Goal: Task Accomplishment & Management: Manage account settings

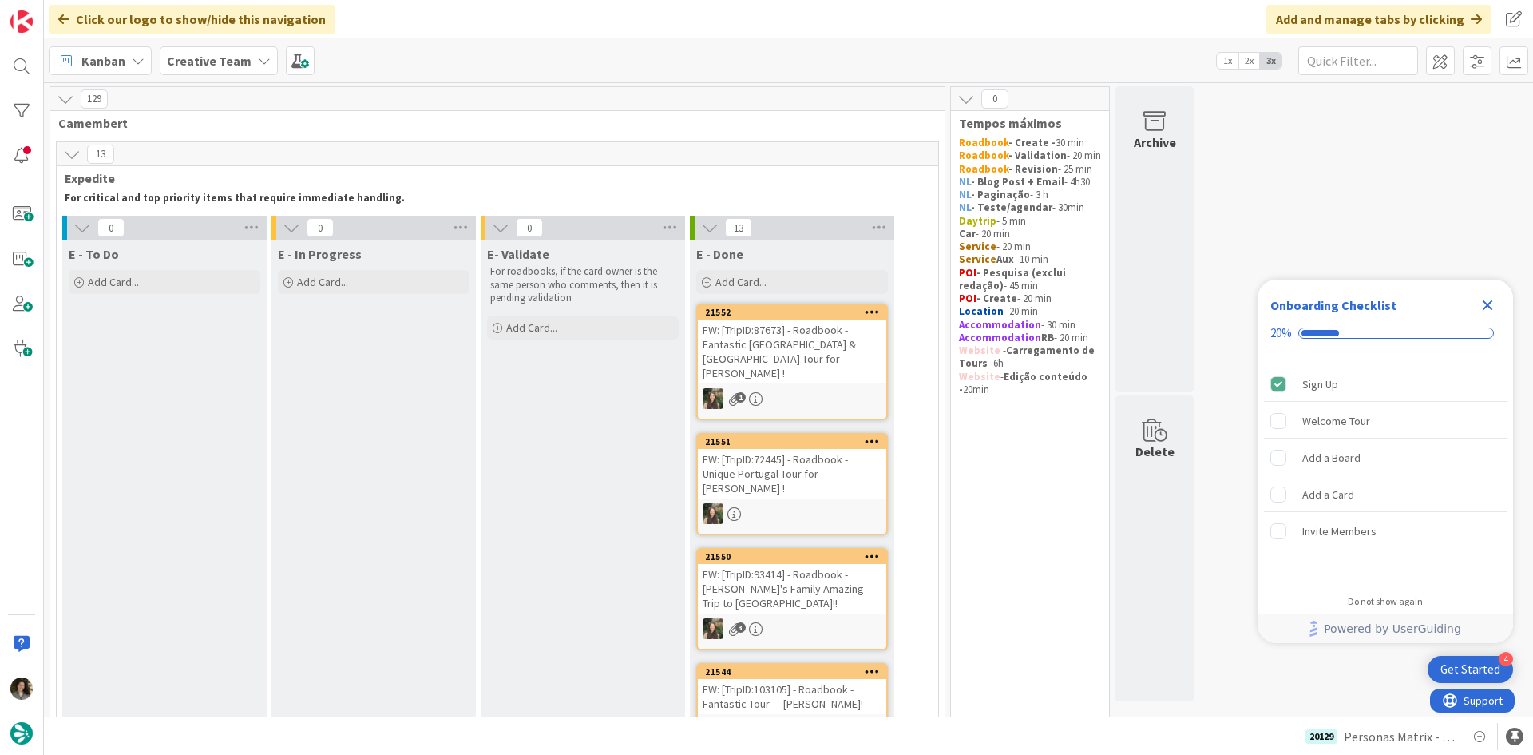
click at [1495, 297] on icon "Close Checklist" at bounding box center [1487, 305] width 19 height 19
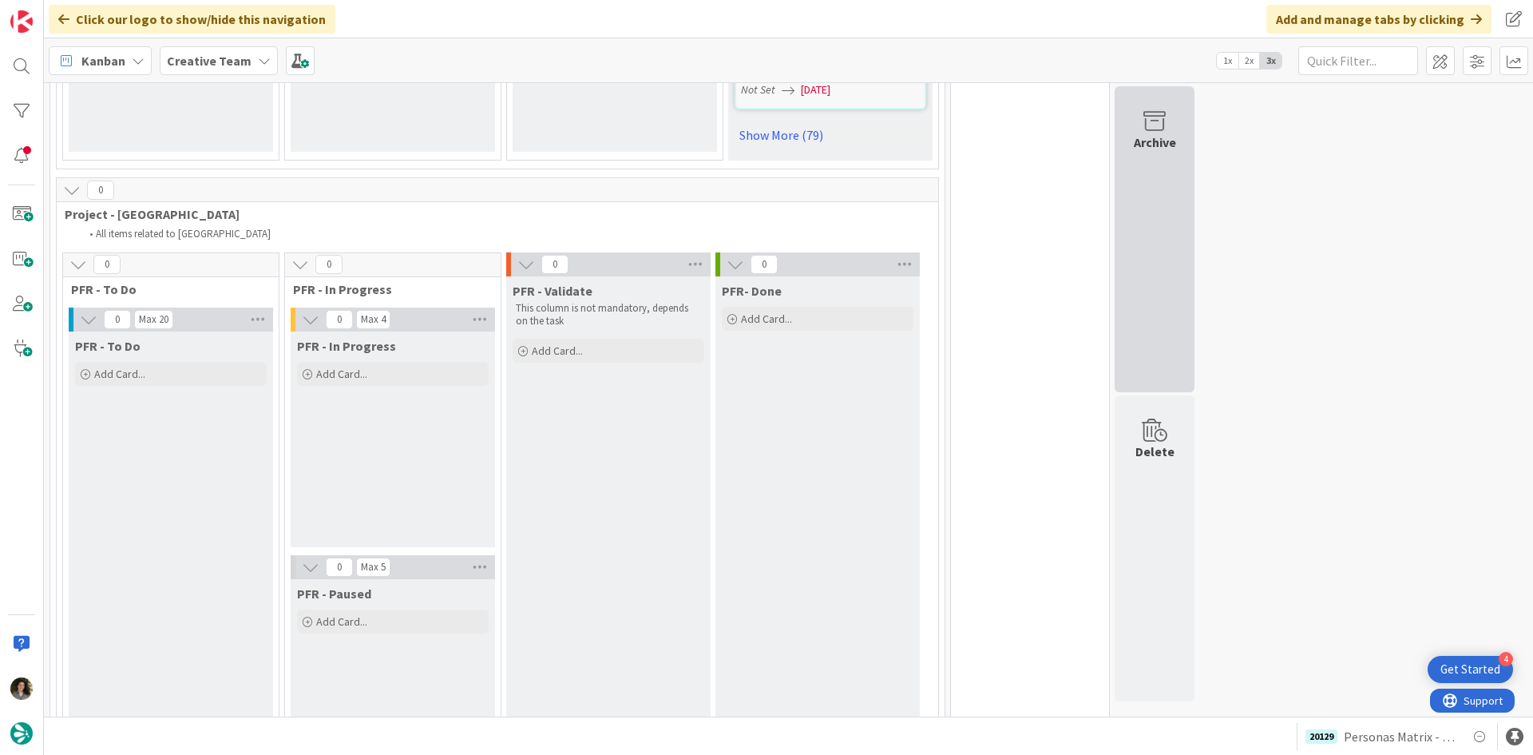
scroll to position [2556, 0]
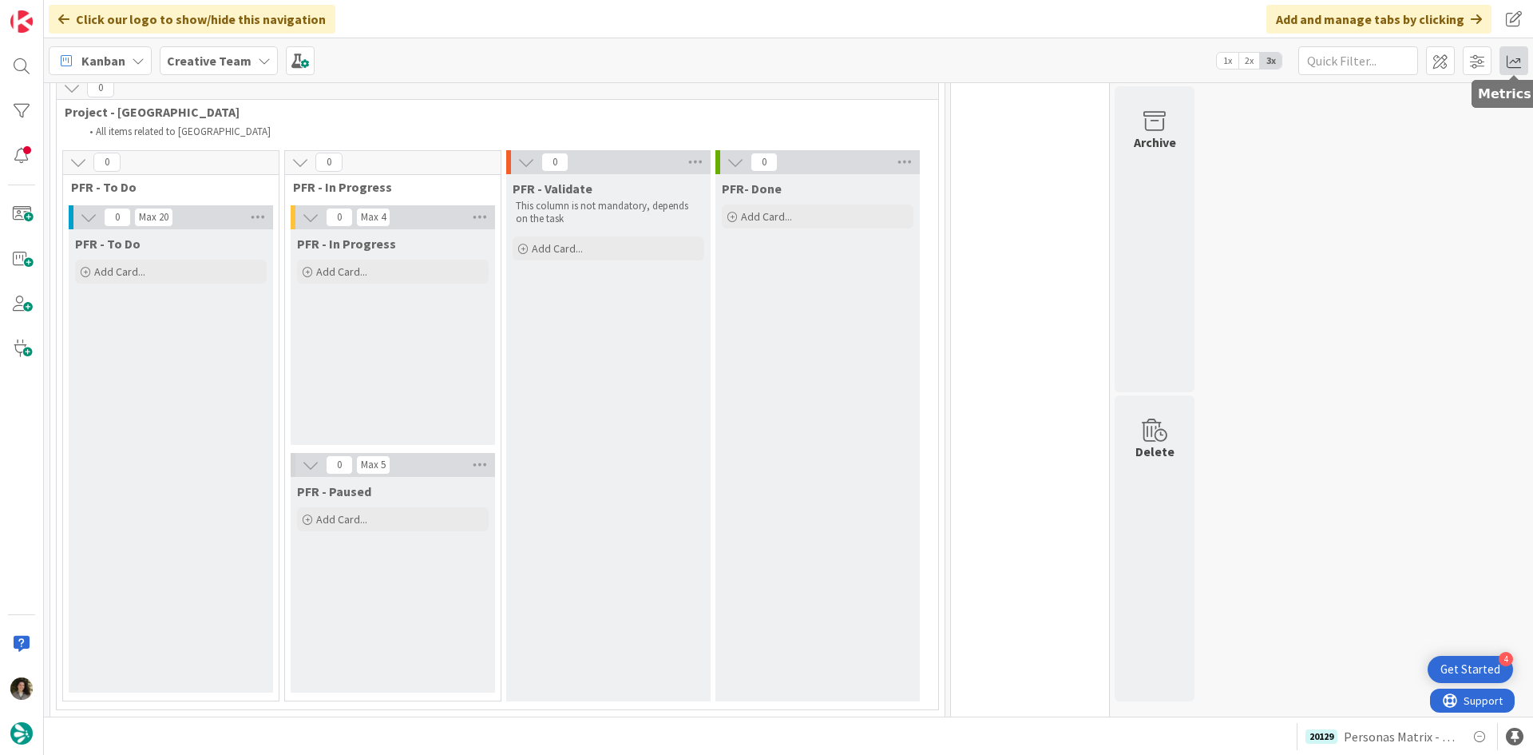
click at [1507, 66] on span at bounding box center [1514, 60] width 29 height 29
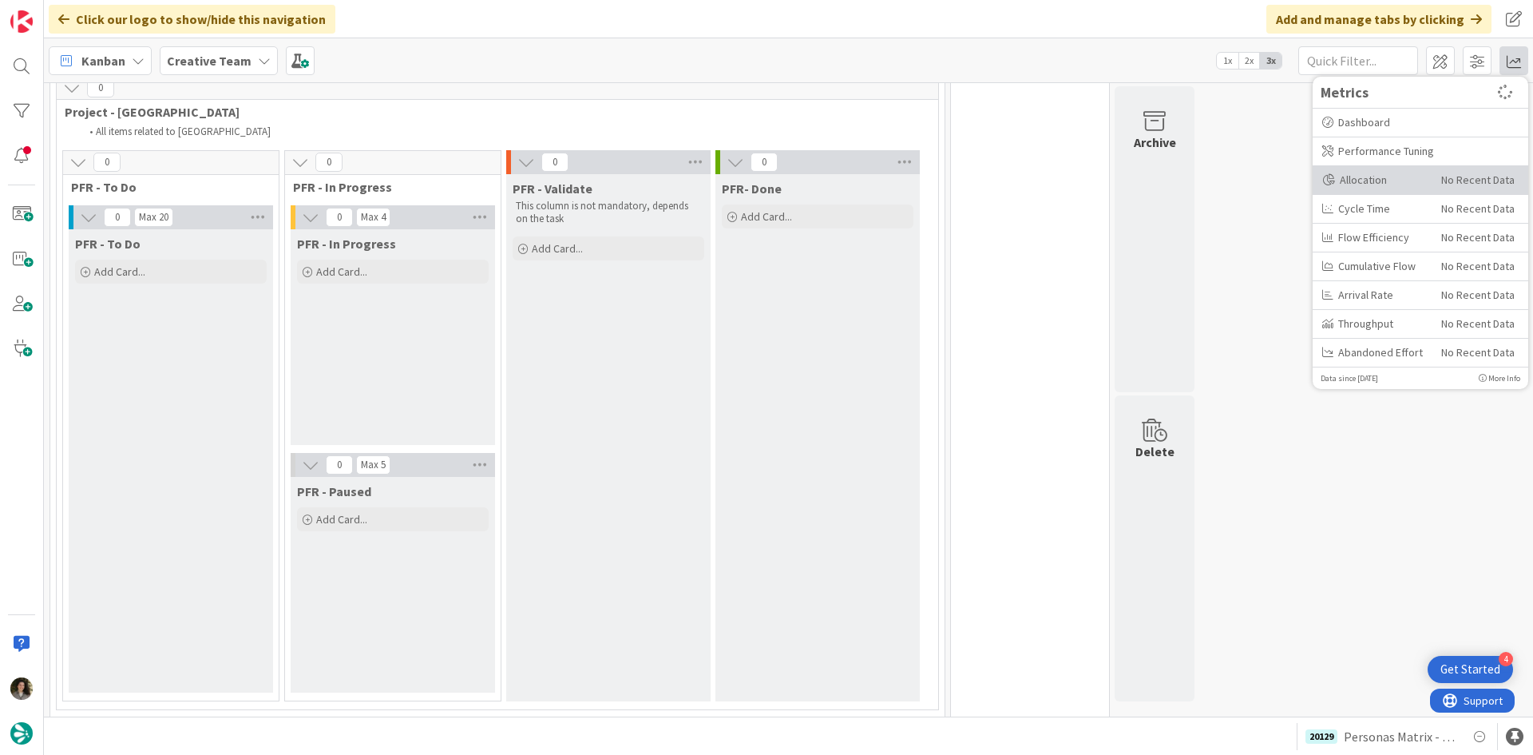
click at [1383, 181] on div "Allocation" at bounding box center [1376, 180] width 107 height 17
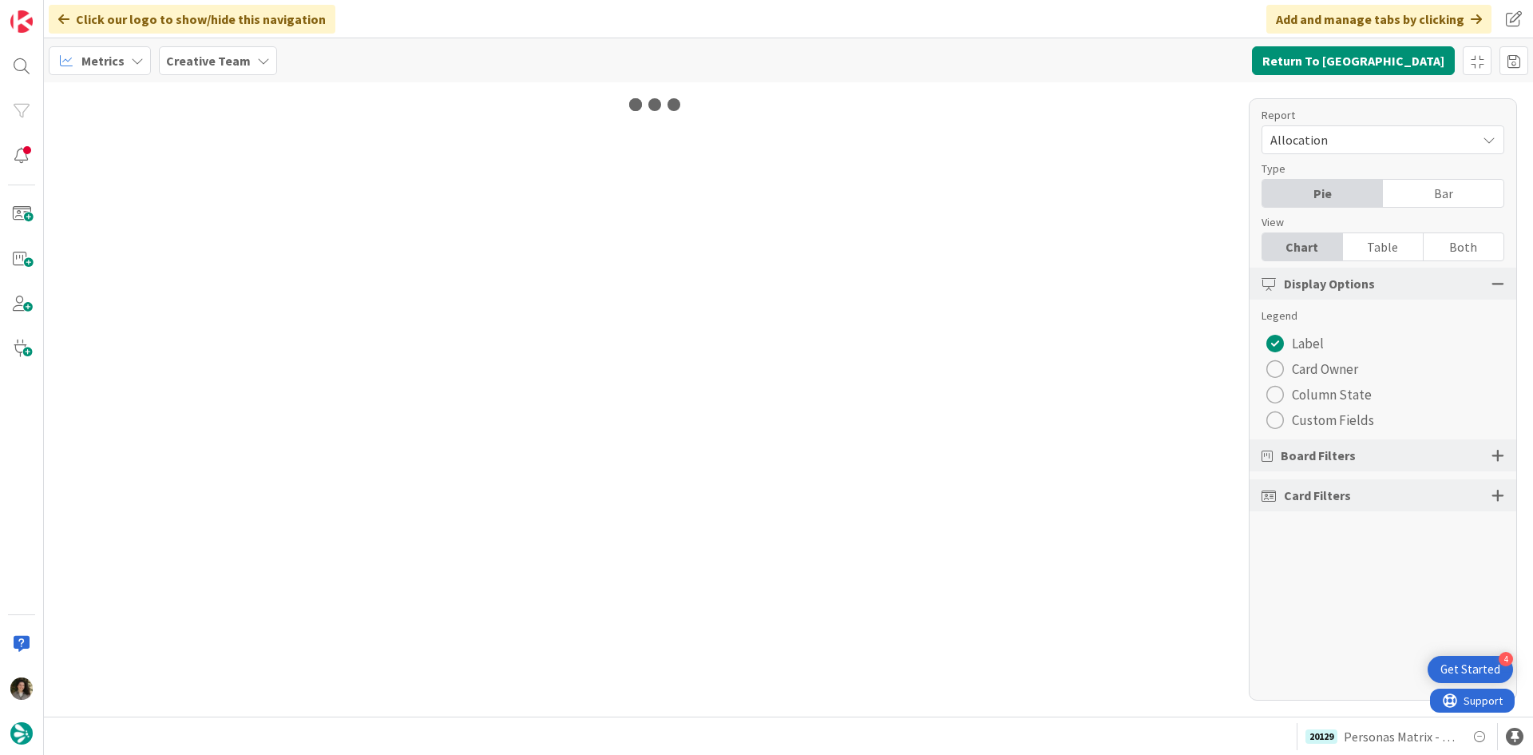
click at [1390, 251] on div "Table" at bounding box center [1383, 246] width 81 height 27
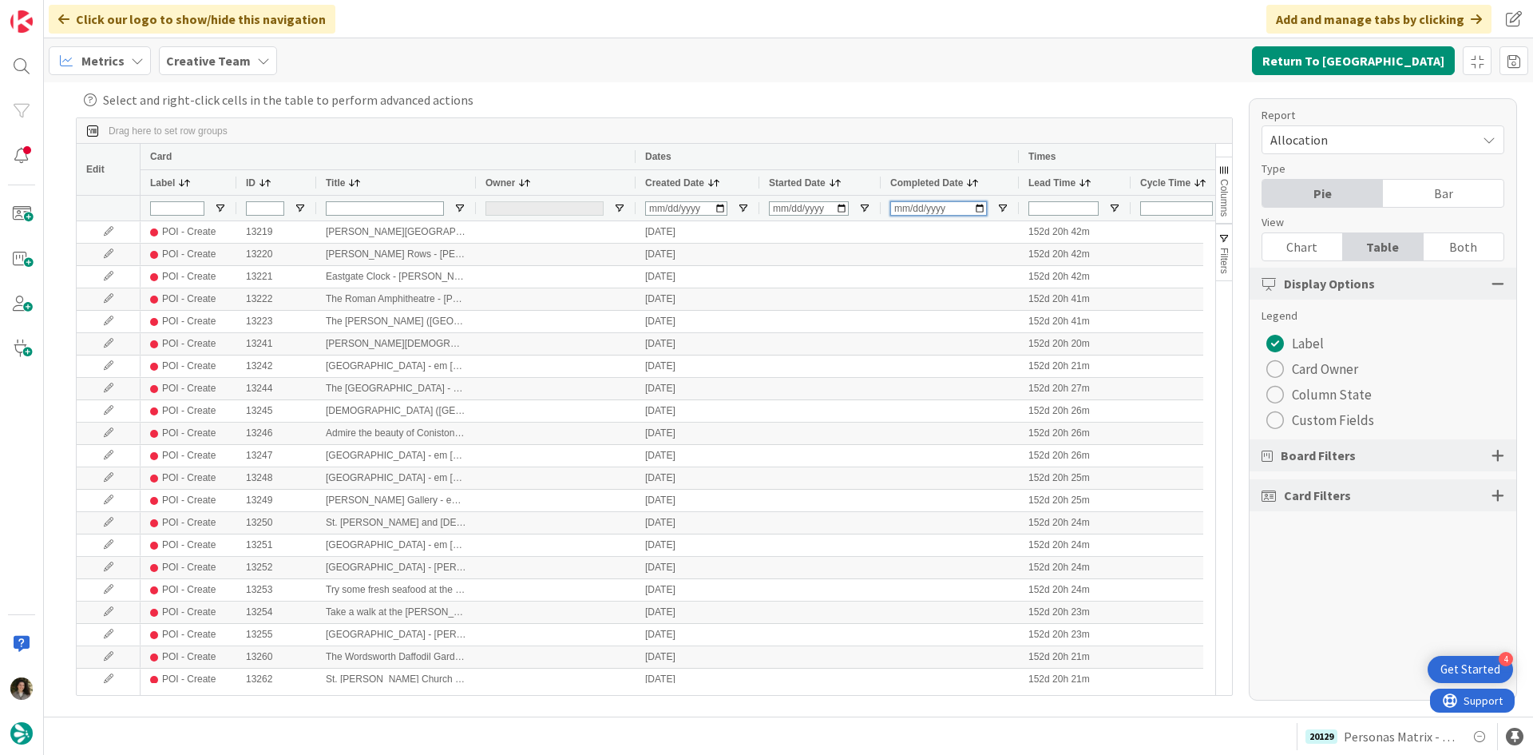
click at [903, 211] on input "Completed Date Filter Input" at bounding box center [939, 208] width 97 height 14
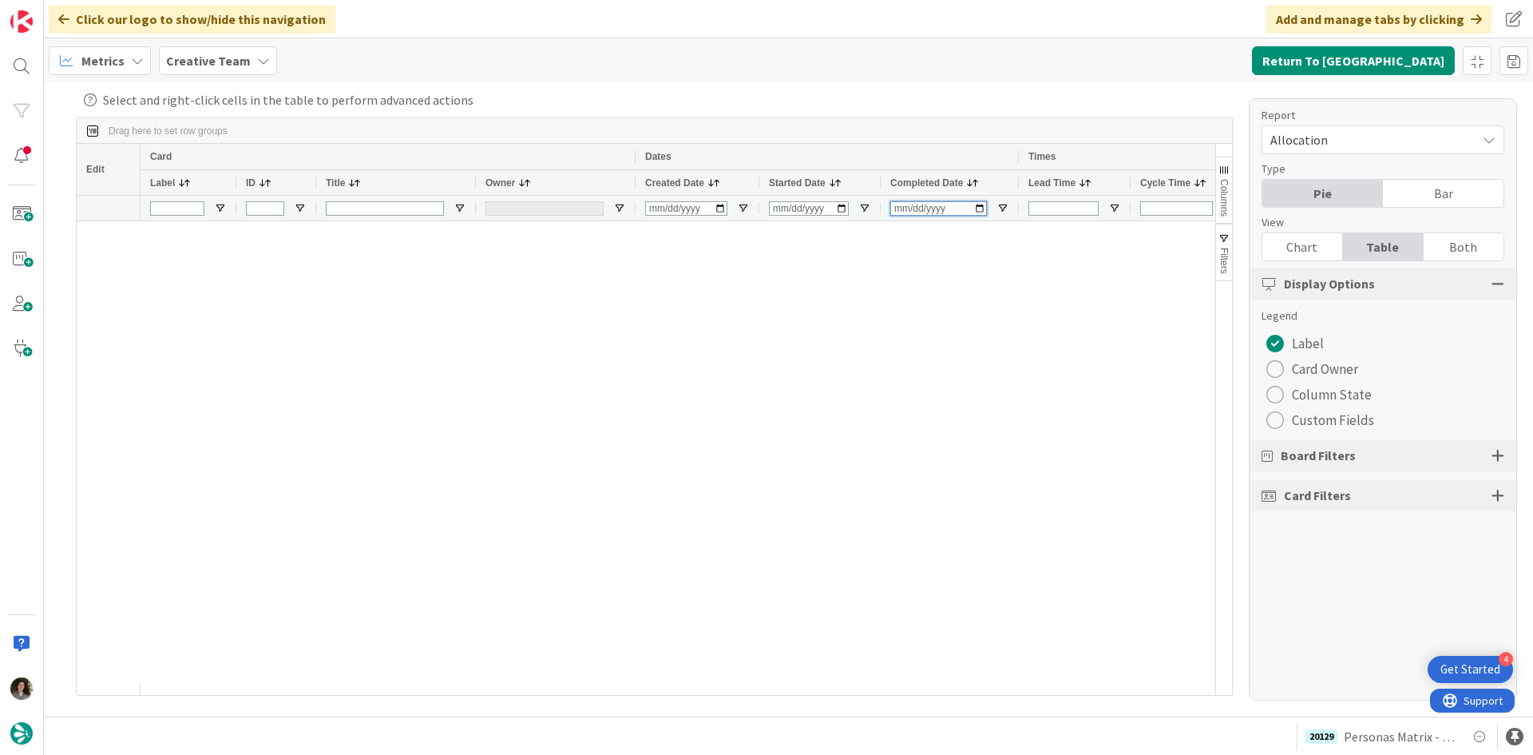
click at [911, 209] on input "[DATE]" at bounding box center [939, 208] width 97 height 14
click at [946, 282] on div at bounding box center [678, 452] width 1075 height 462
click at [914, 213] on input "[DATE]" at bounding box center [939, 208] width 97 height 14
click at [914, 210] on input "[DATE]" at bounding box center [939, 208] width 97 height 14
type input "[DATE]"
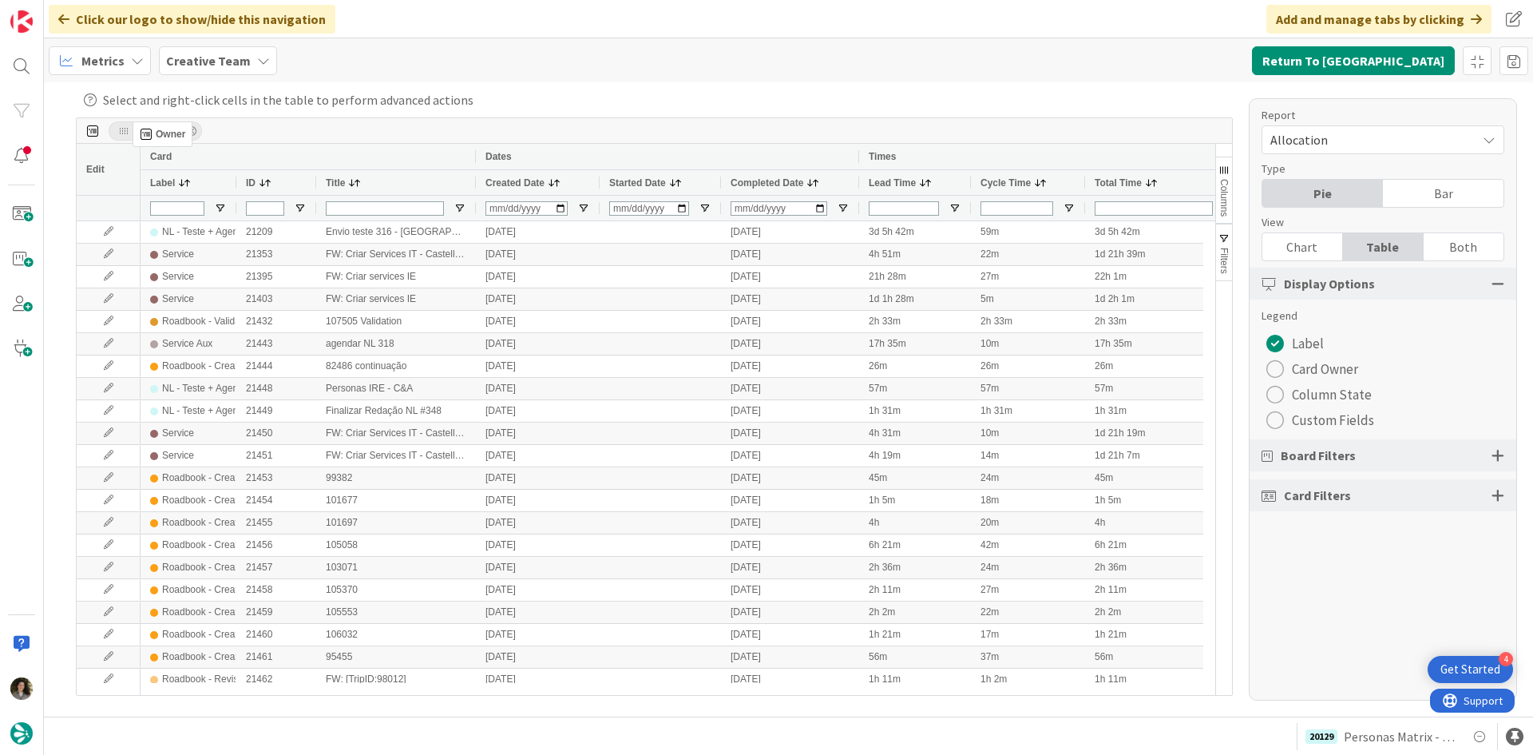
drag, startPoint x: 502, startPoint y: 183, endPoint x: 141, endPoint y: 128, distance: 366.0
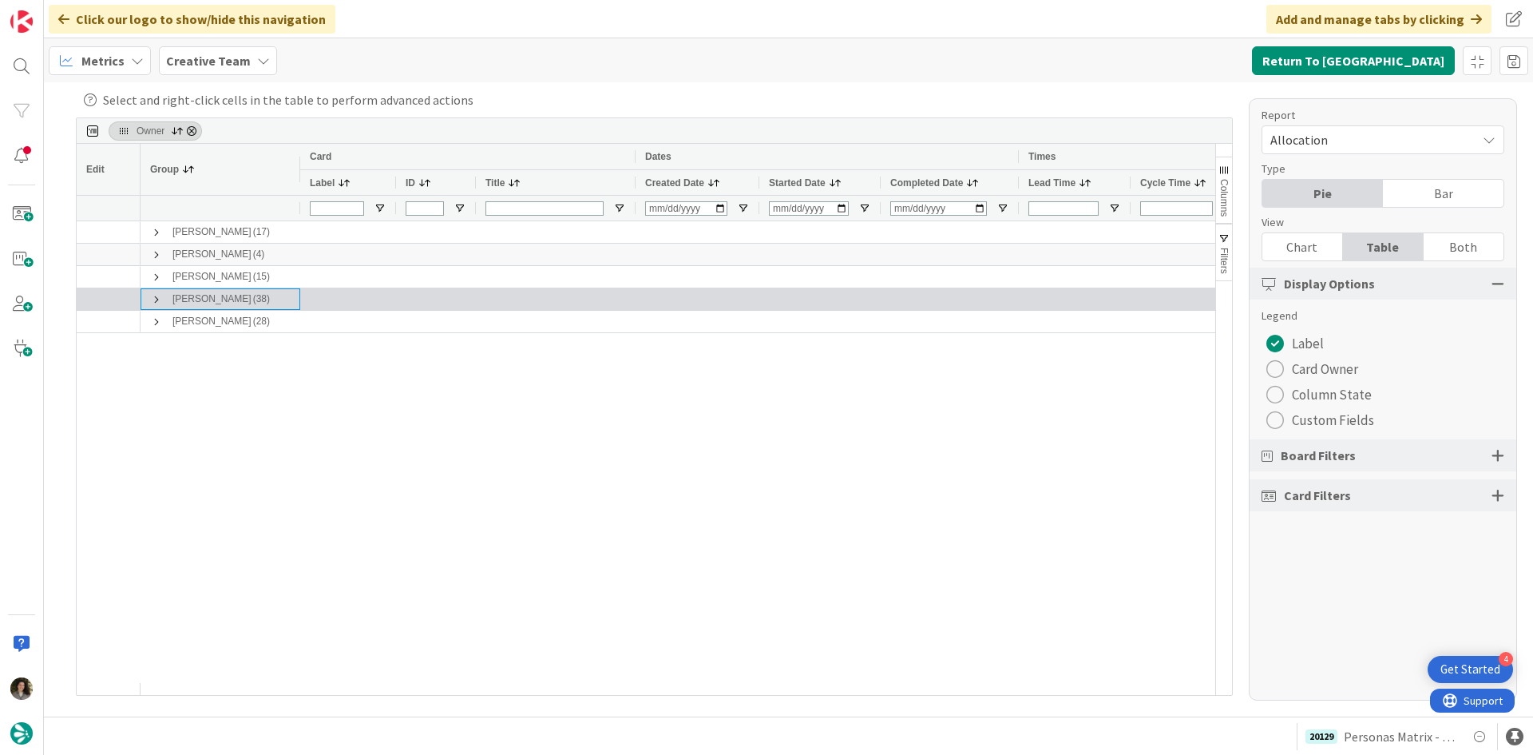
click at [157, 300] on span at bounding box center [156, 299] width 13 height 13
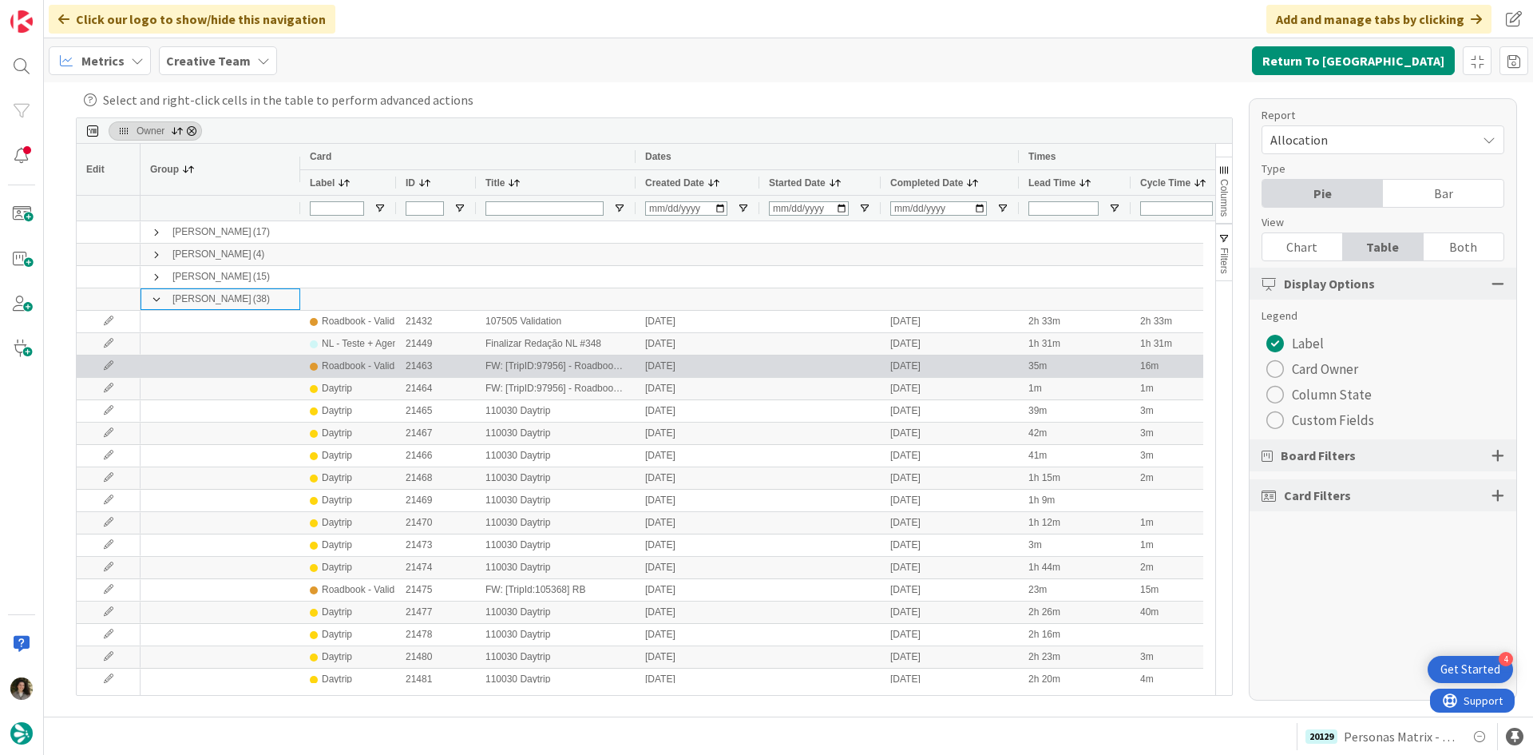
click at [355, 371] on div "Roadbook - Validation" at bounding box center [368, 366] width 93 height 20
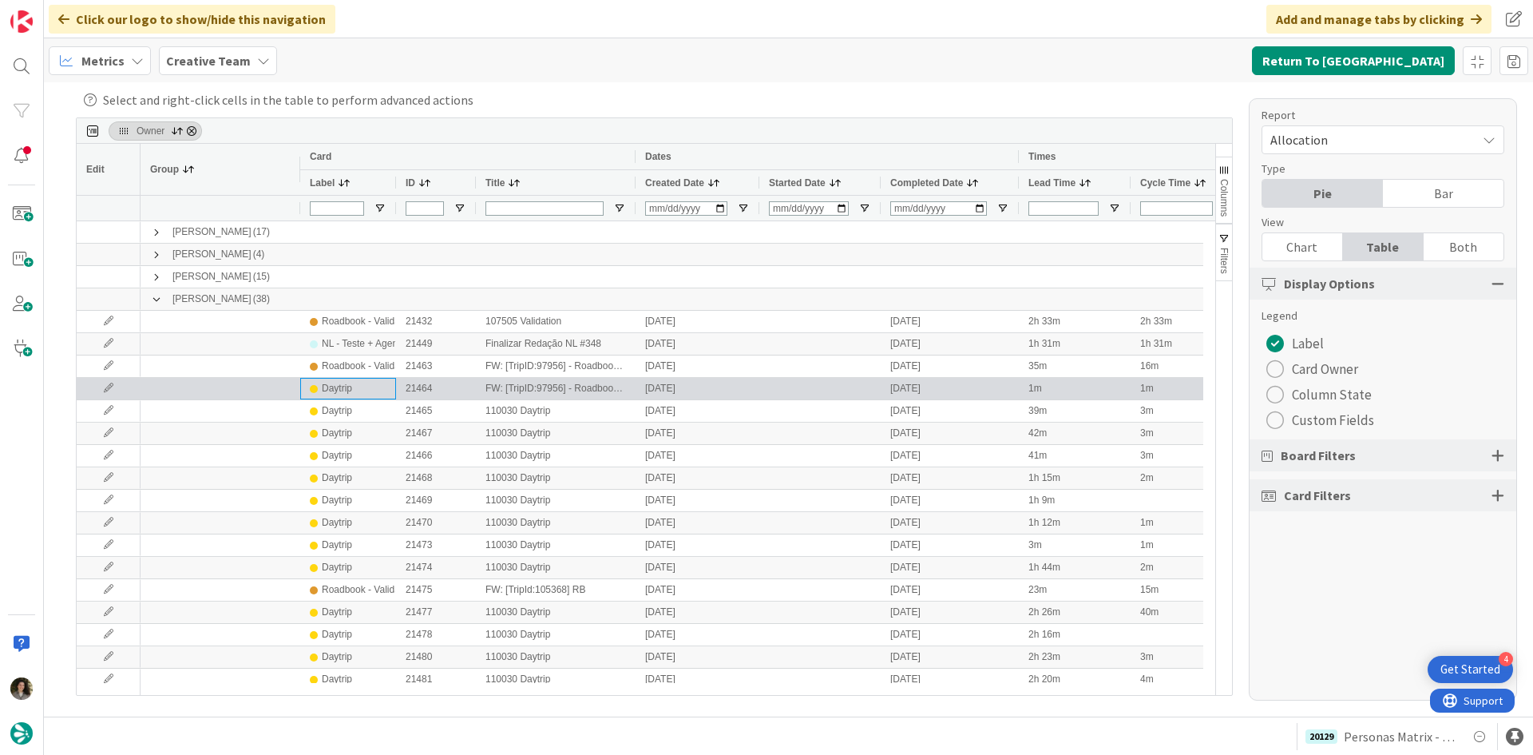
click at [333, 397] on div "Daytrip" at bounding box center [337, 389] width 30 height 20
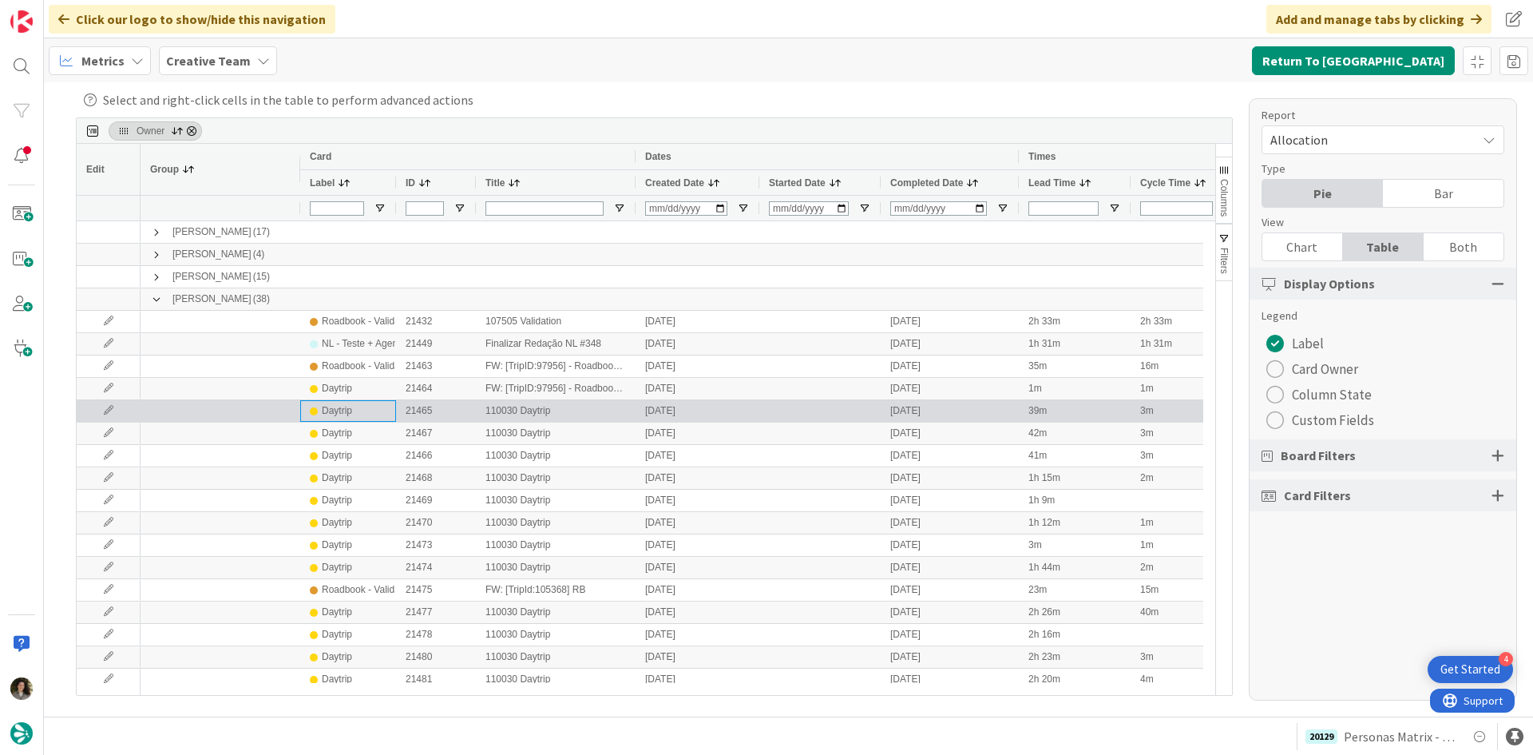
click at [334, 409] on div "Daytrip" at bounding box center [337, 411] width 30 height 20
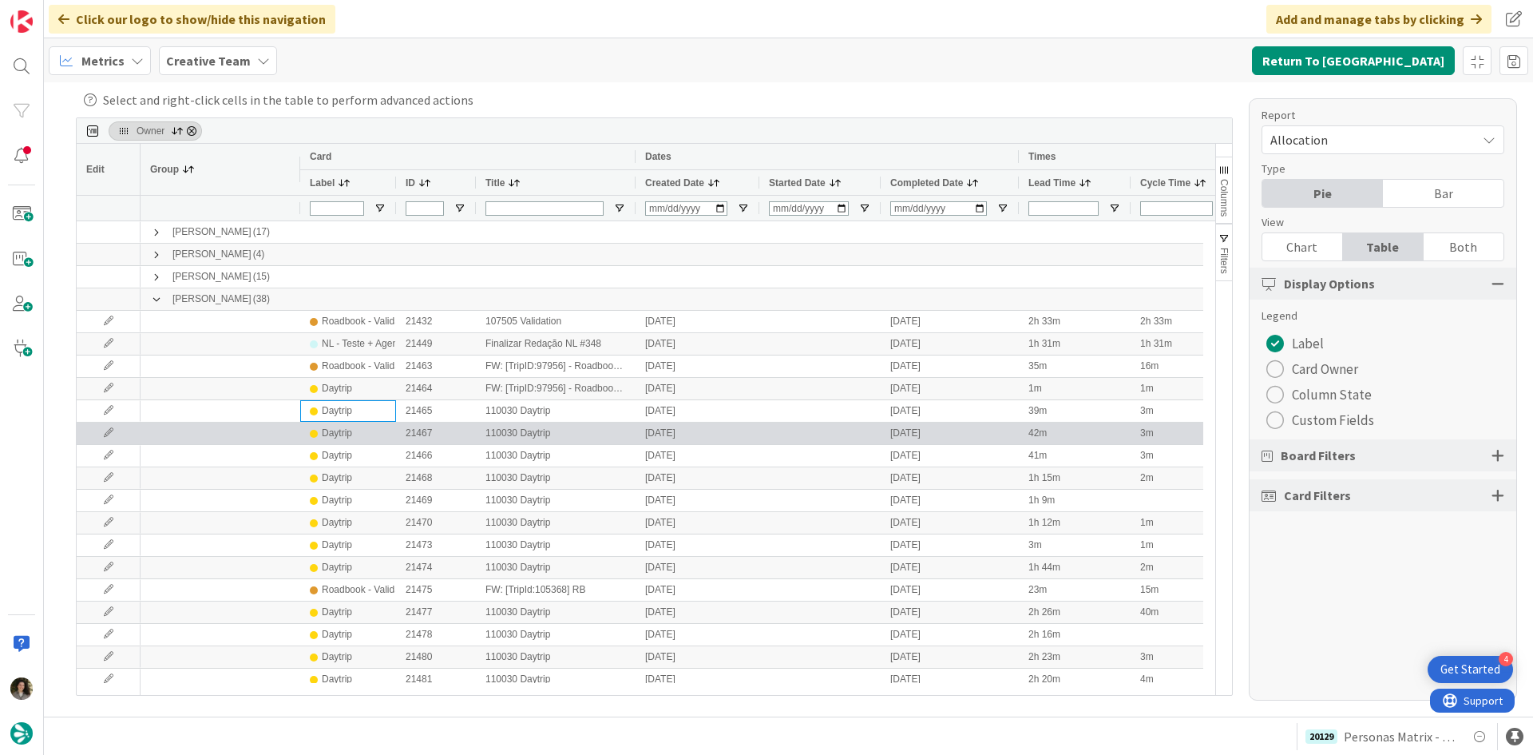
click at [331, 442] on div "Daytrip" at bounding box center [337, 433] width 30 height 20
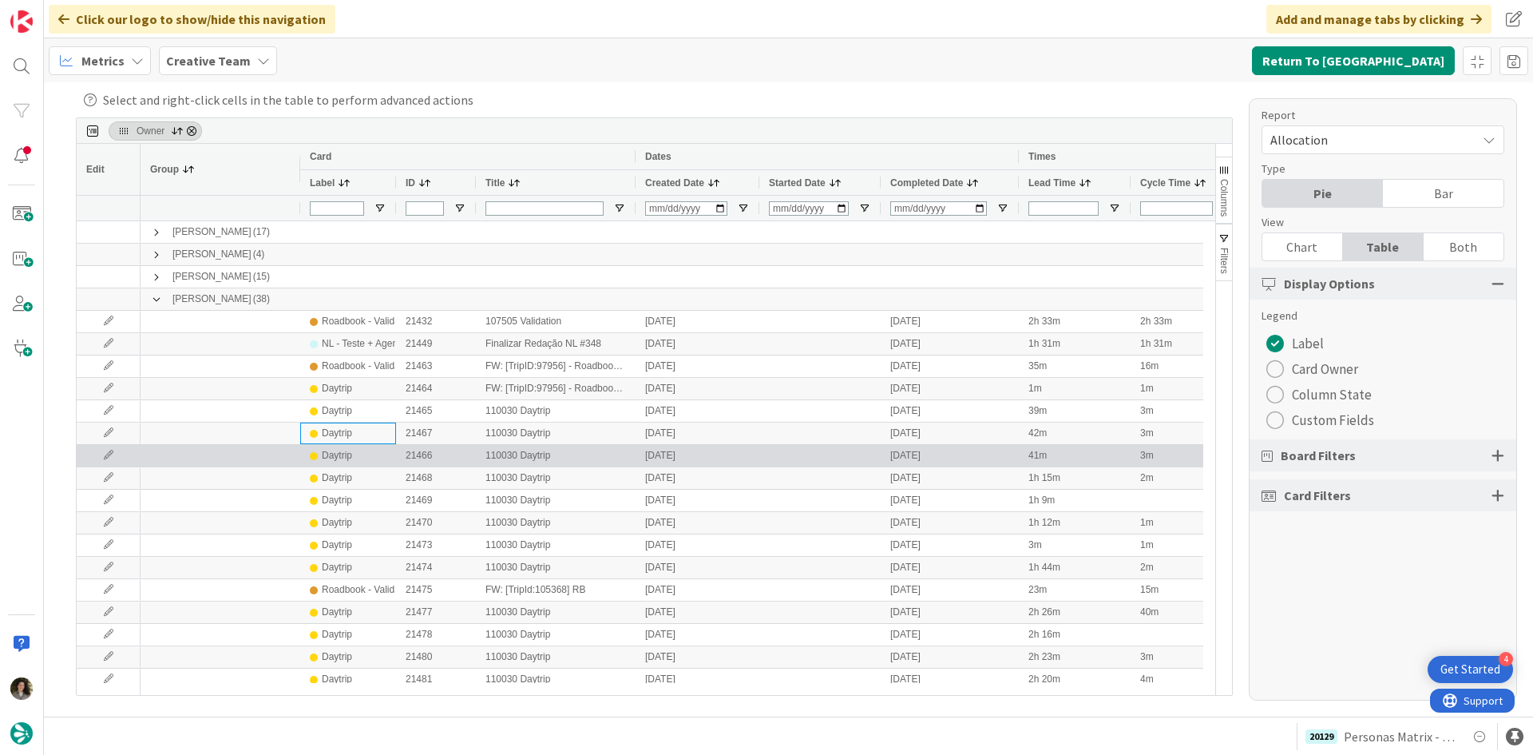
click at [335, 463] on div "Daytrip" at bounding box center [337, 456] width 30 height 20
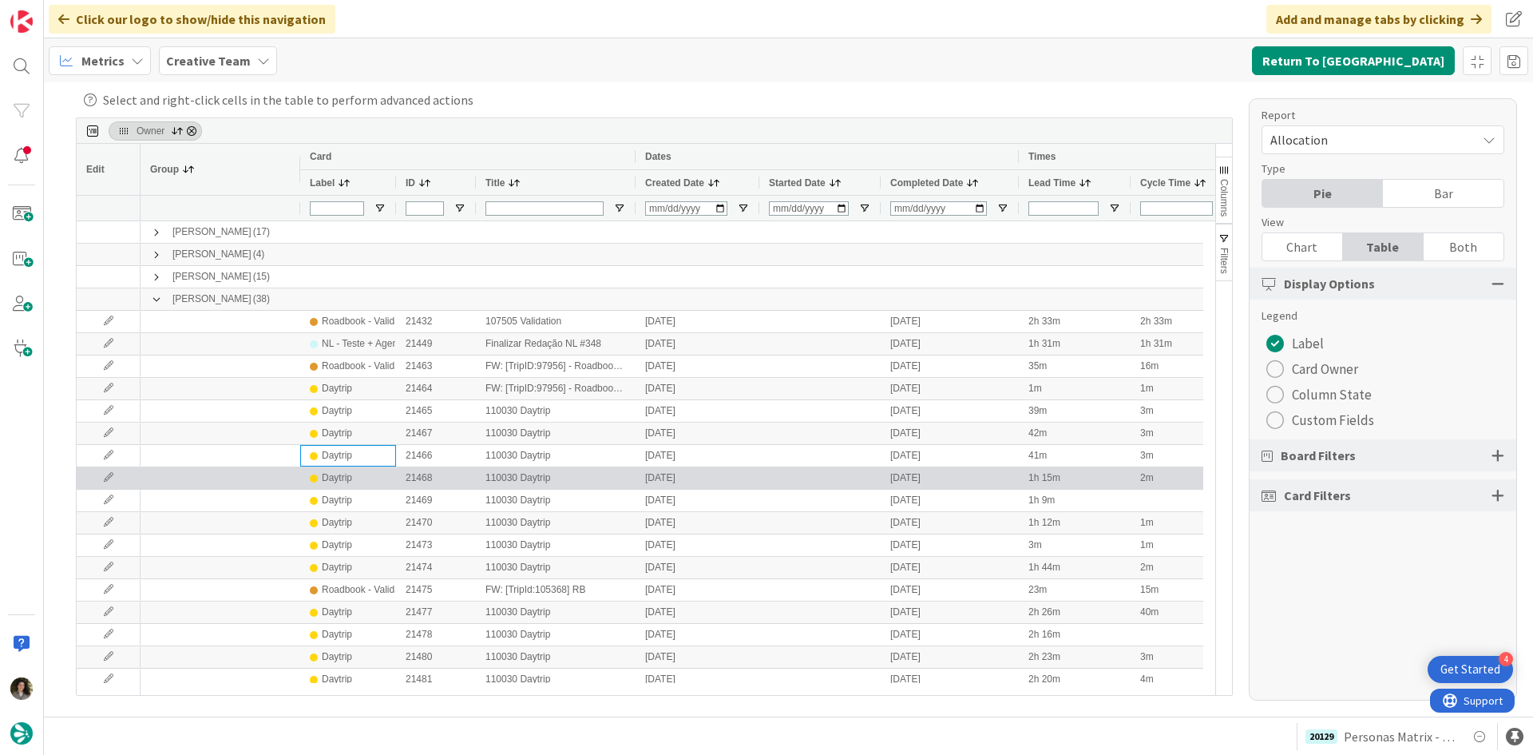
click at [335, 472] on div "Daytrip" at bounding box center [337, 478] width 30 height 20
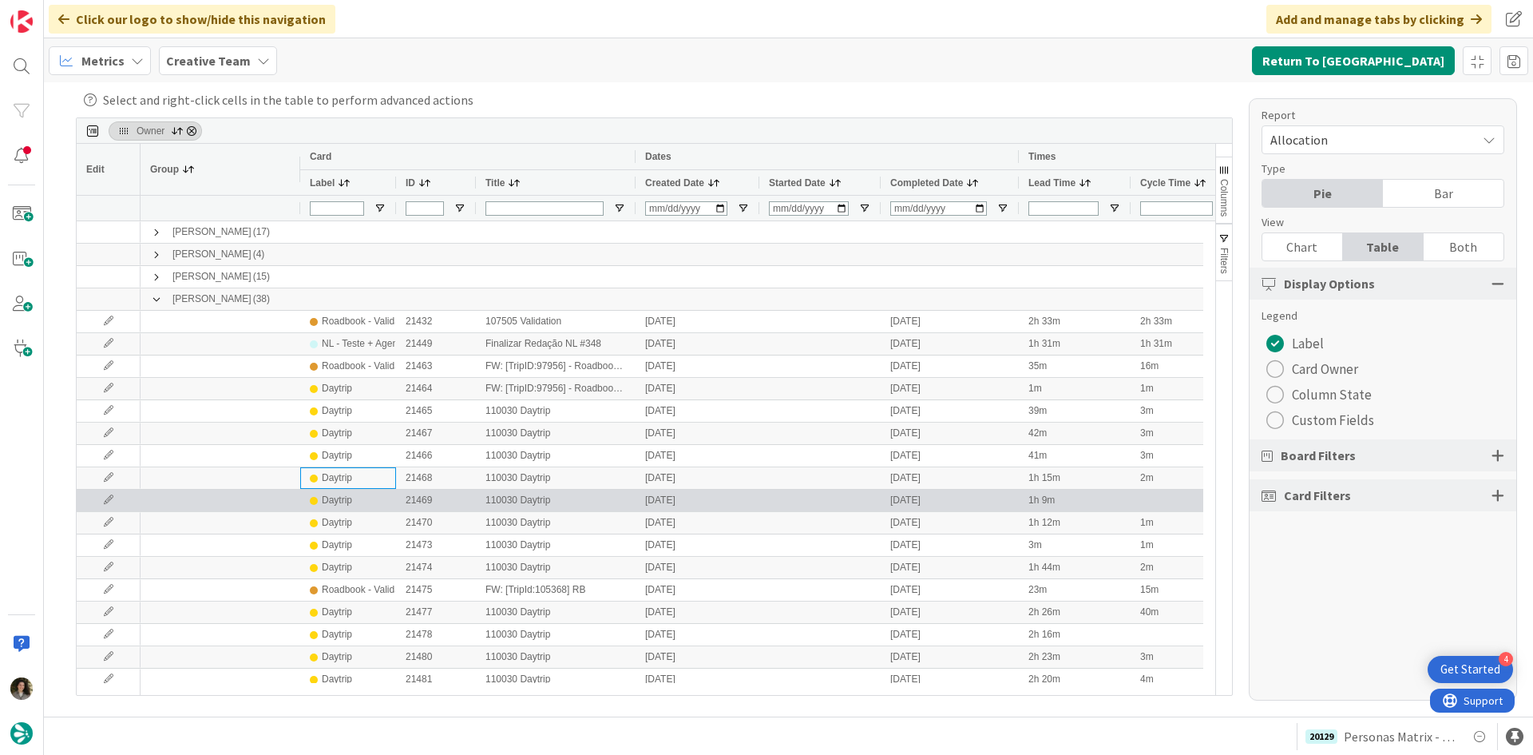
click at [335, 493] on div "Daytrip" at bounding box center [337, 500] width 30 height 20
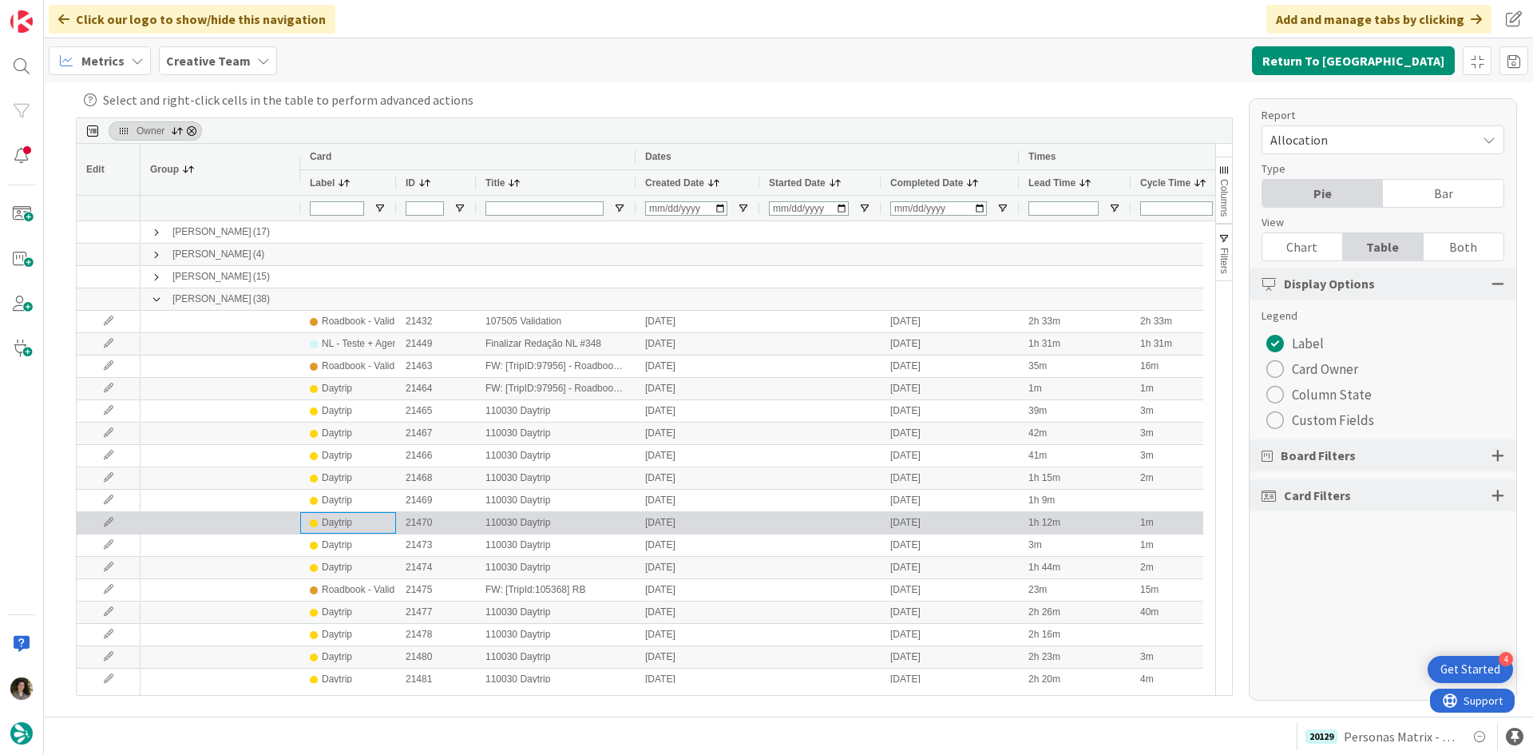
click at [338, 521] on div "Daytrip" at bounding box center [337, 523] width 30 height 20
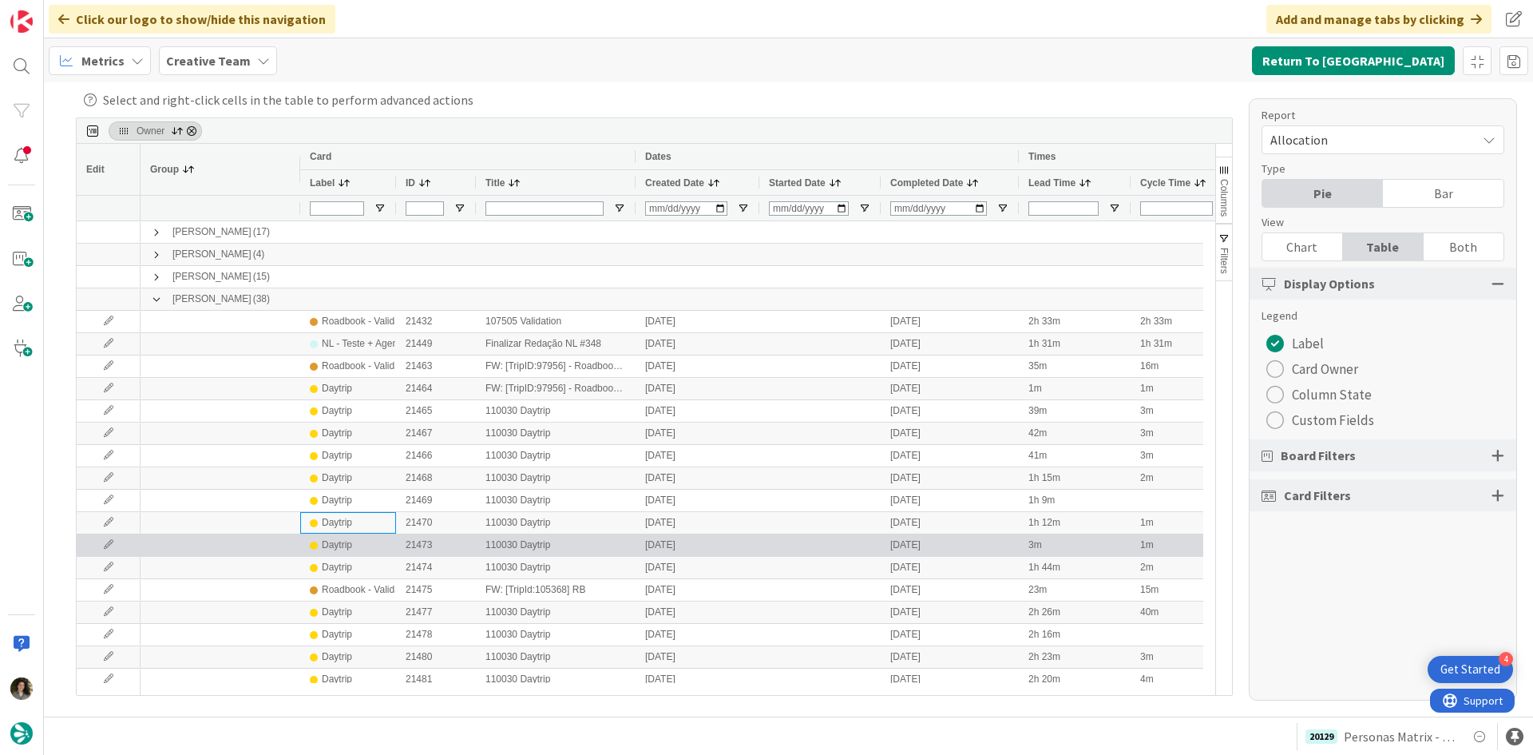
click at [339, 545] on div "Daytrip" at bounding box center [337, 545] width 30 height 20
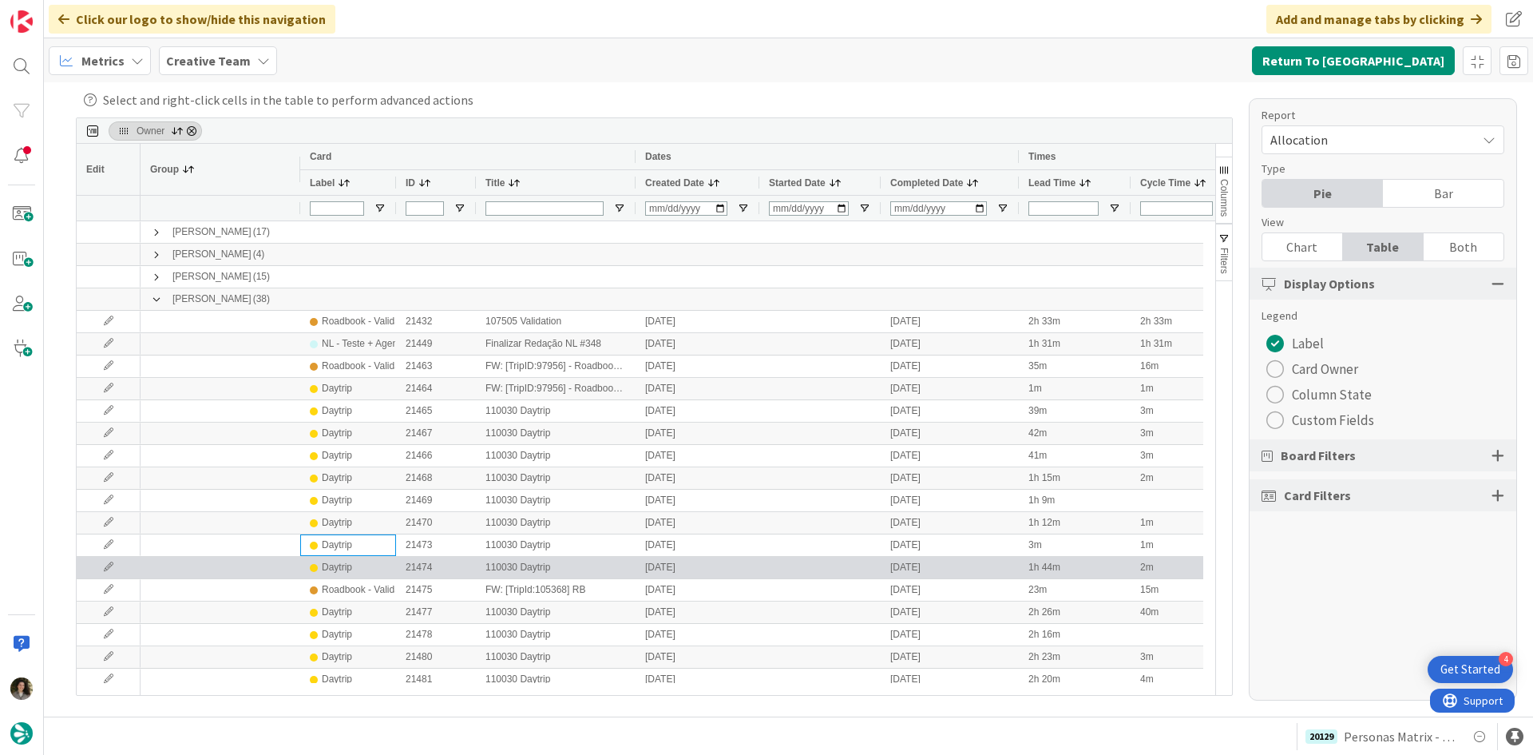
click at [345, 569] on div "Daytrip" at bounding box center [337, 567] width 30 height 20
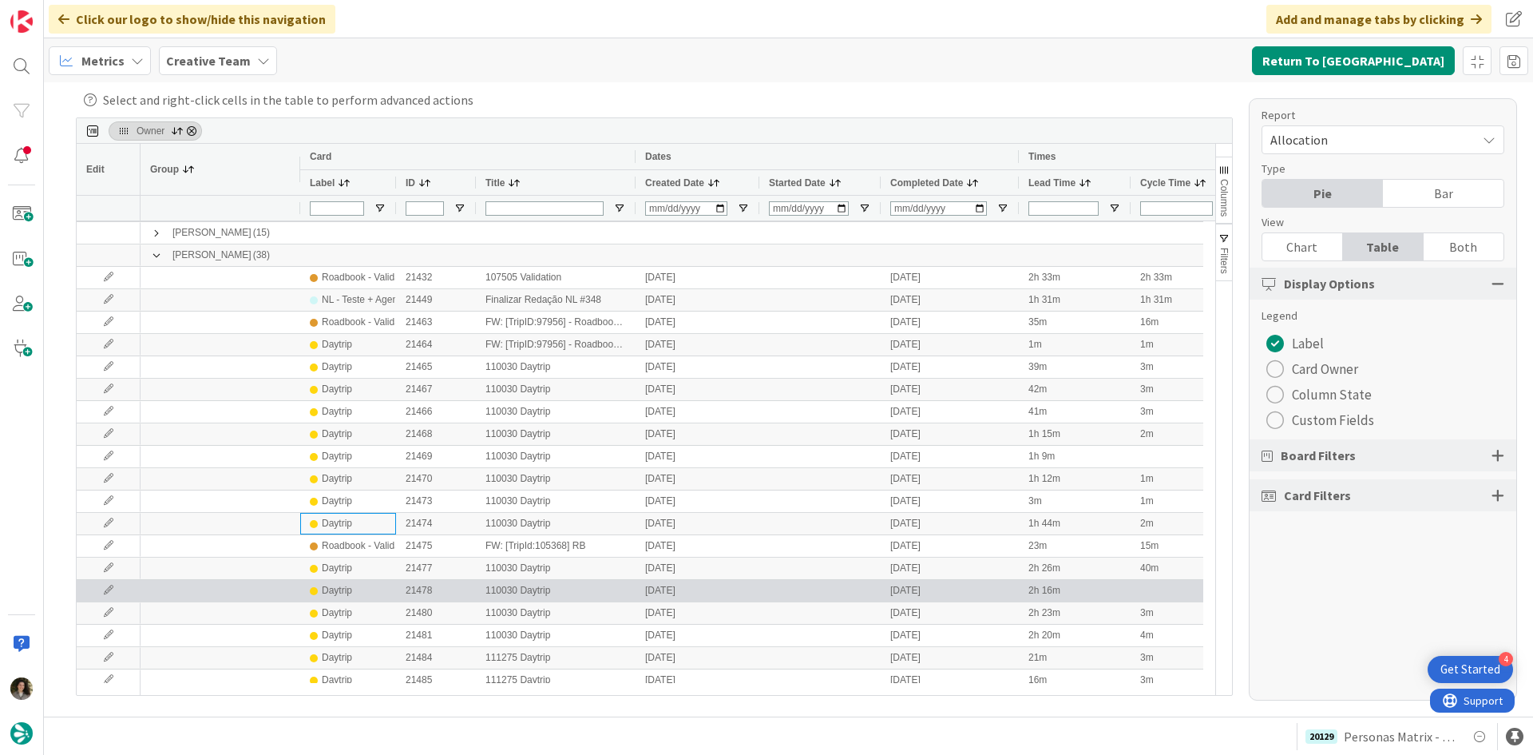
scroll to position [80, 0]
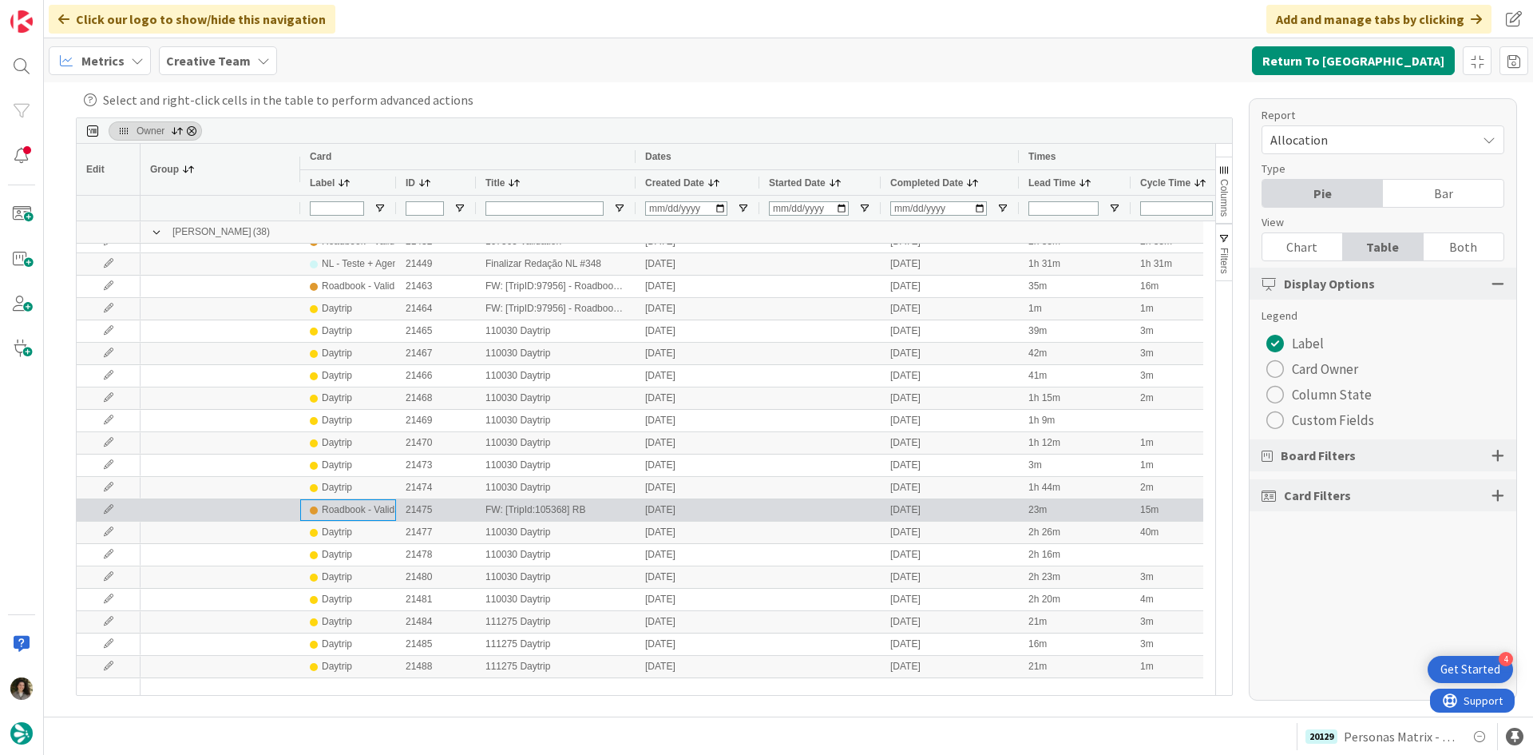
click at [351, 508] on div "Roadbook - Validation" at bounding box center [368, 510] width 93 height 20
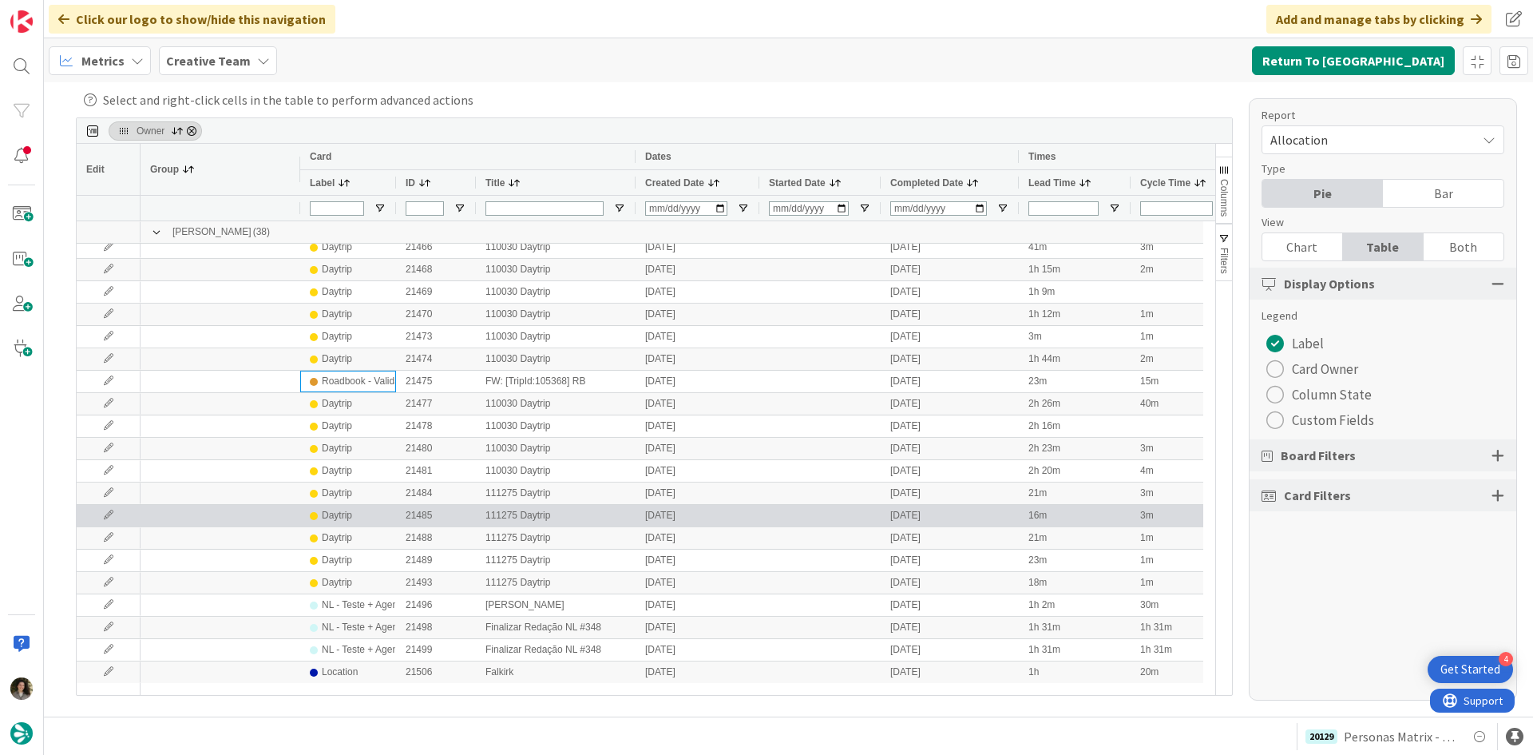
scroll to position [319, 0]
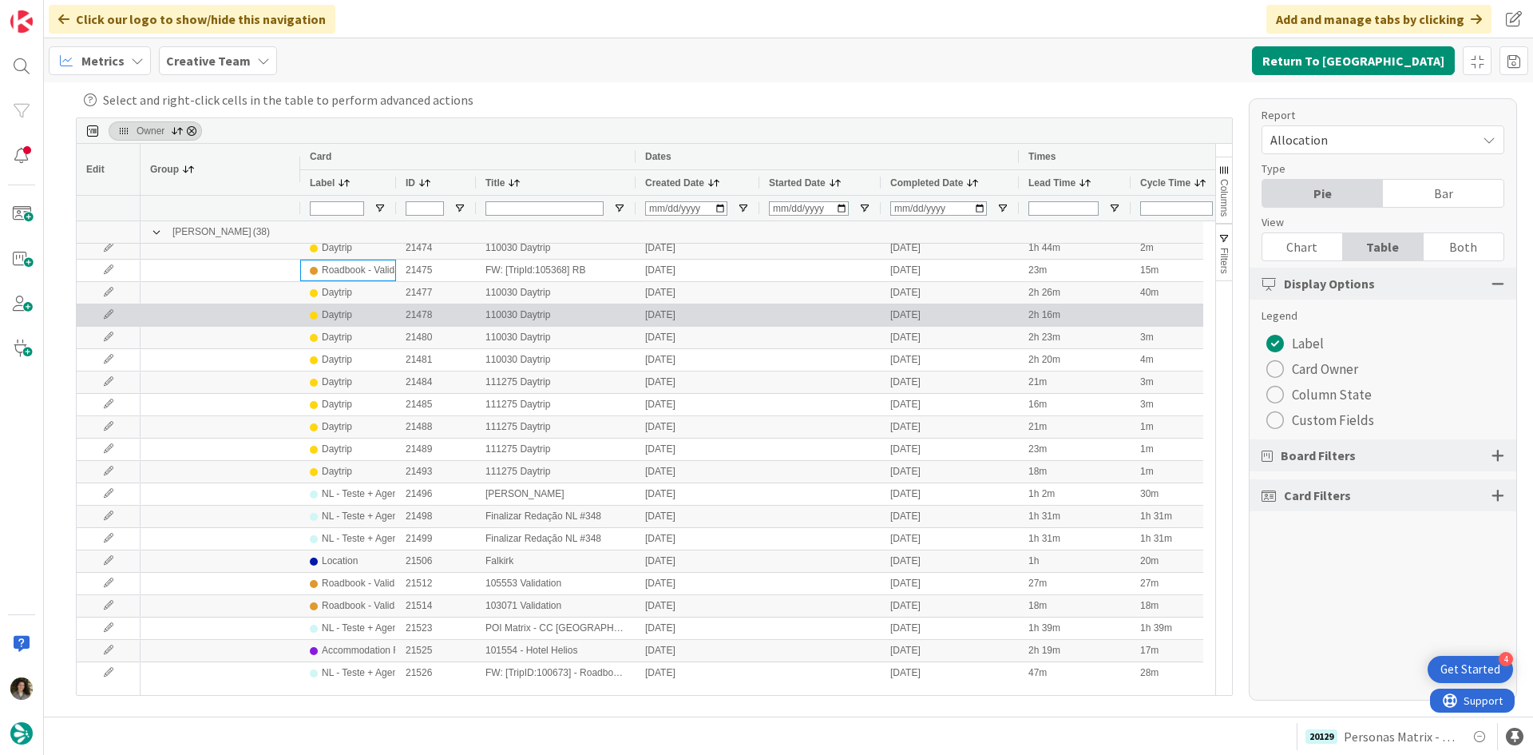
click at [431, 312] on div "21478" at bounding box center [436, 315] width 80 height 22
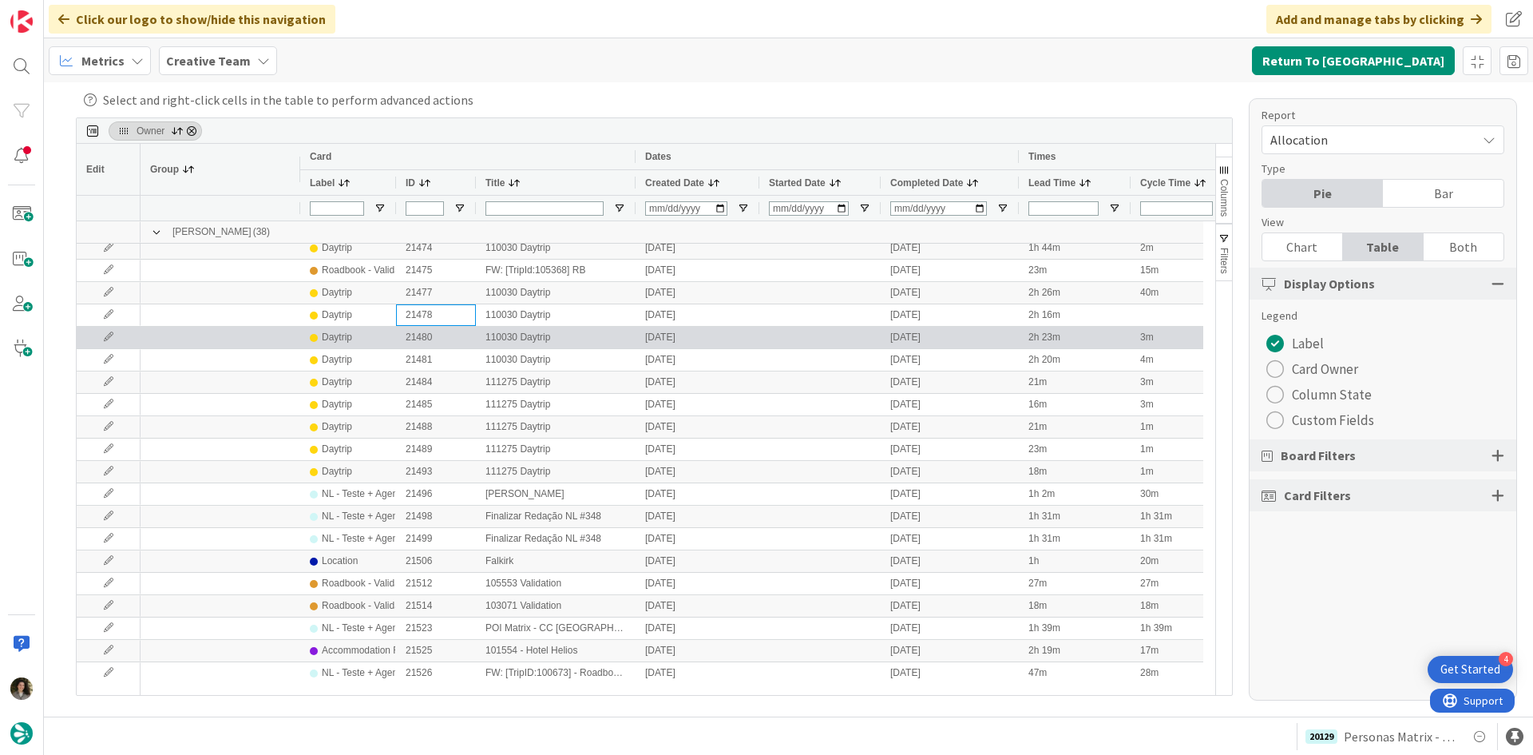
click at [434, 339] on div "21480" at bounding box center [436, 338] width 80 height 22
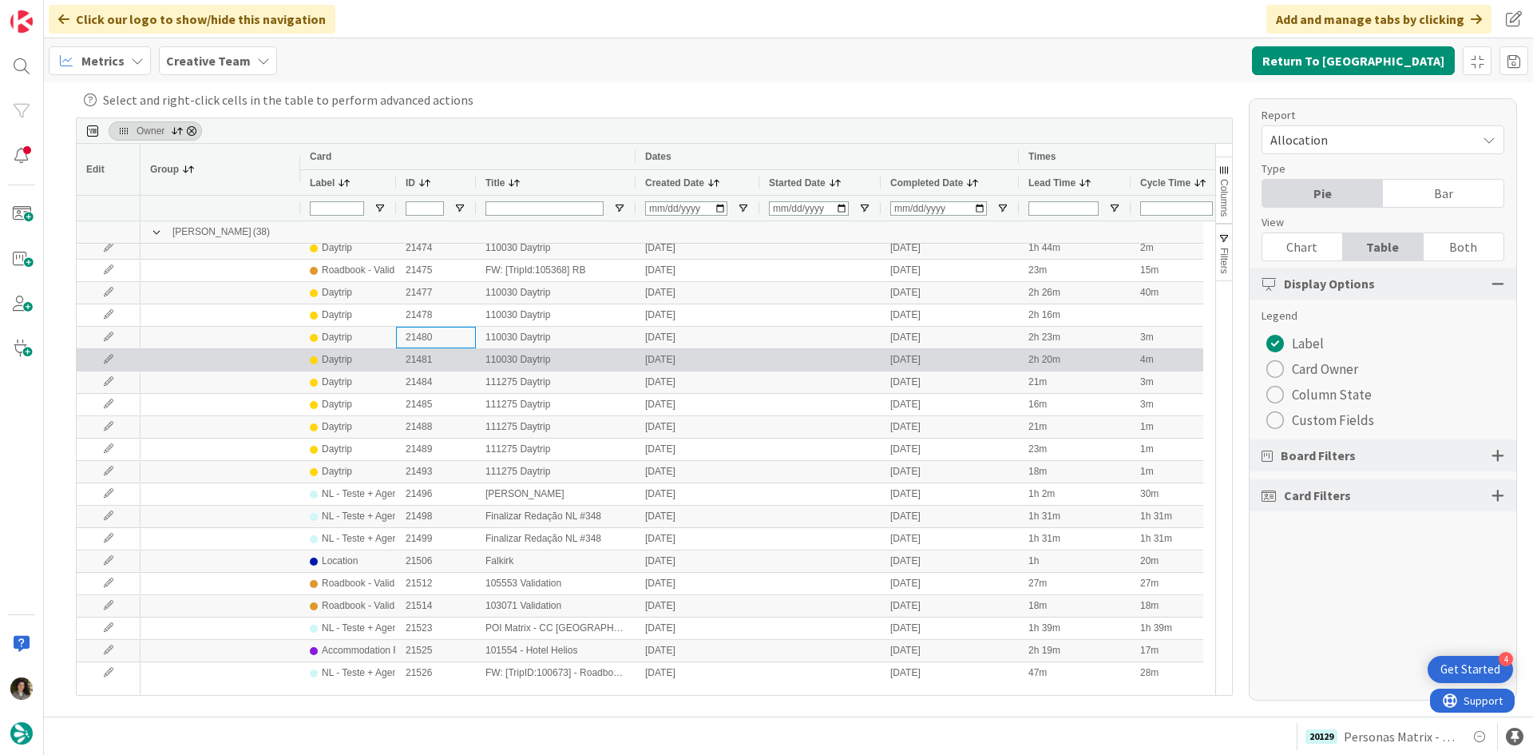
click at [431, 361] on div "21481" at bounding box center [436, 360] width 80 height 22
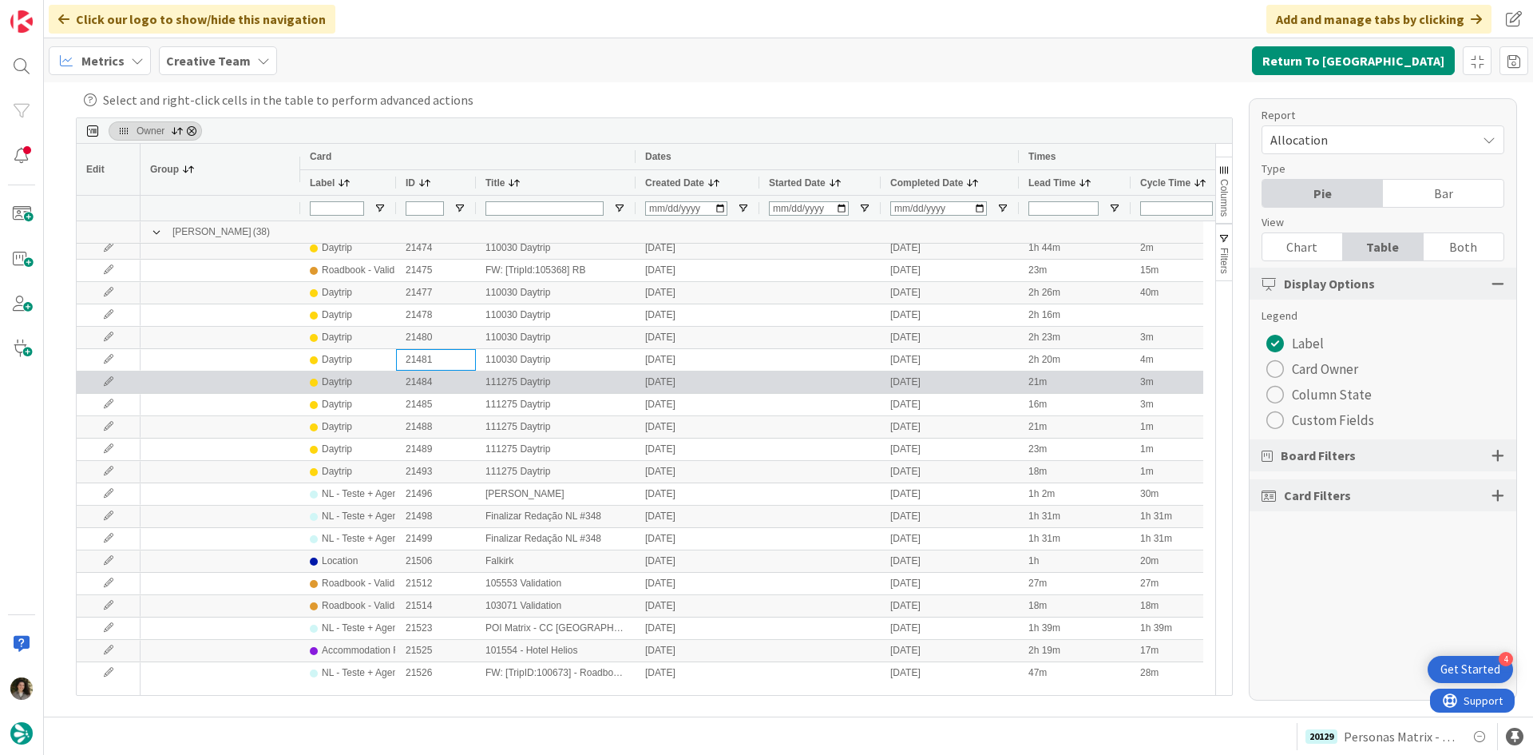
click at [434, 377] on div "21484" at bounding box center [436, 382] width 80 height 22
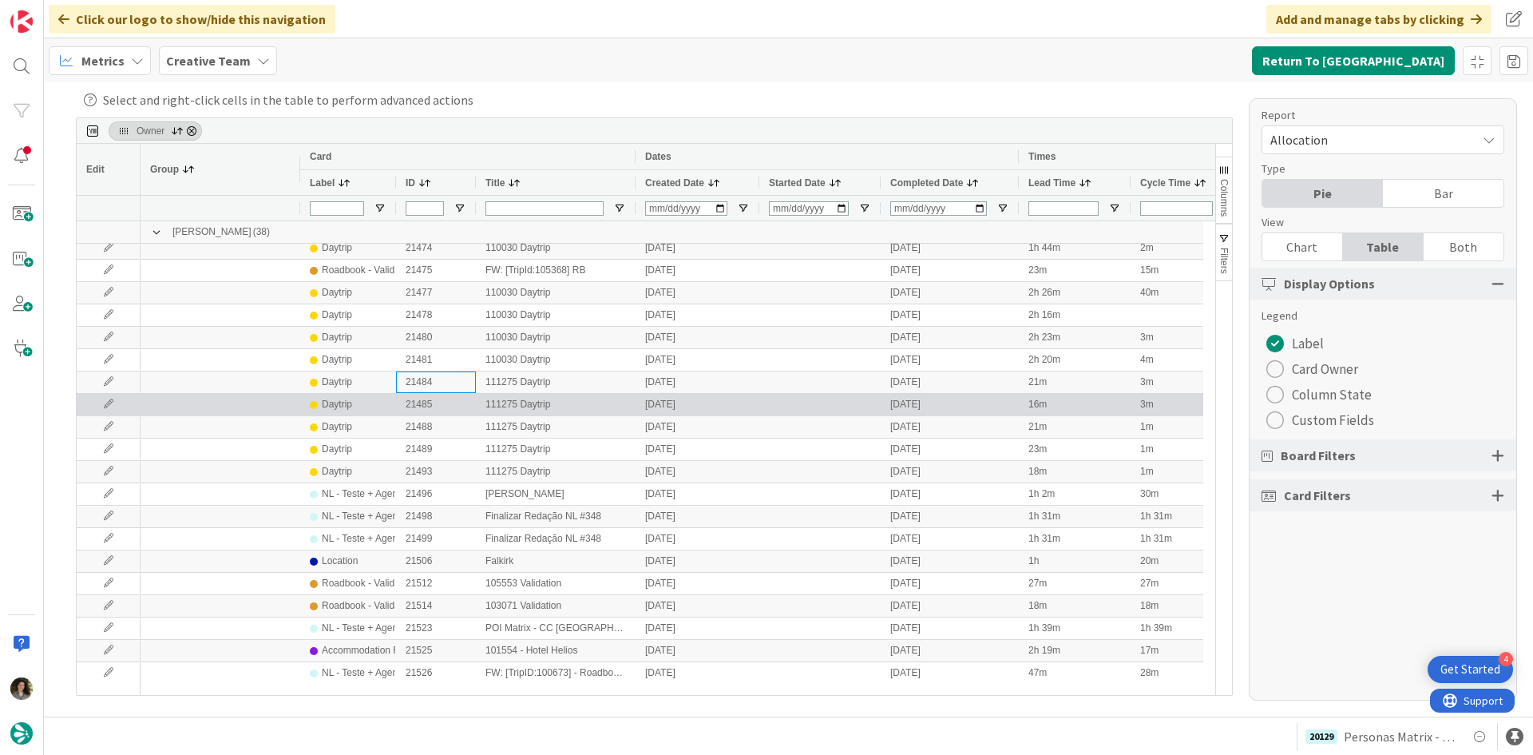
click at [434, 399] on div "21485" at bounding box center [436, 405] width 80 height 22
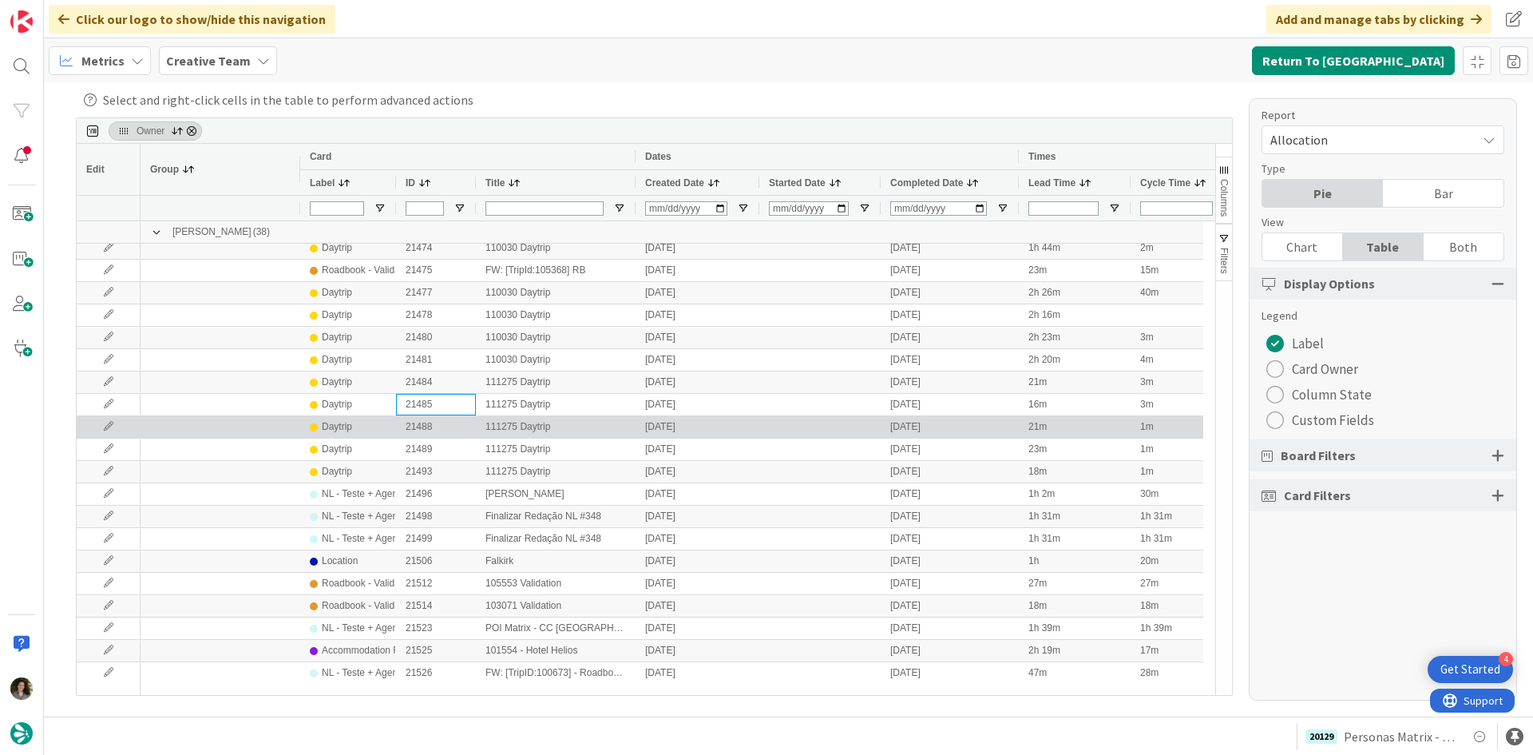
click at [432, 425] on div "21488" at bounding box center [436, 427] width 80 height 22
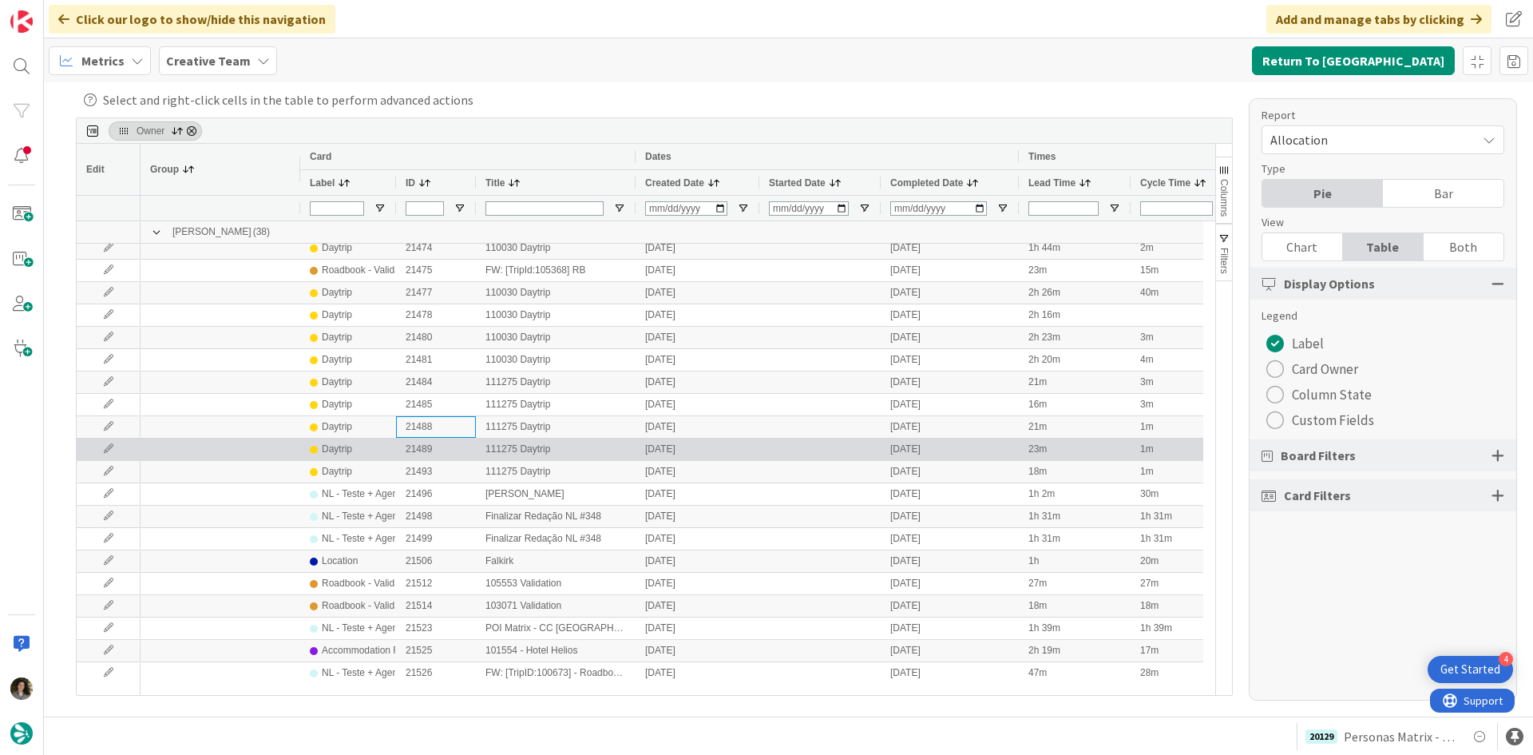
click at [429, 454] on div "21489" at bounding box center [436, 449] width 80 height 22
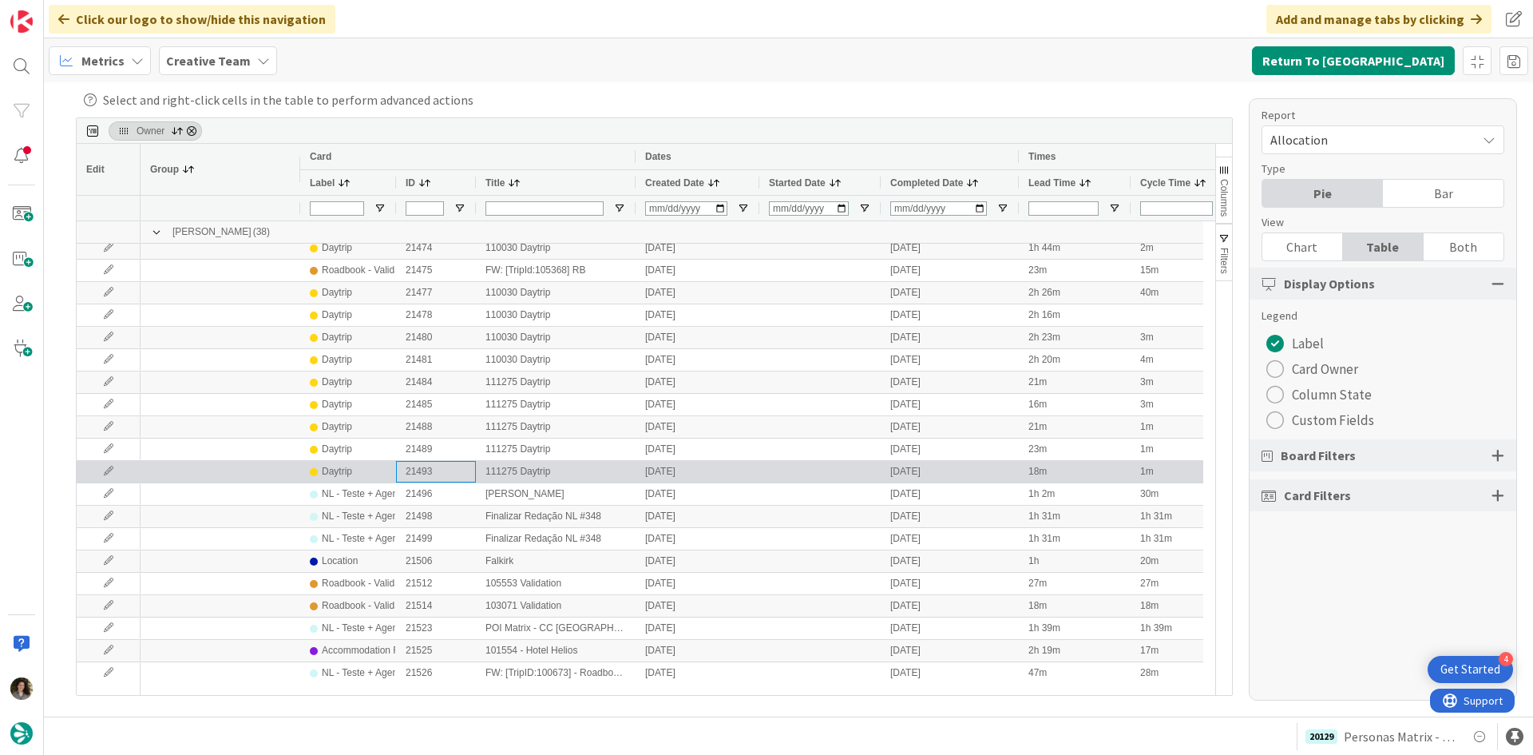
click at [422, 474] on div "21493" at bounding box center [436, 472] width 80 height 22
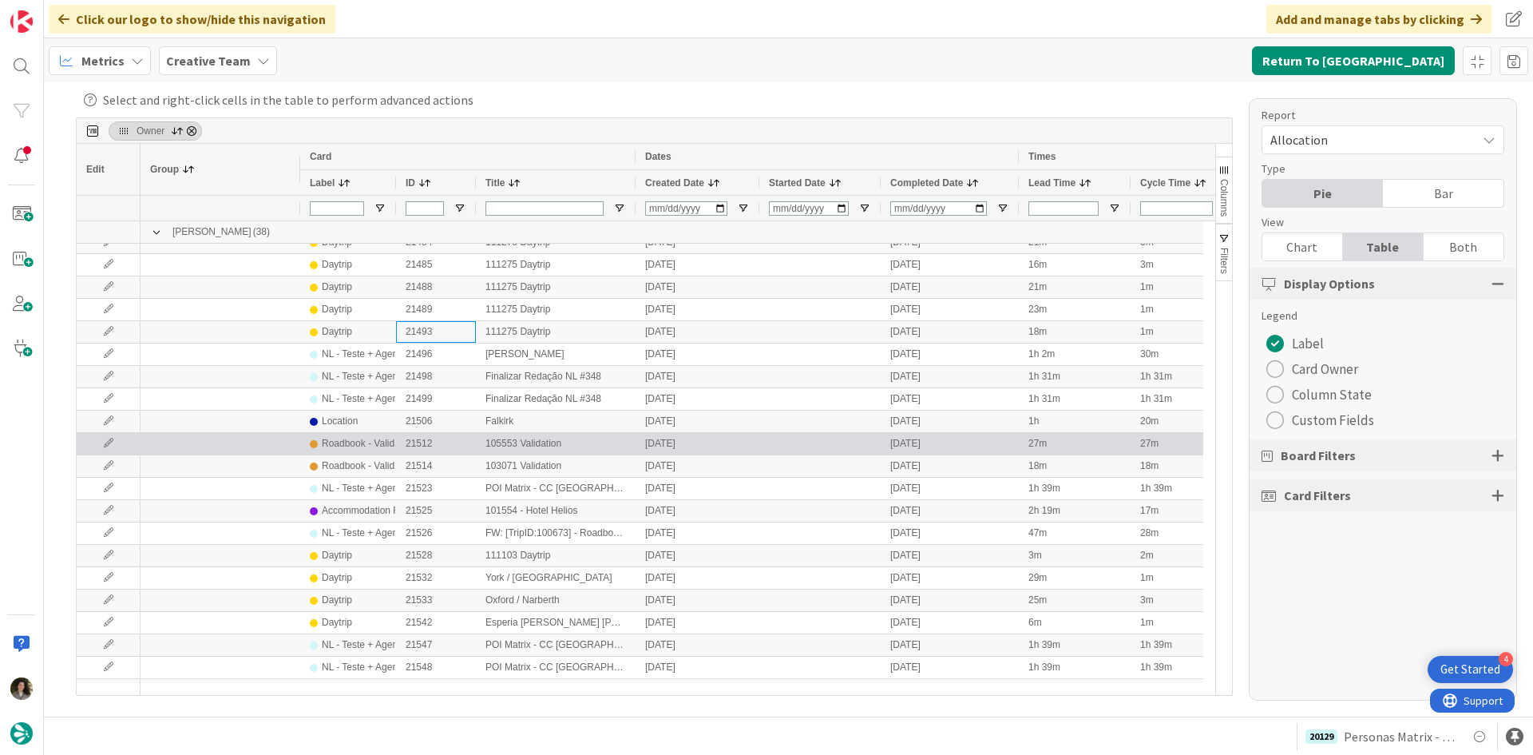
scroll to position [479, 0]
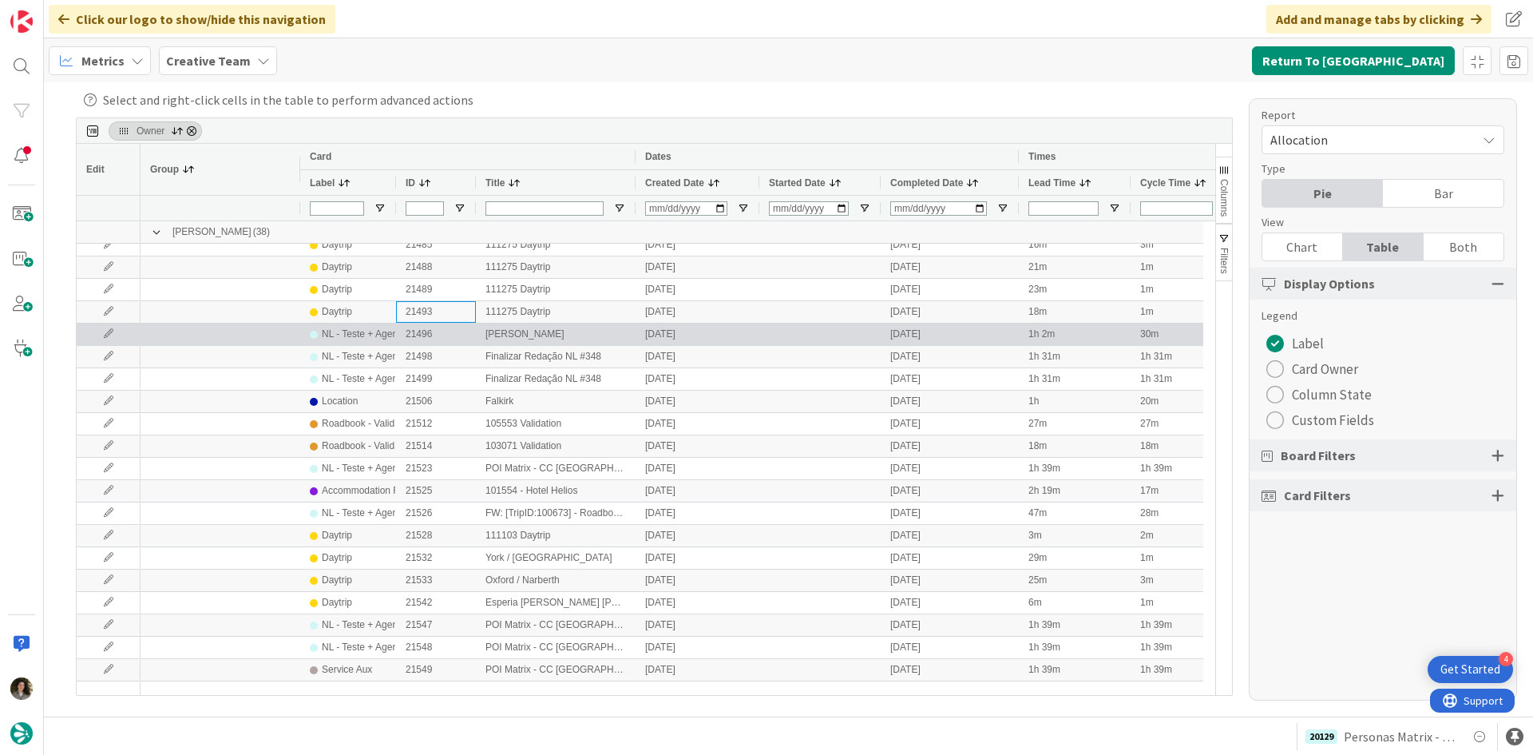
click at [337, 331] on div "NL - Teste + Agendamento" at bounding box center [378, 334] width 113 height 20
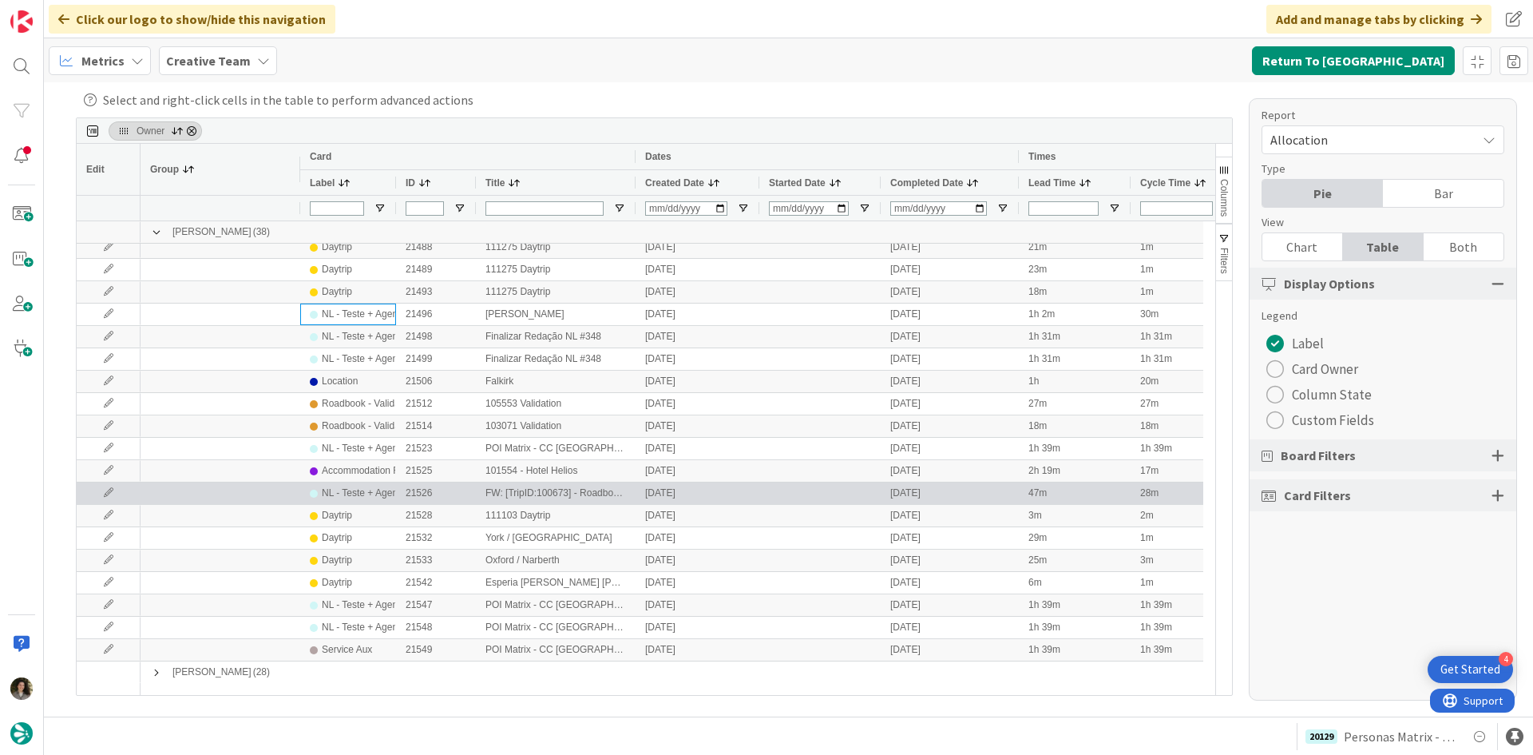
scroll to position [500, 0]
click at [336, 495] on div "NL - Teste + Agendamento" at bounding box center [378, 492] width 113 height 20
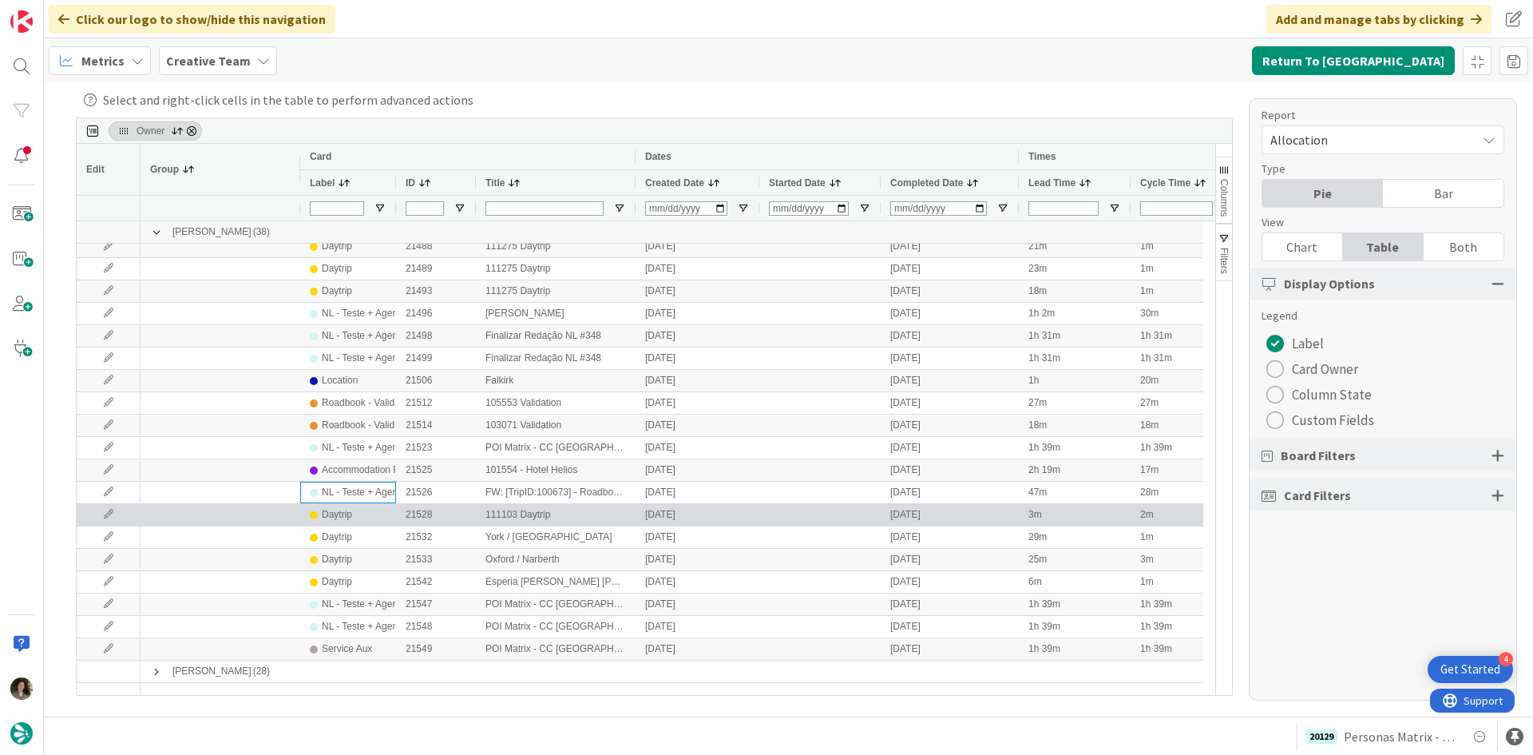
click at [359, 521] on div "Daytrip" at bounding box center [348, 515] width 77 height 20
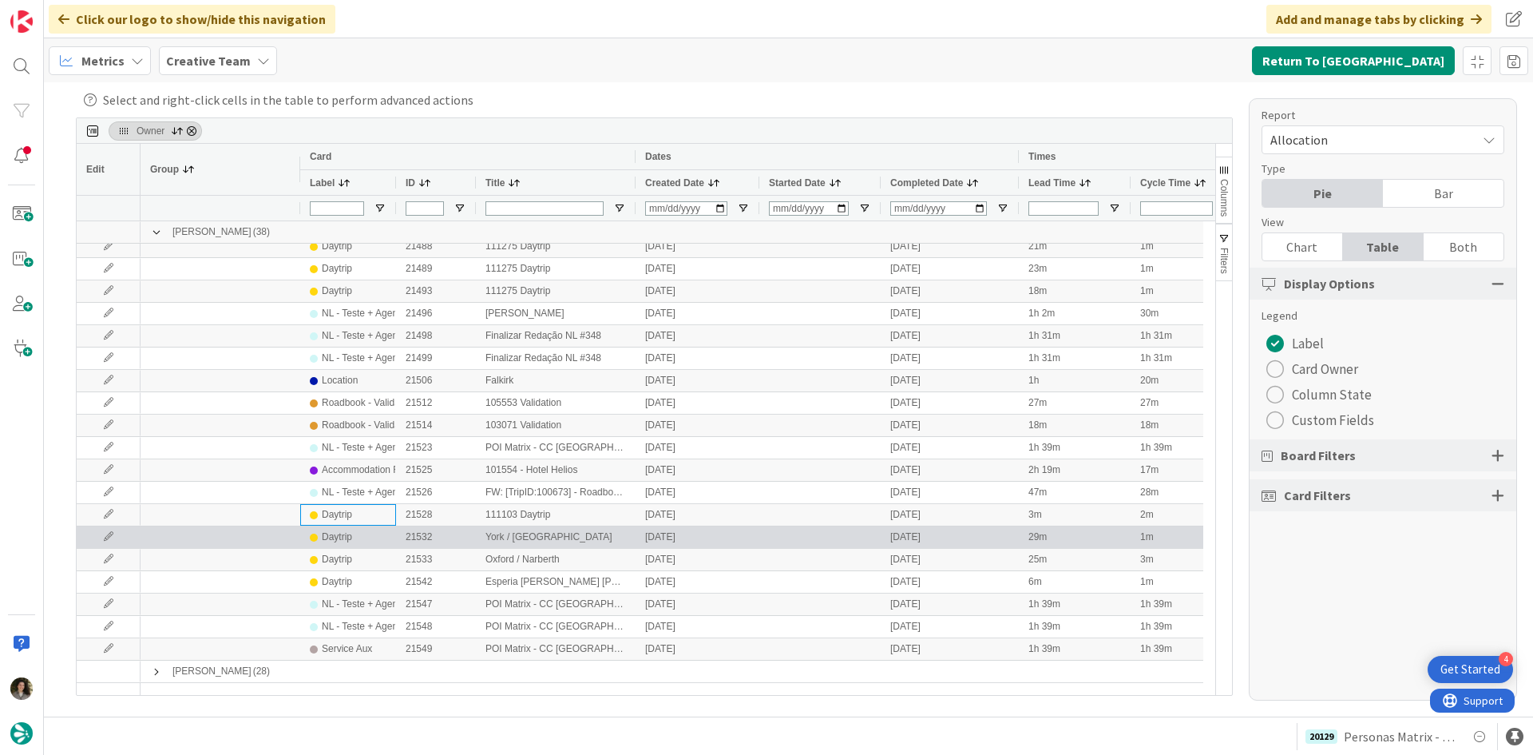
click at [359, 540] on div "Daytrip" at bounding box center [348, 537] width 77 height 20
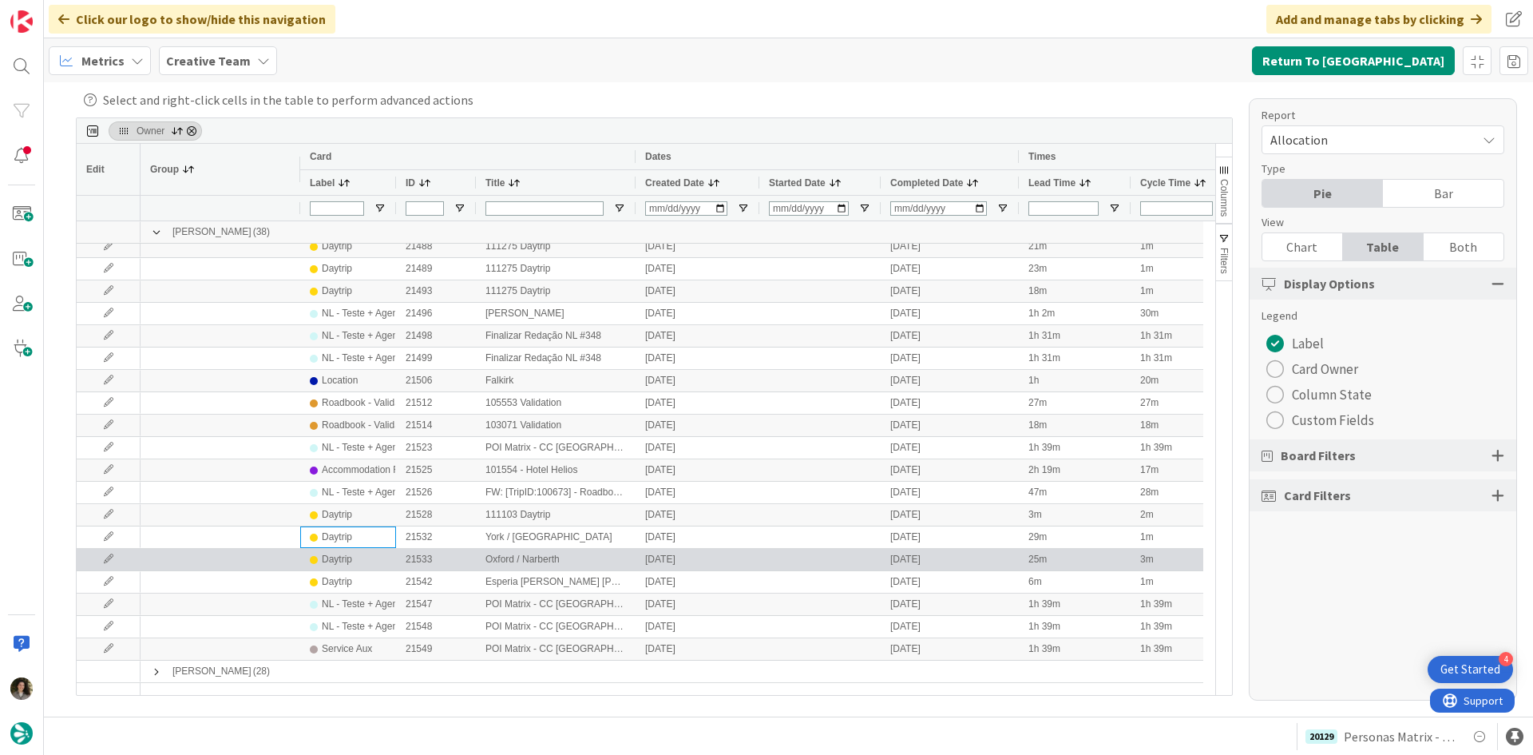
click at [360, 553] on div "Daytrip" at bounding box center [348, 559] width 77 height 20
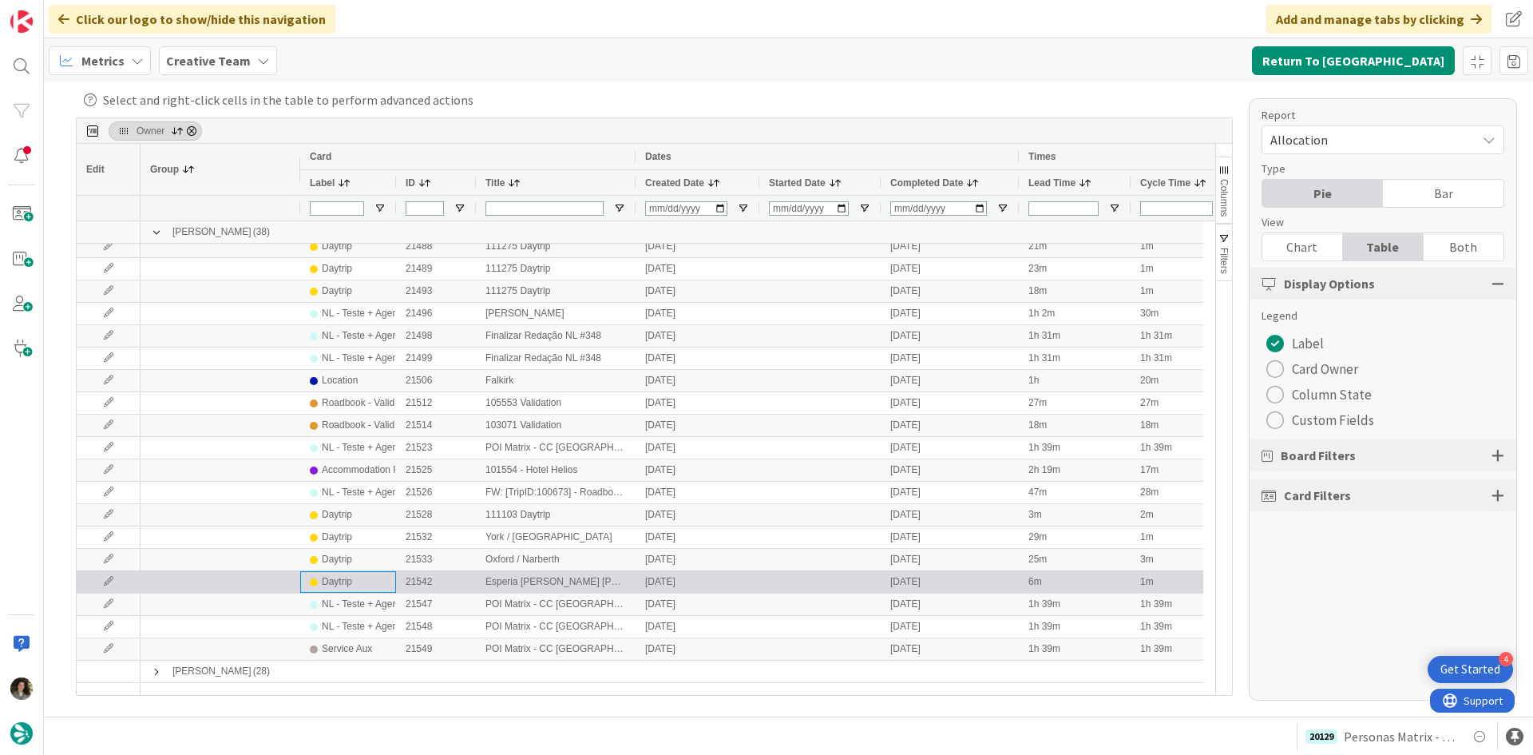
click at [359, 580] on div "Daytrip" at bounding box center [348, 582] width 77 height 20
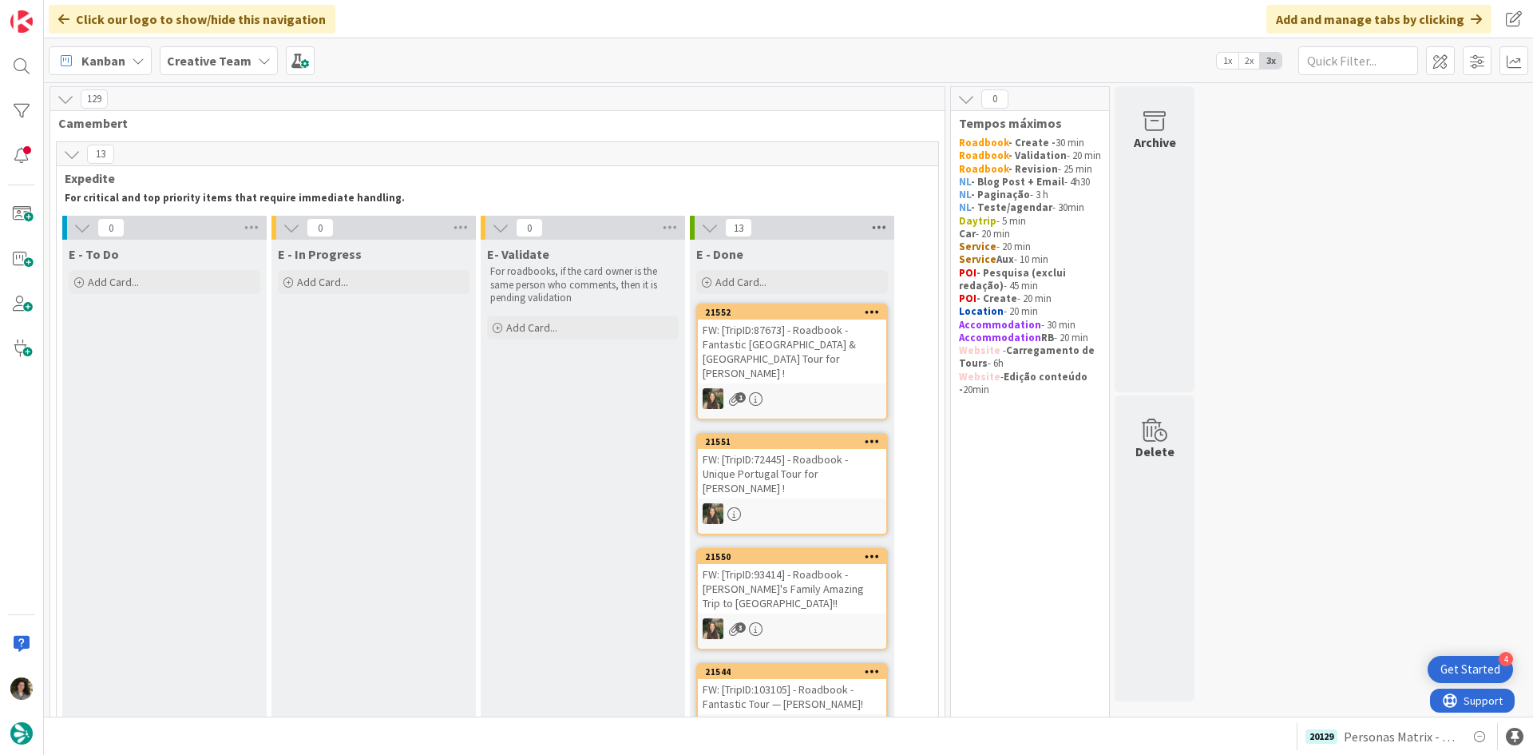
click at [887, 232] on icon at bounding box center [879, 228] width 21 height 24
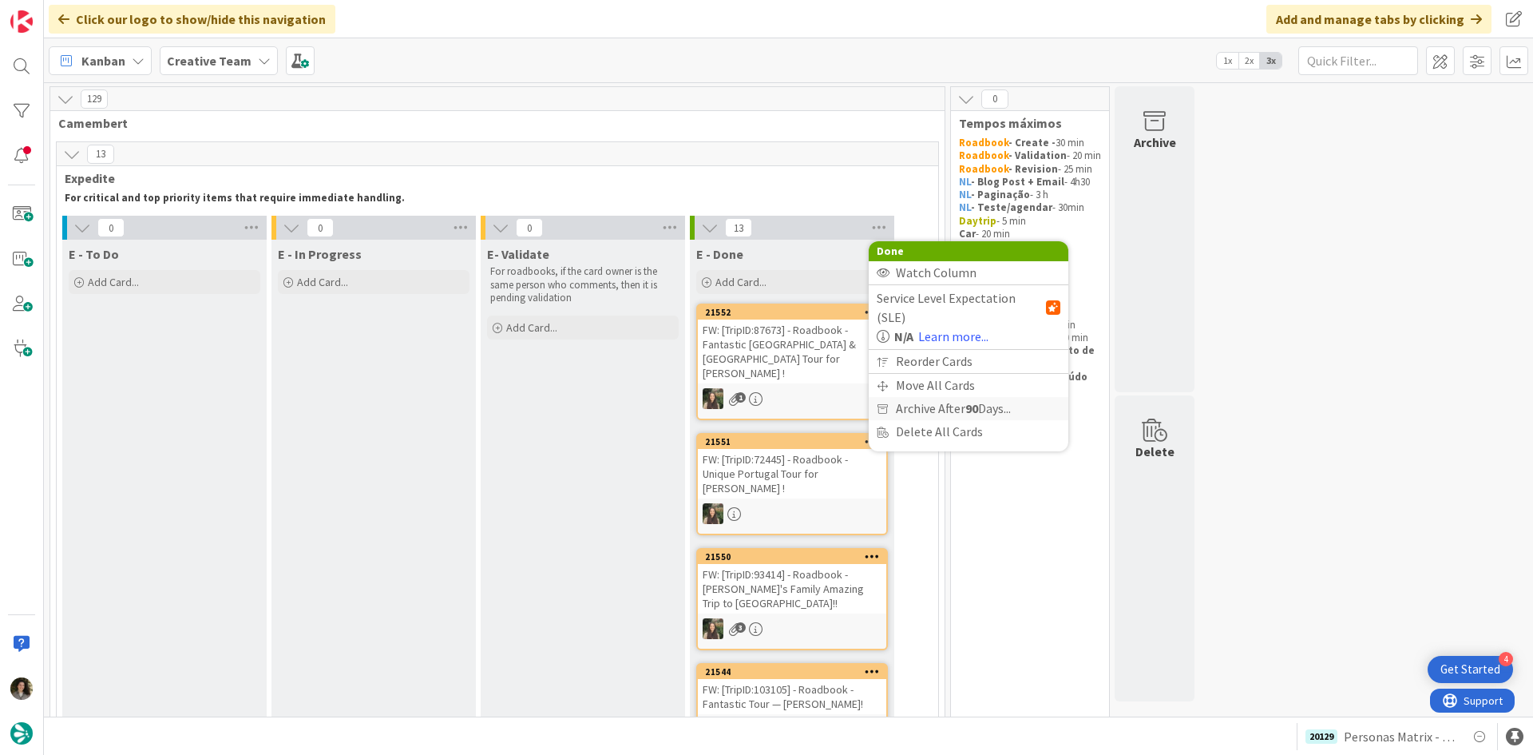
click at [936, 397] on span "Archive After 90 Days..." at bounding box center [953, 408] width 115 height 23
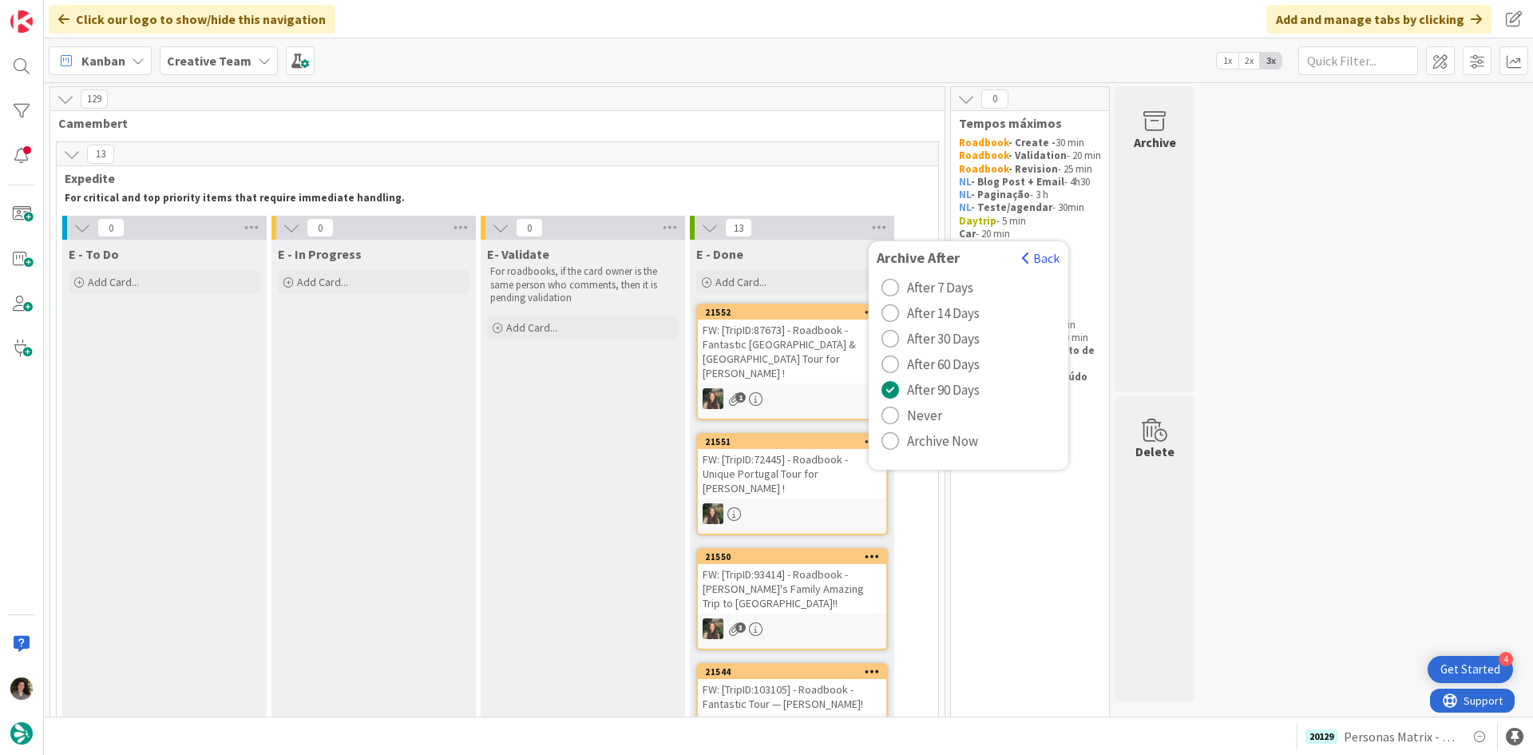
click at [926, 439] on span "Archive Now" at bounding box center [942, 441] width 71 height 24
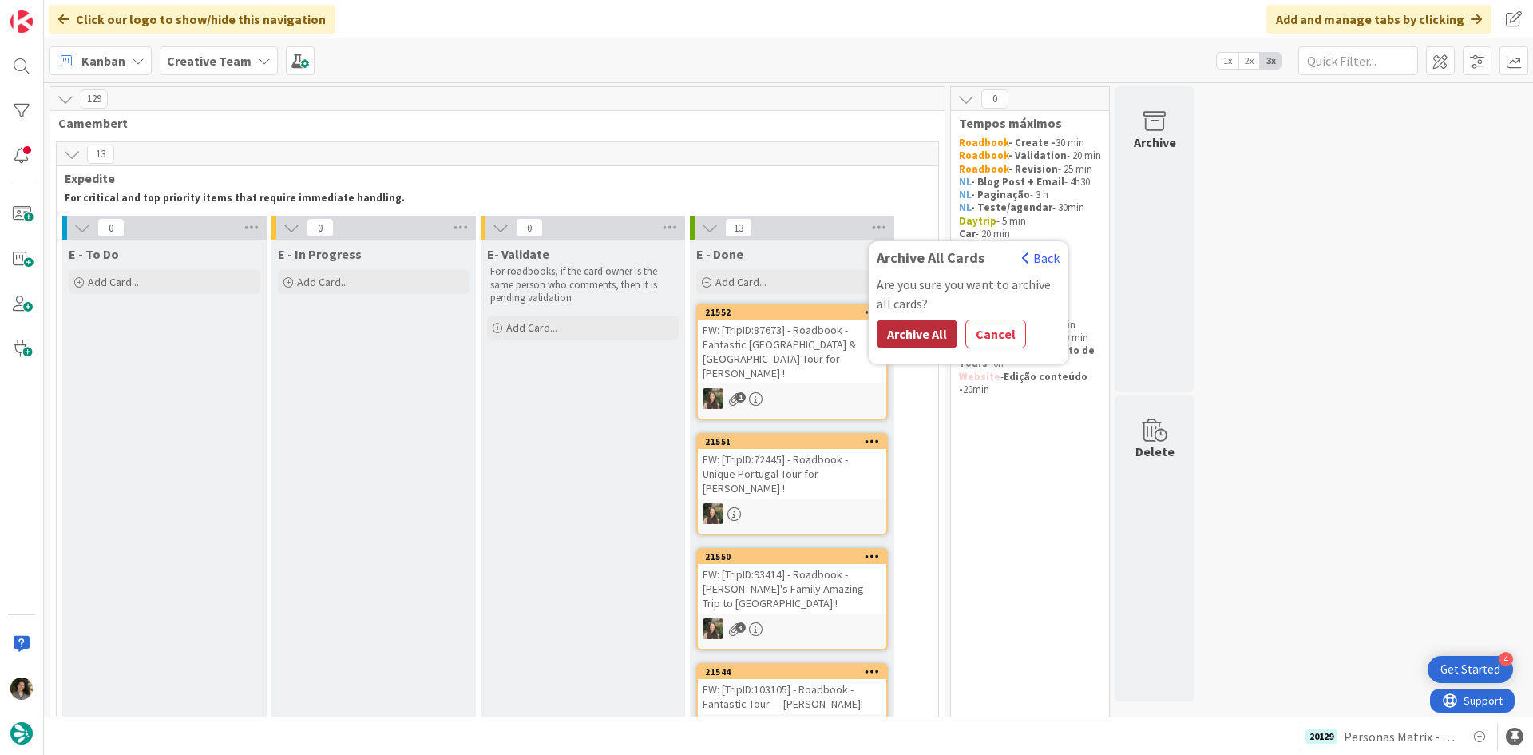
click at [919, 330] on button "Archive All" at bounding box center [917, 333] width 81 height 29
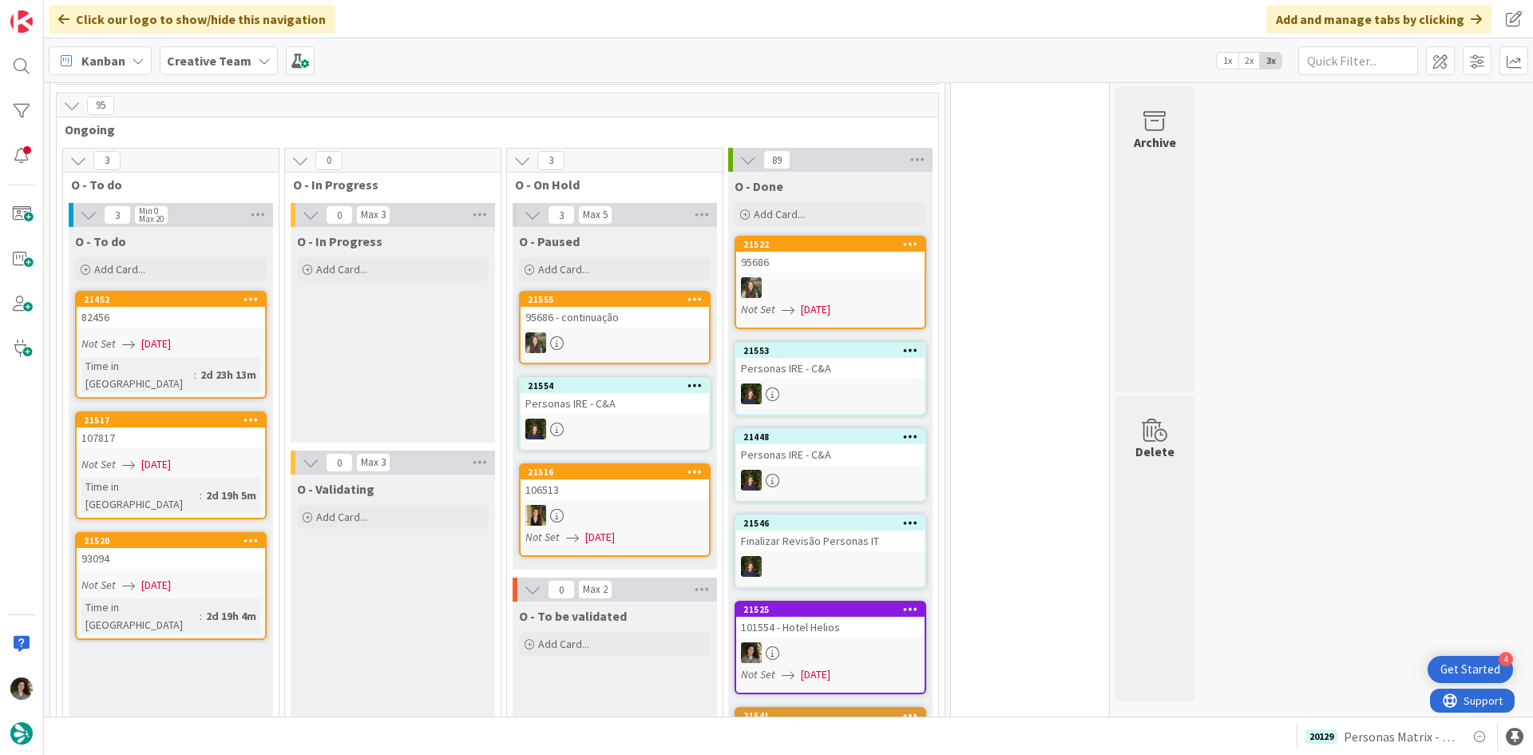
scroll to position [160, 0]
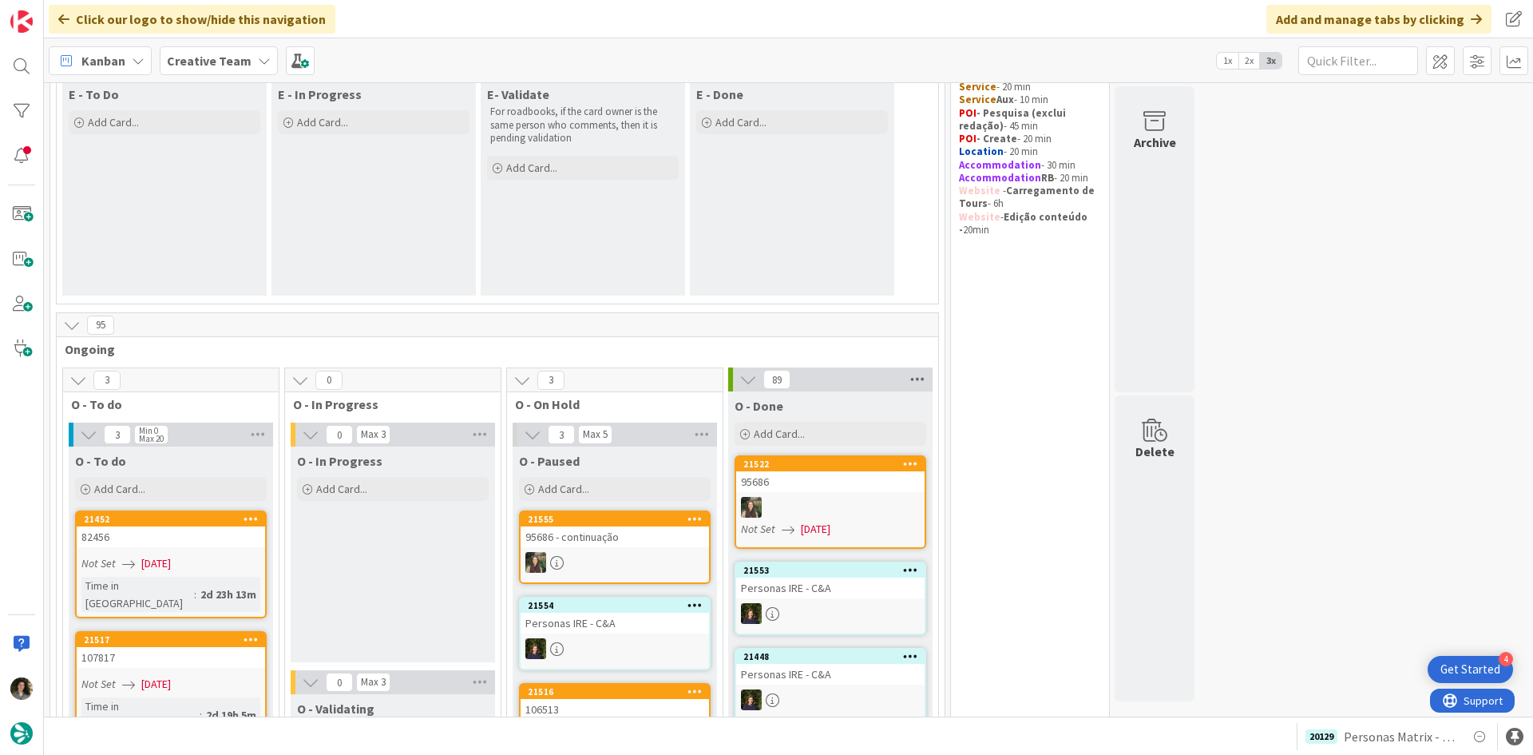
click at [914, 382] on icon at bounding box center [917, 379] width 21 height 24
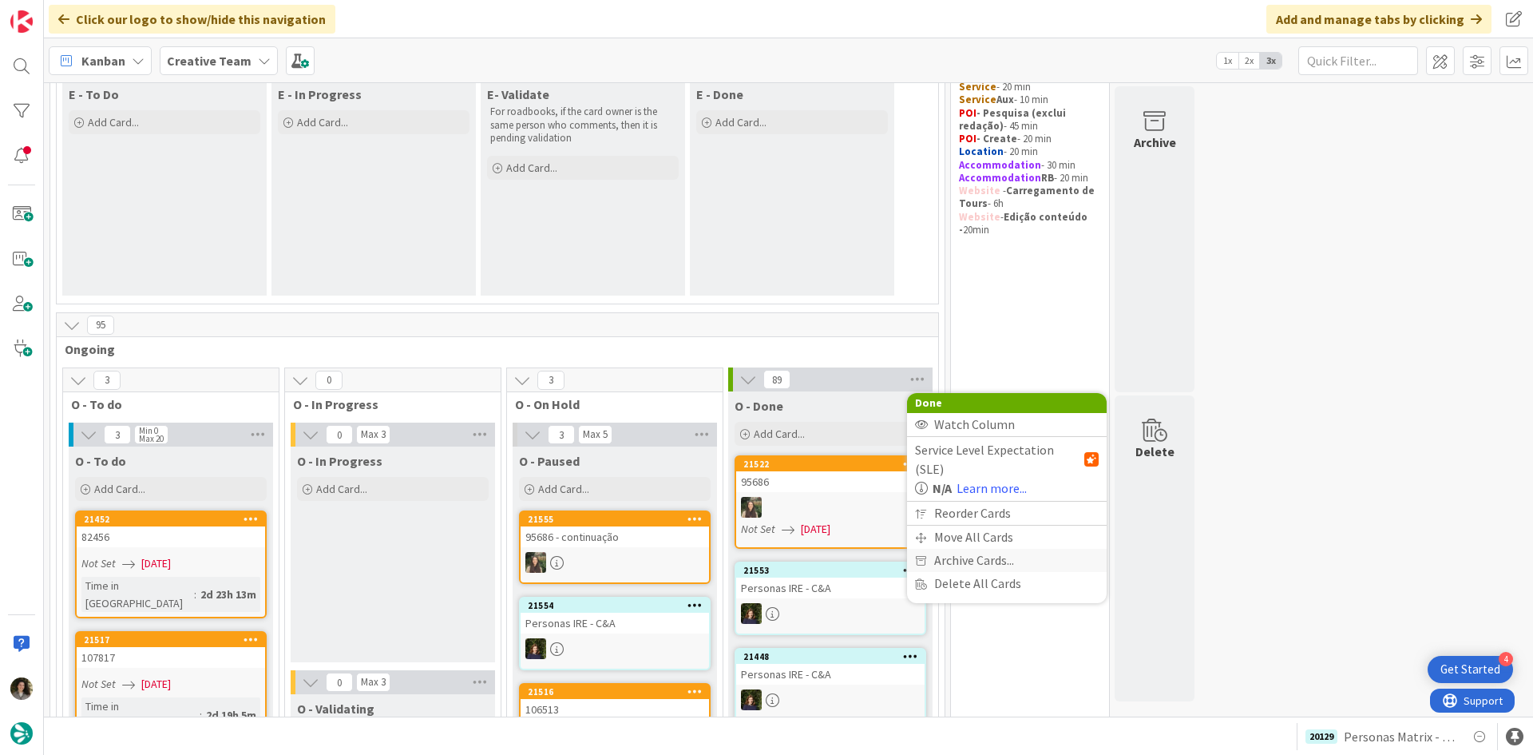
click at [953, 549] on span "Archive Cards..." at bounding box center [974, 560] width 80 height 23
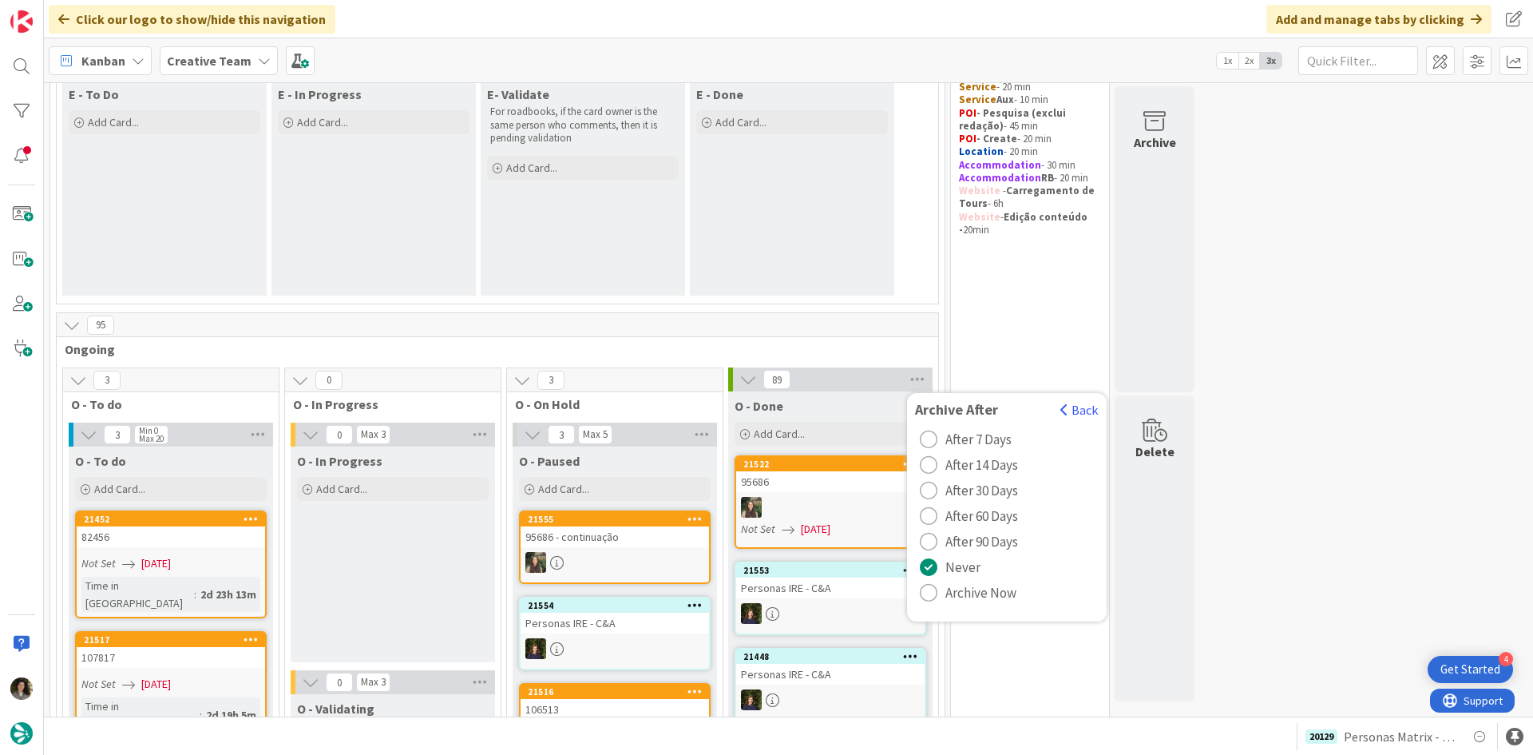
click at [939, 592] on button "Archive Now" at bounding box center [968, 593] width 106 height 26
click at [938, 490] on button "Archive All" at bounding box center [955, 485] width 81 height 29
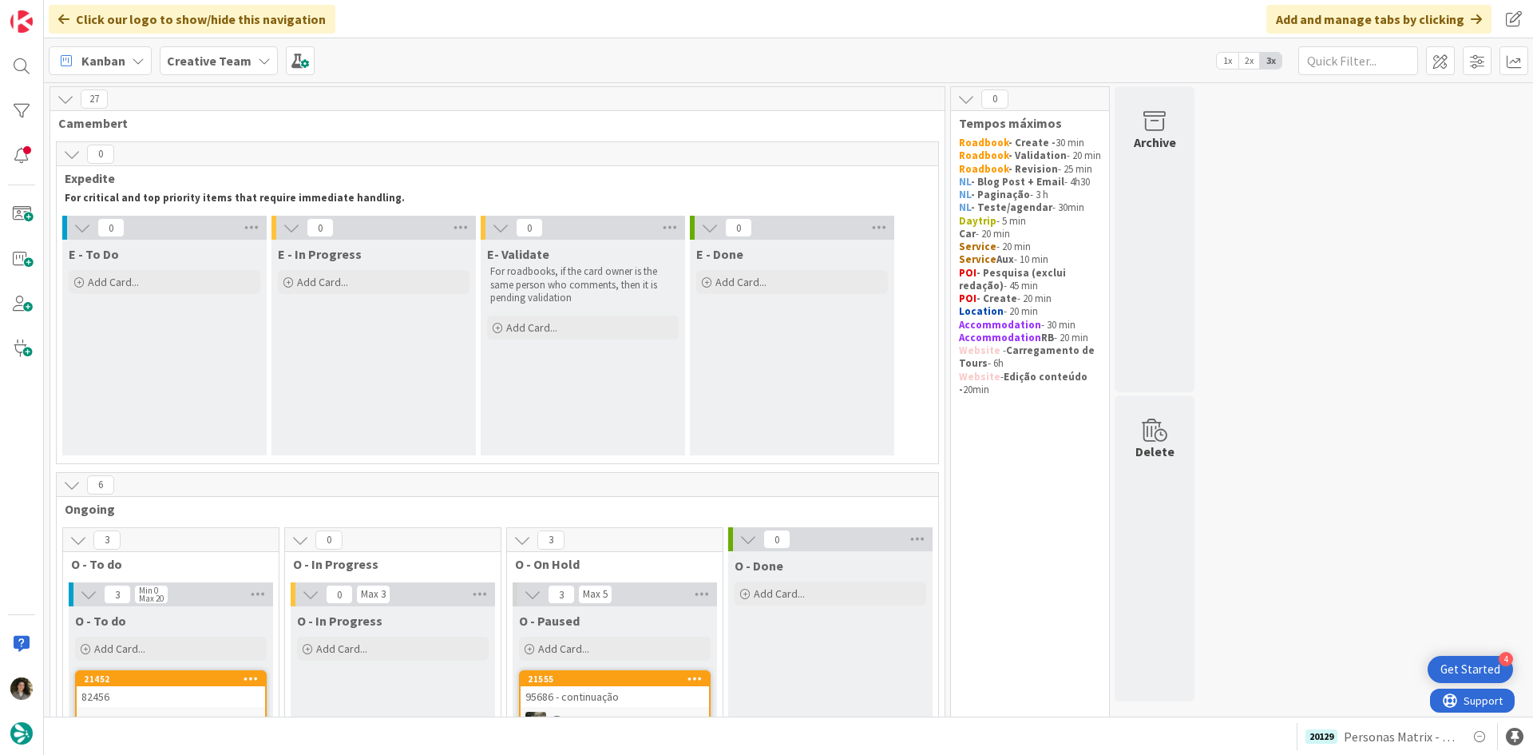
scroll to position [479, 0]
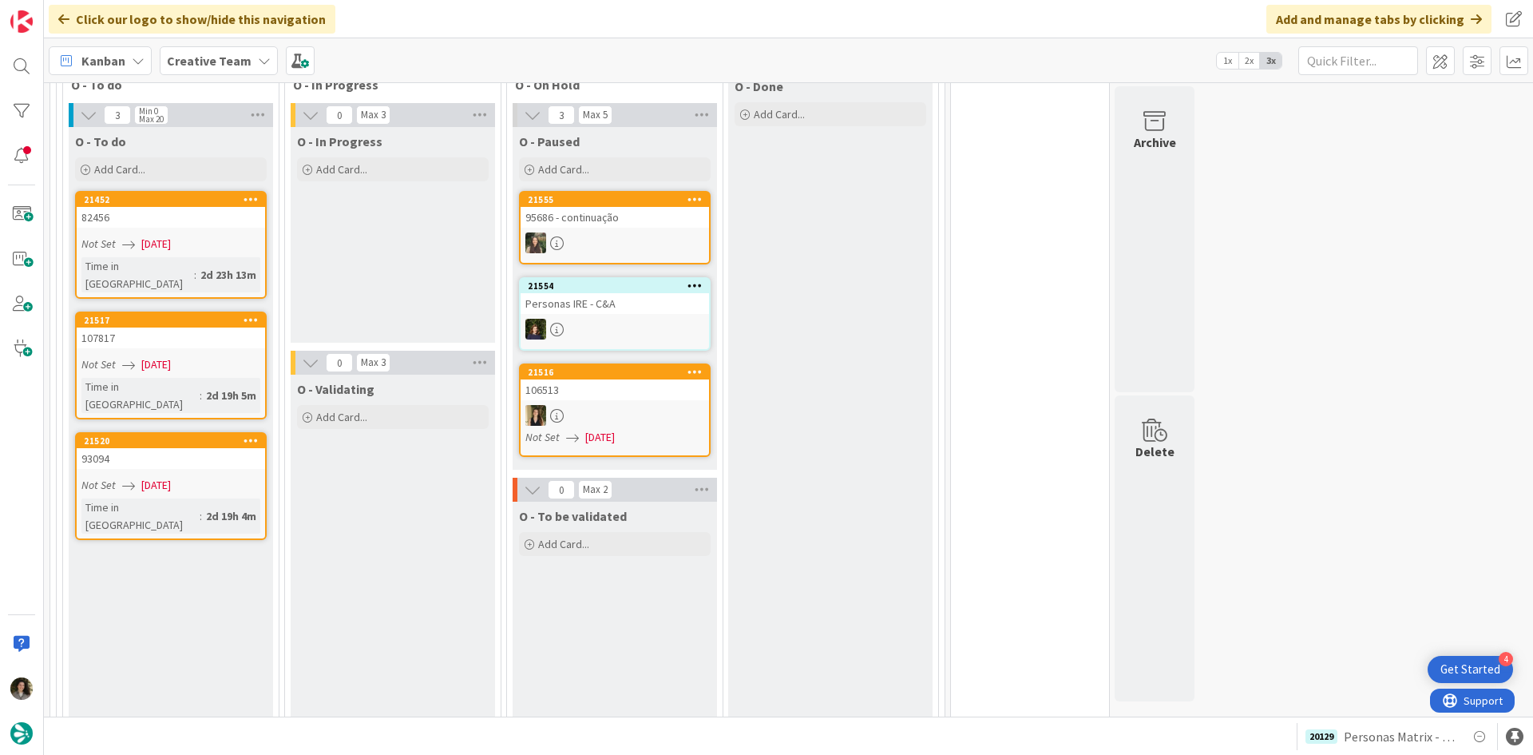
click at [407, 149] on div "O - In Progress" at bounding box center [393, 141] width 192 height 16
click at [426, 175] on div "Add Card..." at bounding box center [393, 169] width 192 height 24
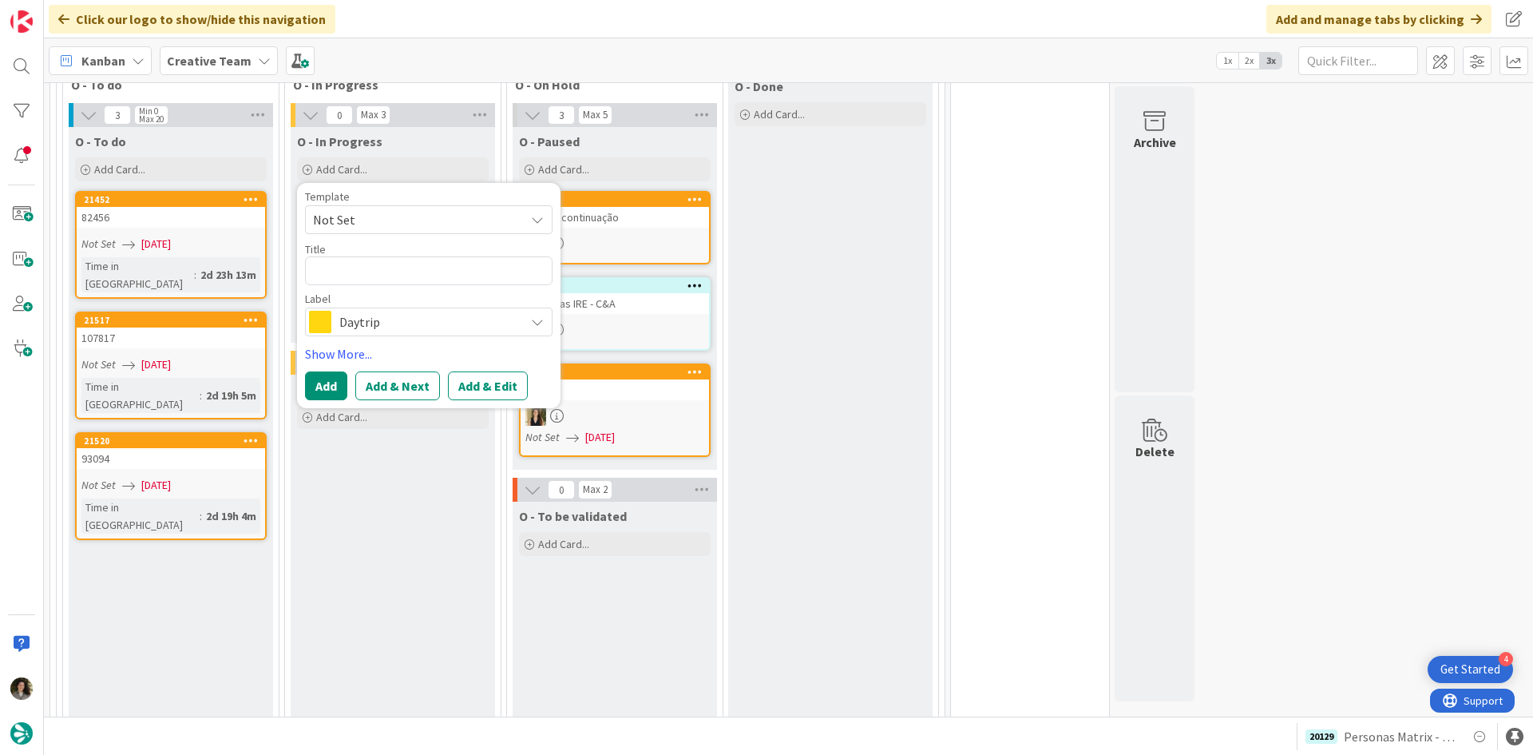
click at [387, 315] on span "Daytrip" at bounding box center [427, 322] width 177 height 22
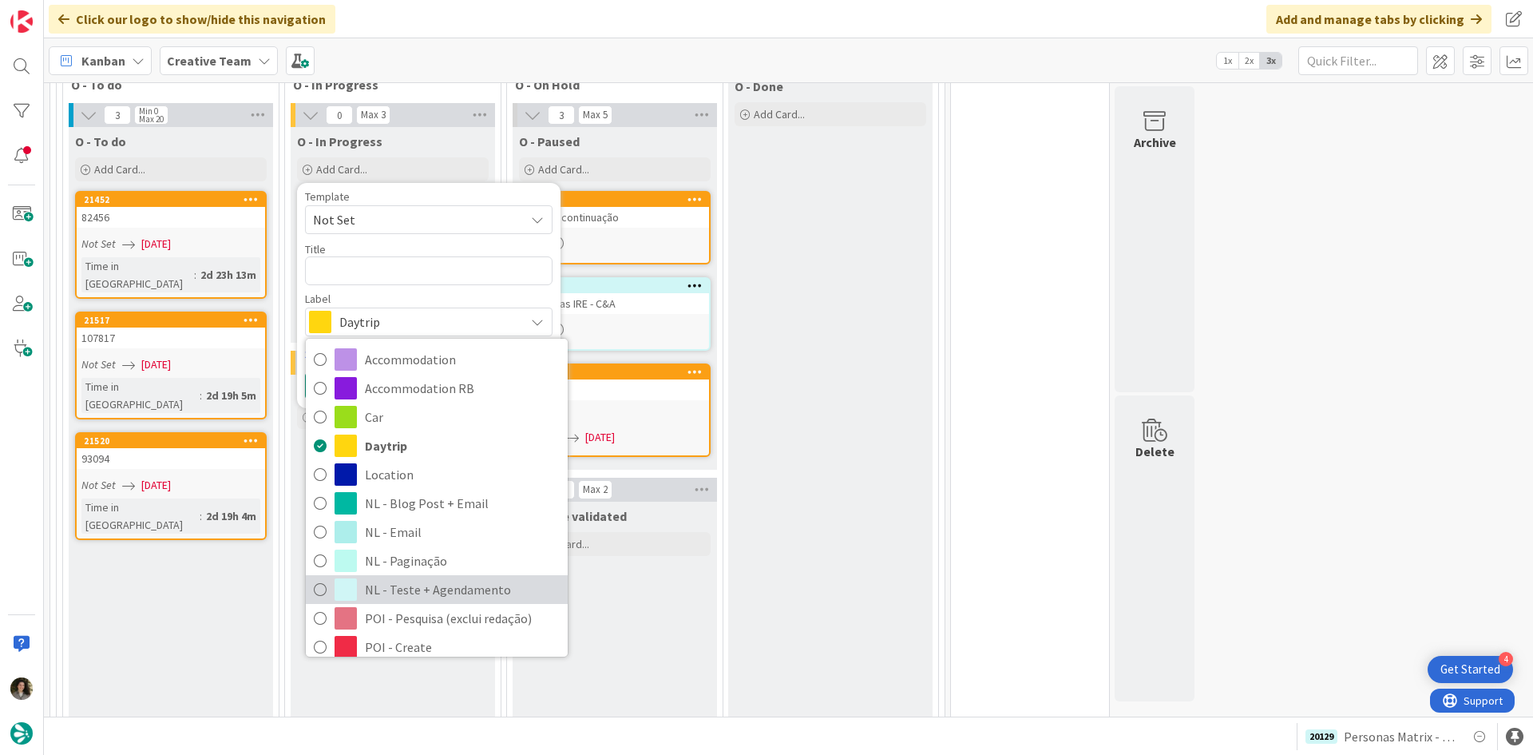
click at [375, 589] on span "NL - Teste + Agendamento" at bounding box center [462, 589] width 195 height 24
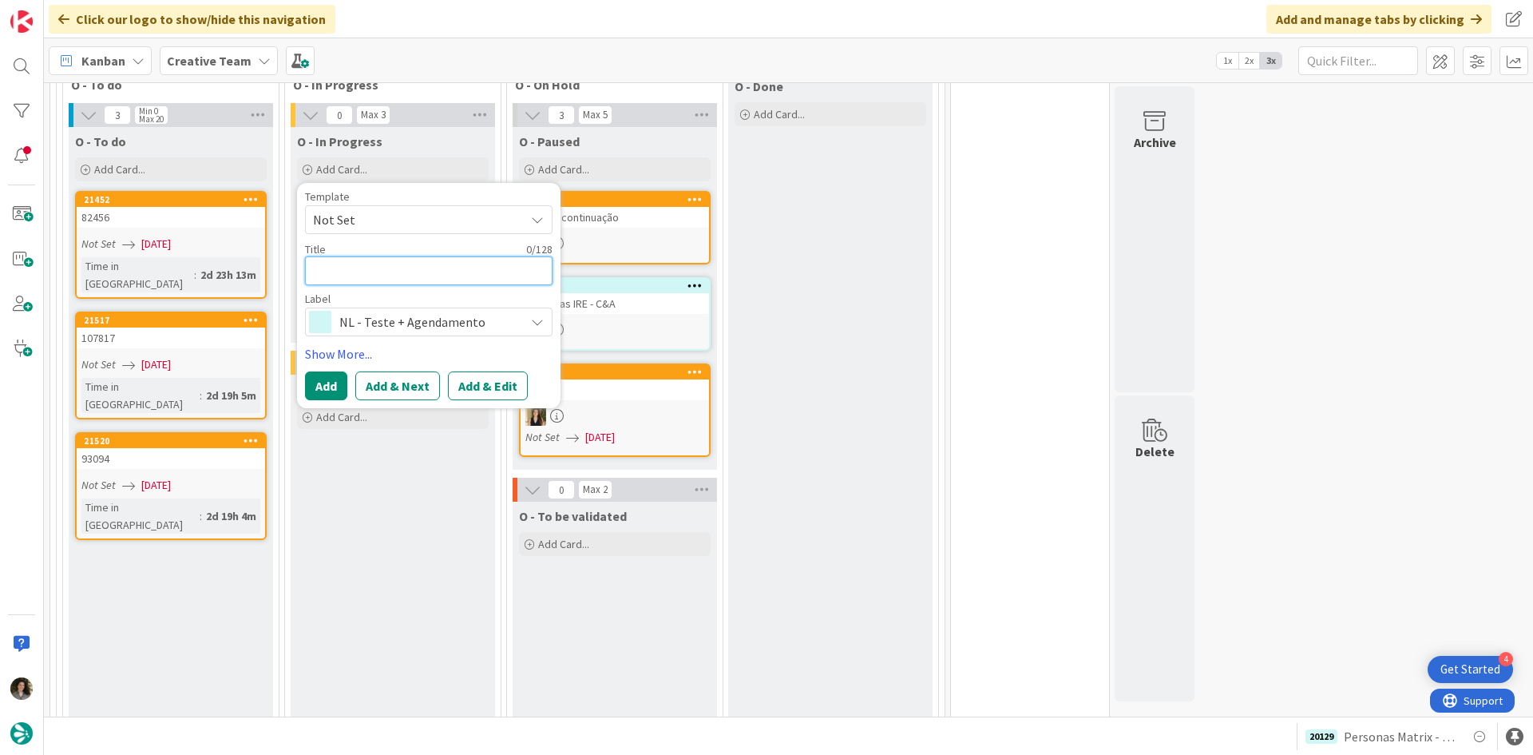
click at [355, 274] on textarea at bounding box center [429, 270] width 248 height 29
type textarea "x"
type textarea "P"
type textarea "x"
type textarea "Pe"
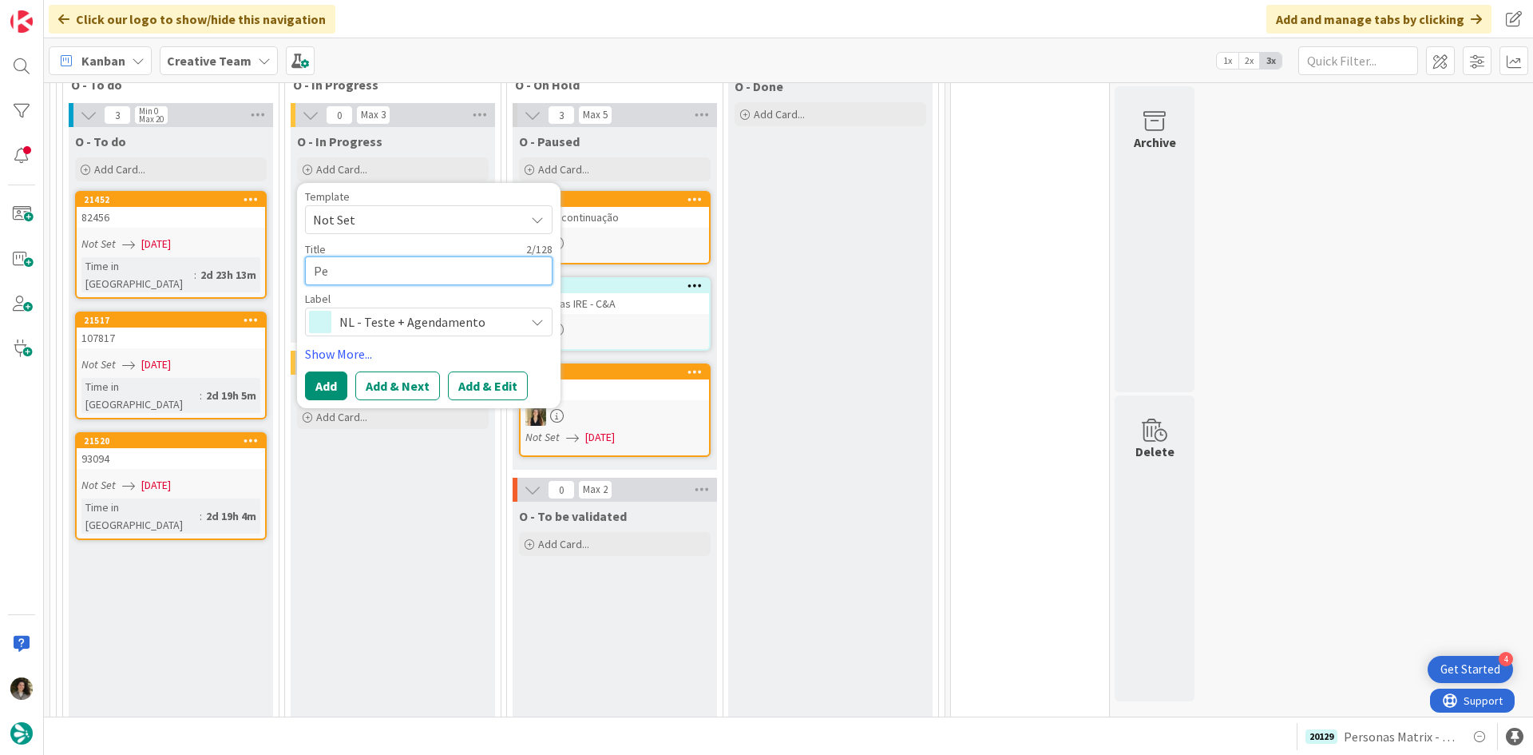
type textarea "x"
type textarea "Per"
type textarea "x"
type textarea "Pers"
type textarea "x"
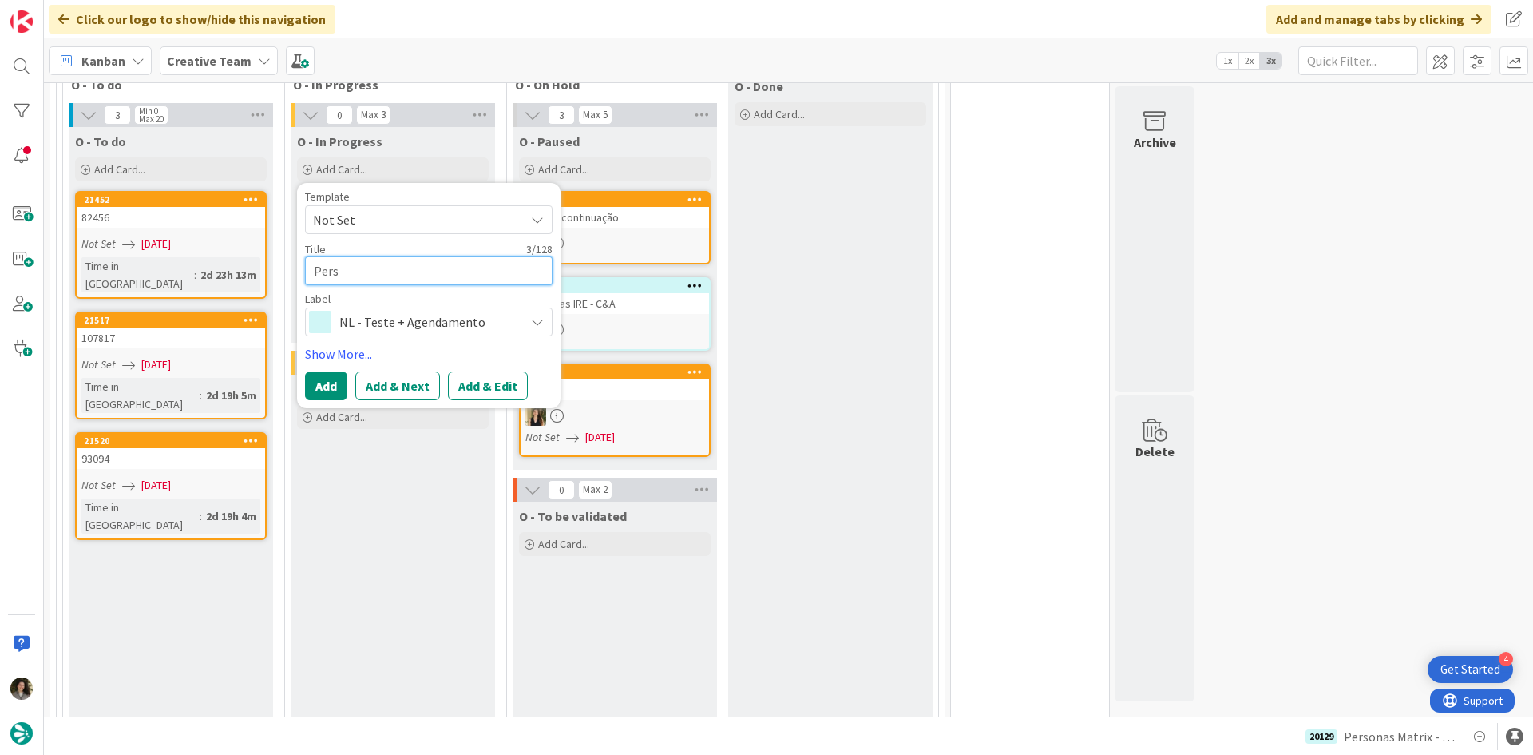
type textarea "Perso"
type textarea "x"
type textarea "Person"
type textarea "x"
type textarea "Persona"
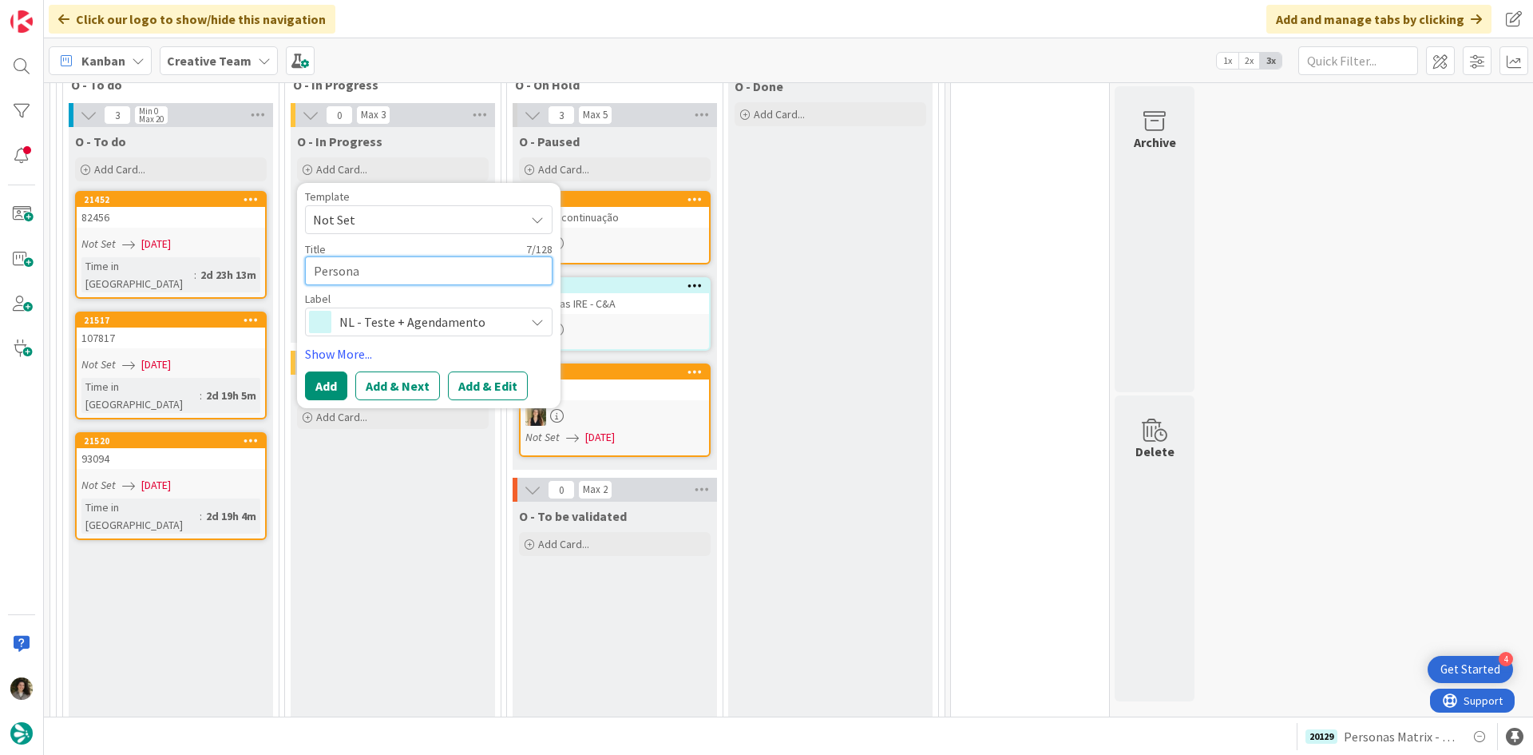
type textarea "x"
type textarea "Personas"
type textarea "x"
type textarea "Personas"
type textarea "x"
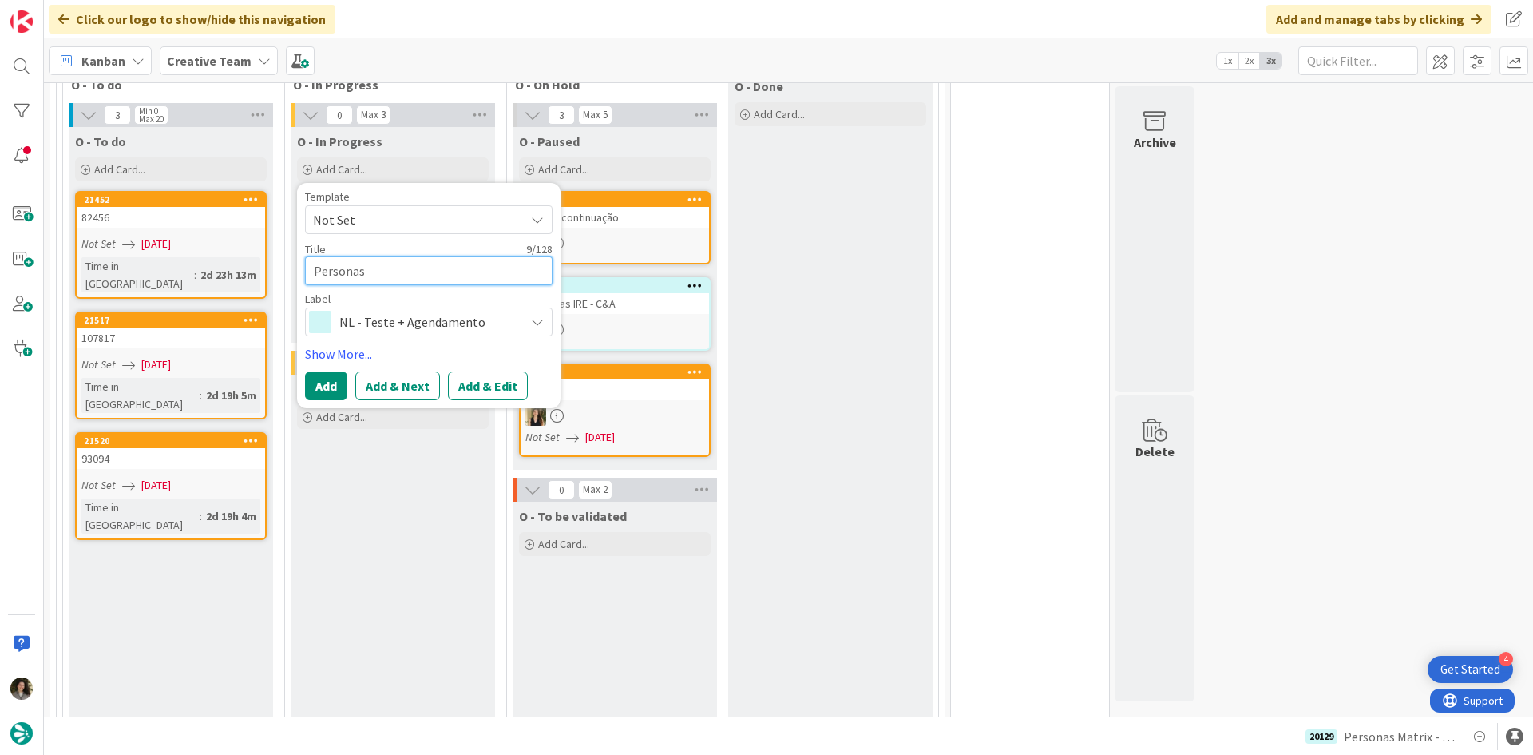
type textarea "Personas M"
type textarea "x"
type textarea "Personas Mat"
type textarea "x"
type textarea "Personas Maty"
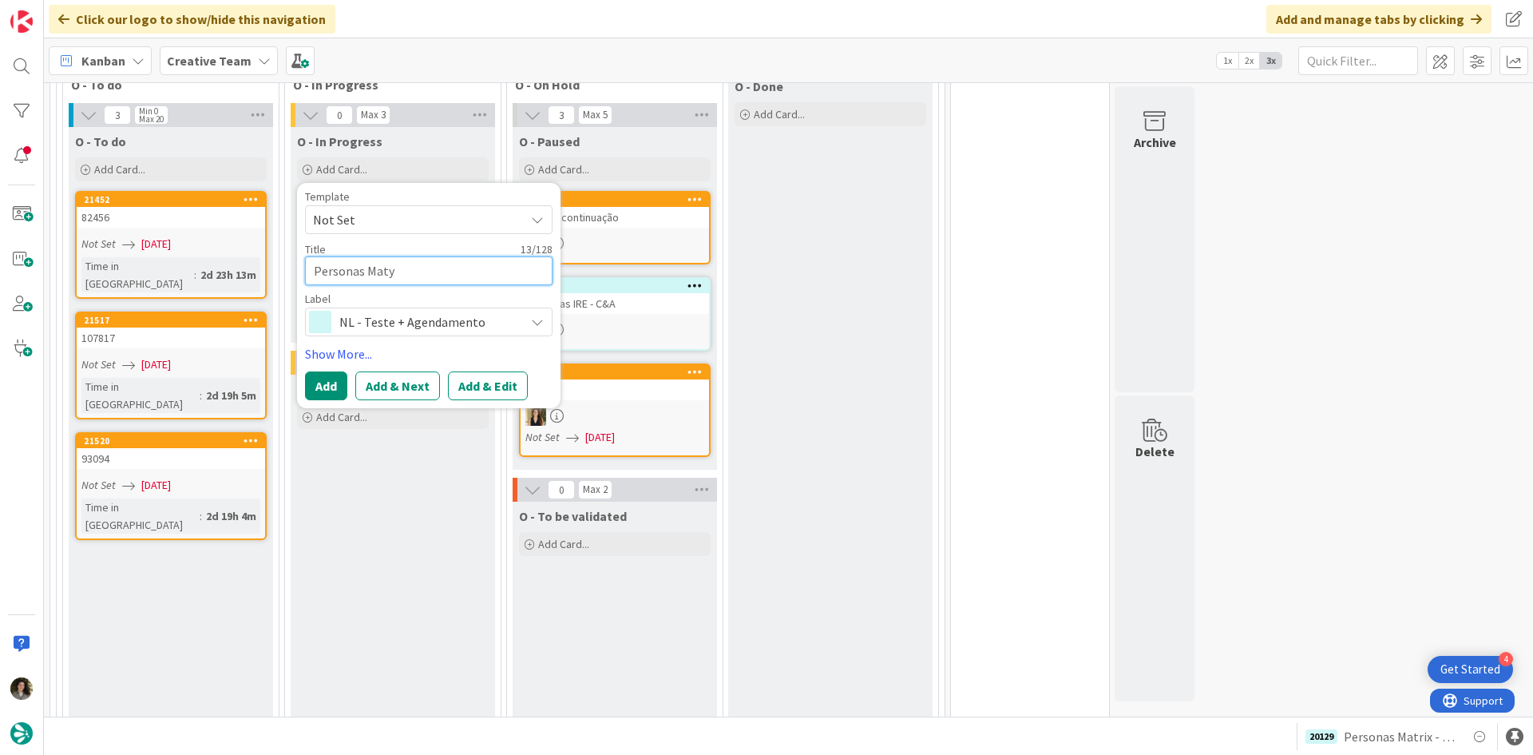
type textarea "x"
type textarea "Personas Matyt"
type textarea "x"
type textarea "Personas Maty"
type textarea "x"
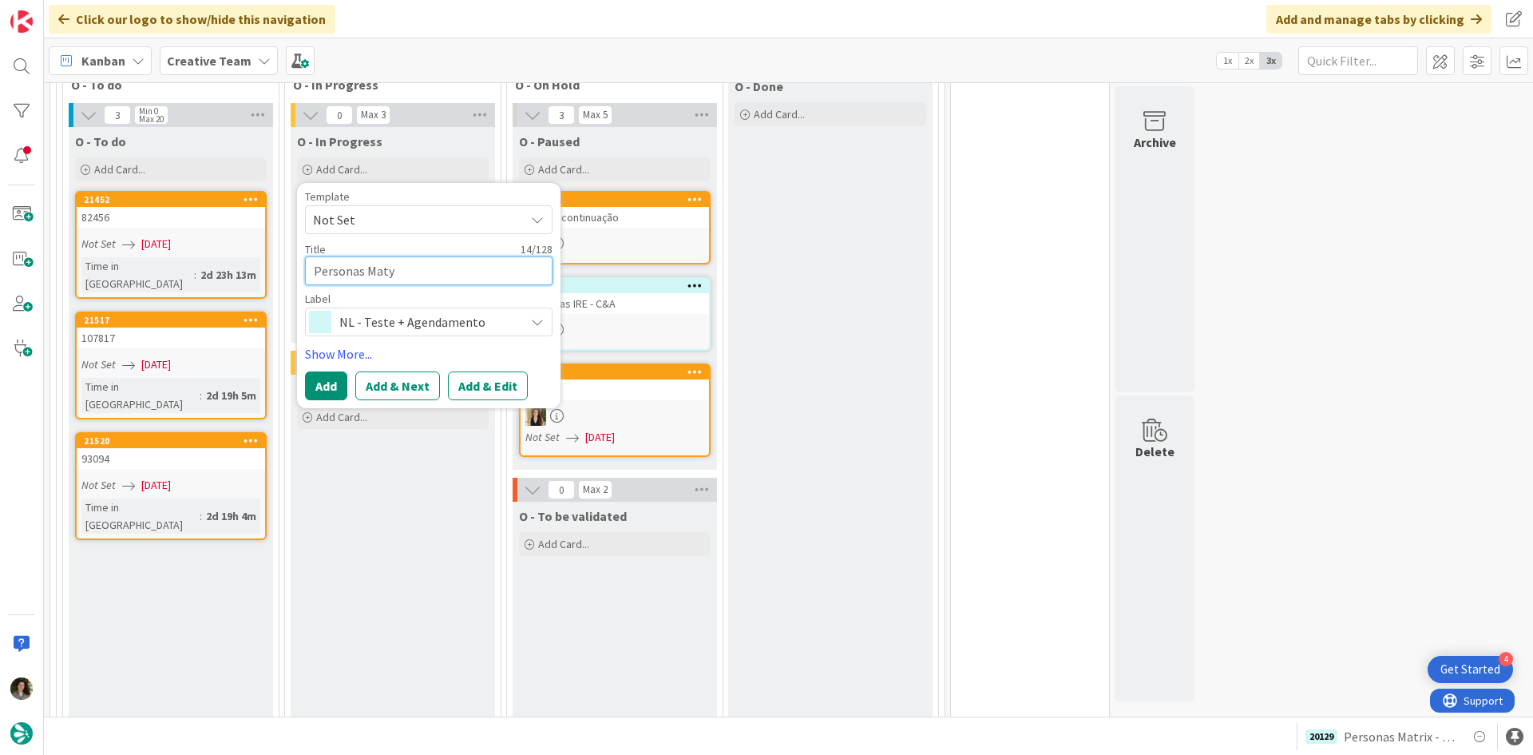
type textarea "Personas Mat"
type textarea "x"
type textarea "Personas [PERSON_NAME]"
type textarea "x"
type textarea "Personas Mat"
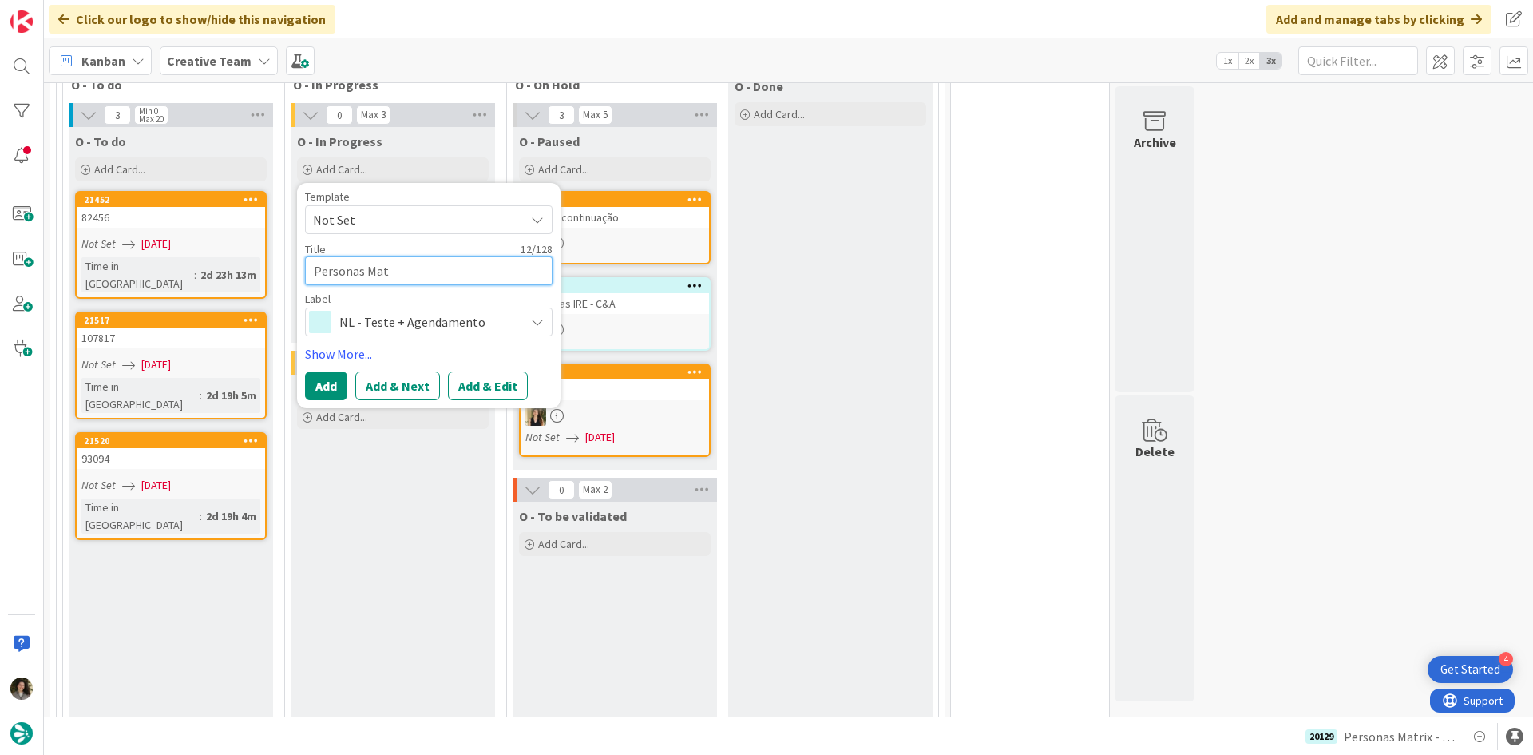
type textarea "x"
type textarea "Personas Matr"
type textarea "x"
type textarea "Personas Matri"
type textarea "x"
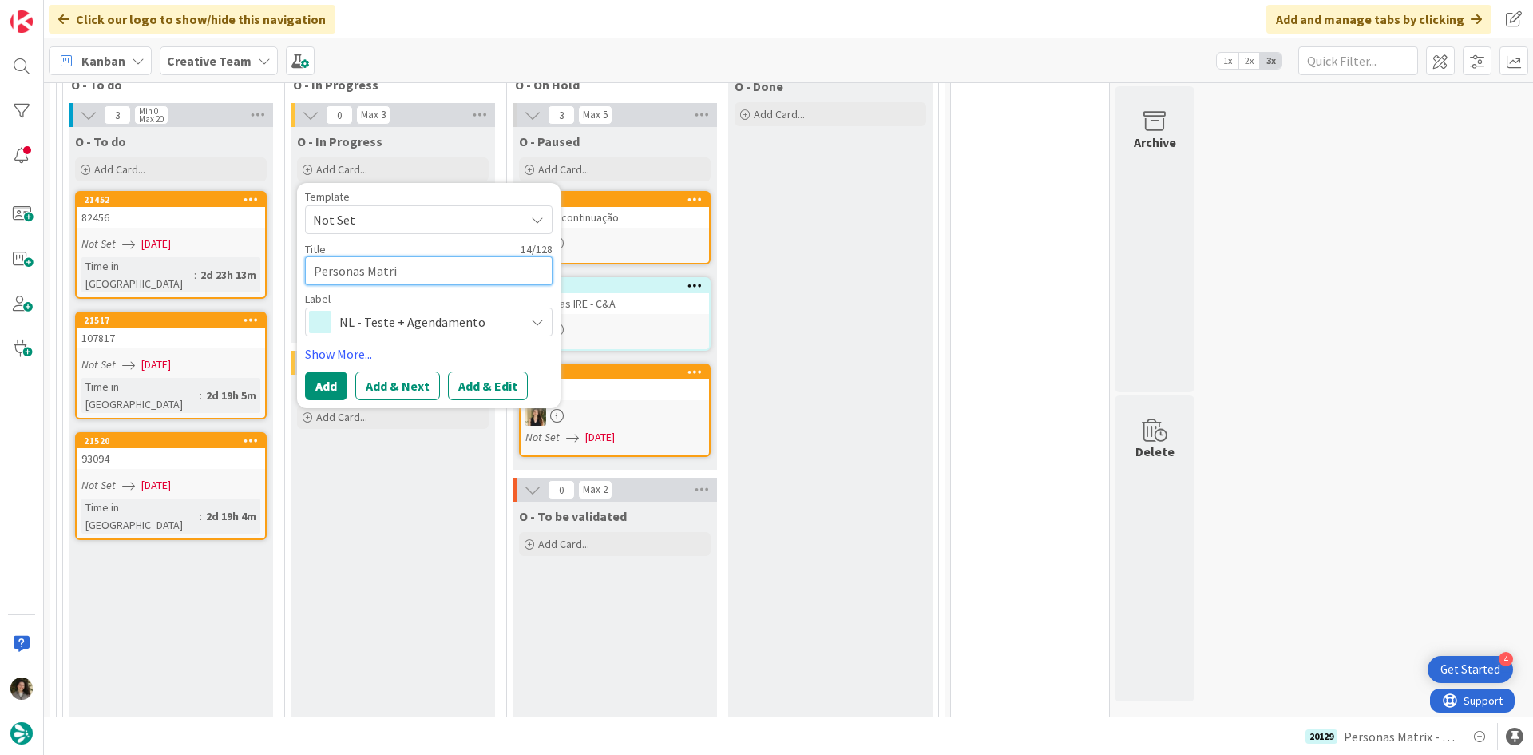
type textarea "Personas Matrix"
type textarea "x"
type textarea "Personas Matrix"
type textarea "x"
type textarea "Personas Matrix -"
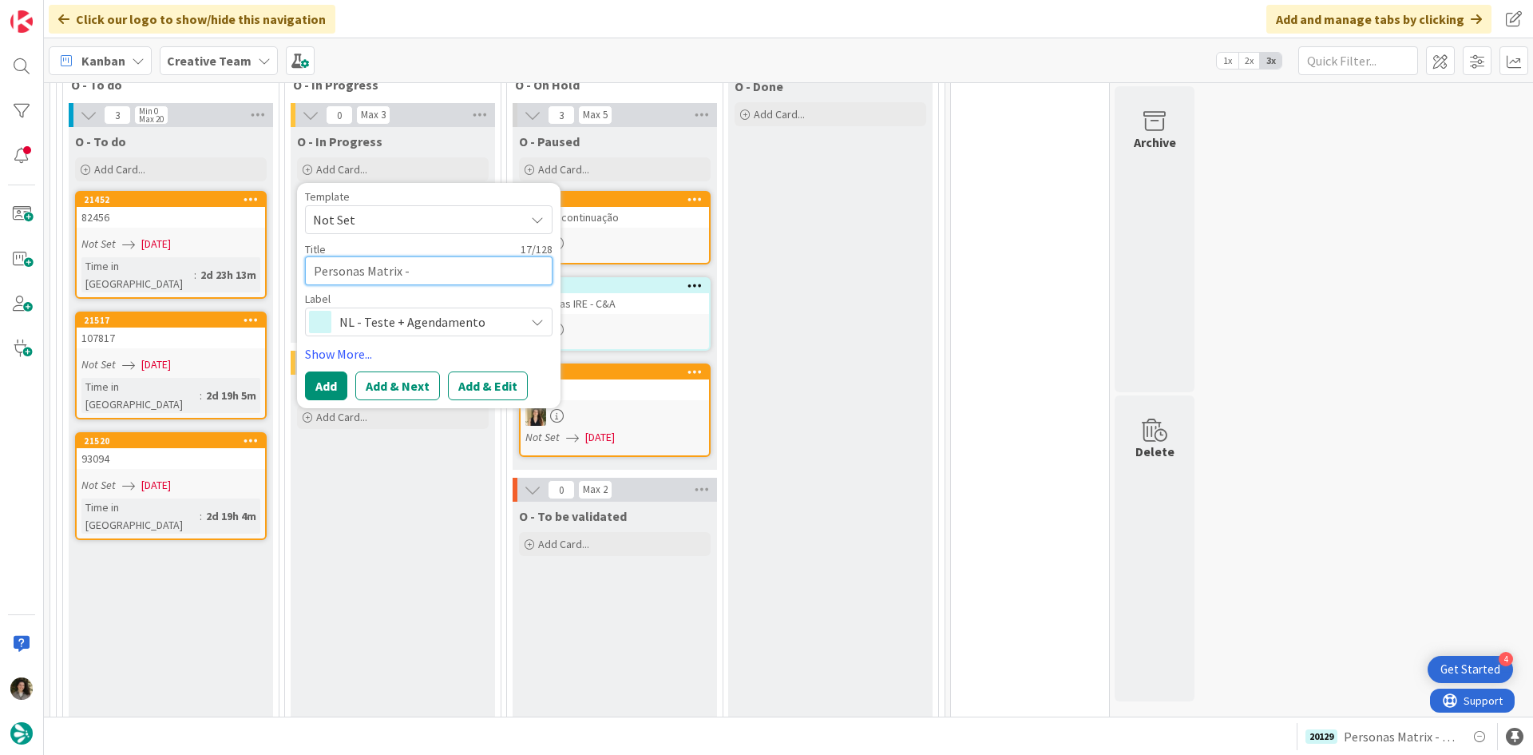
type textarea "x"
type textarea "Personas Matrix -"
type textarea "x"
type textarea "Personas Matrix - C"
type textarea "x"
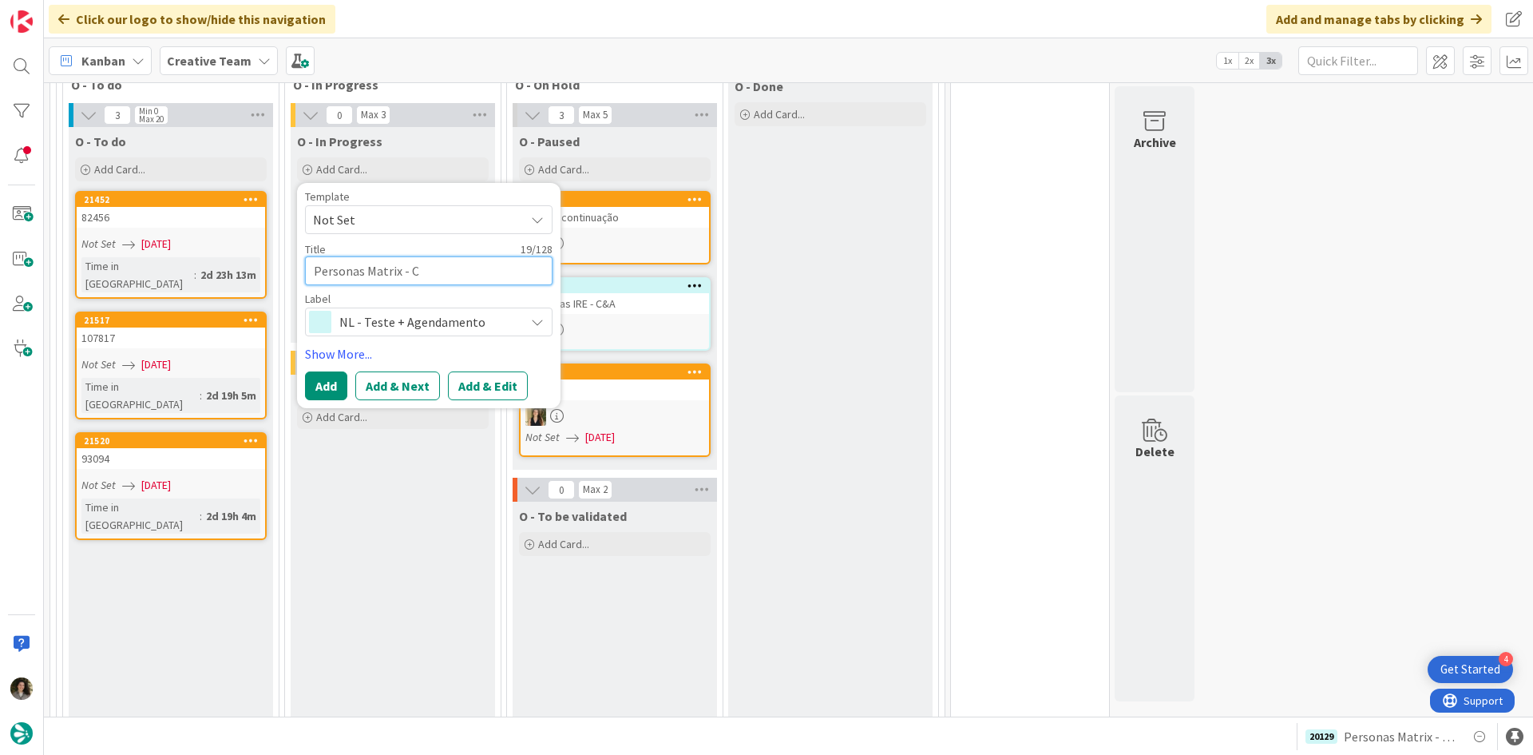
type textarea "Personas Matrix - CC"
type textarea "x"
type textarea "Personas Matrix - CC"
type textarea "x"
type textarea "Personas Matrix - CC U"
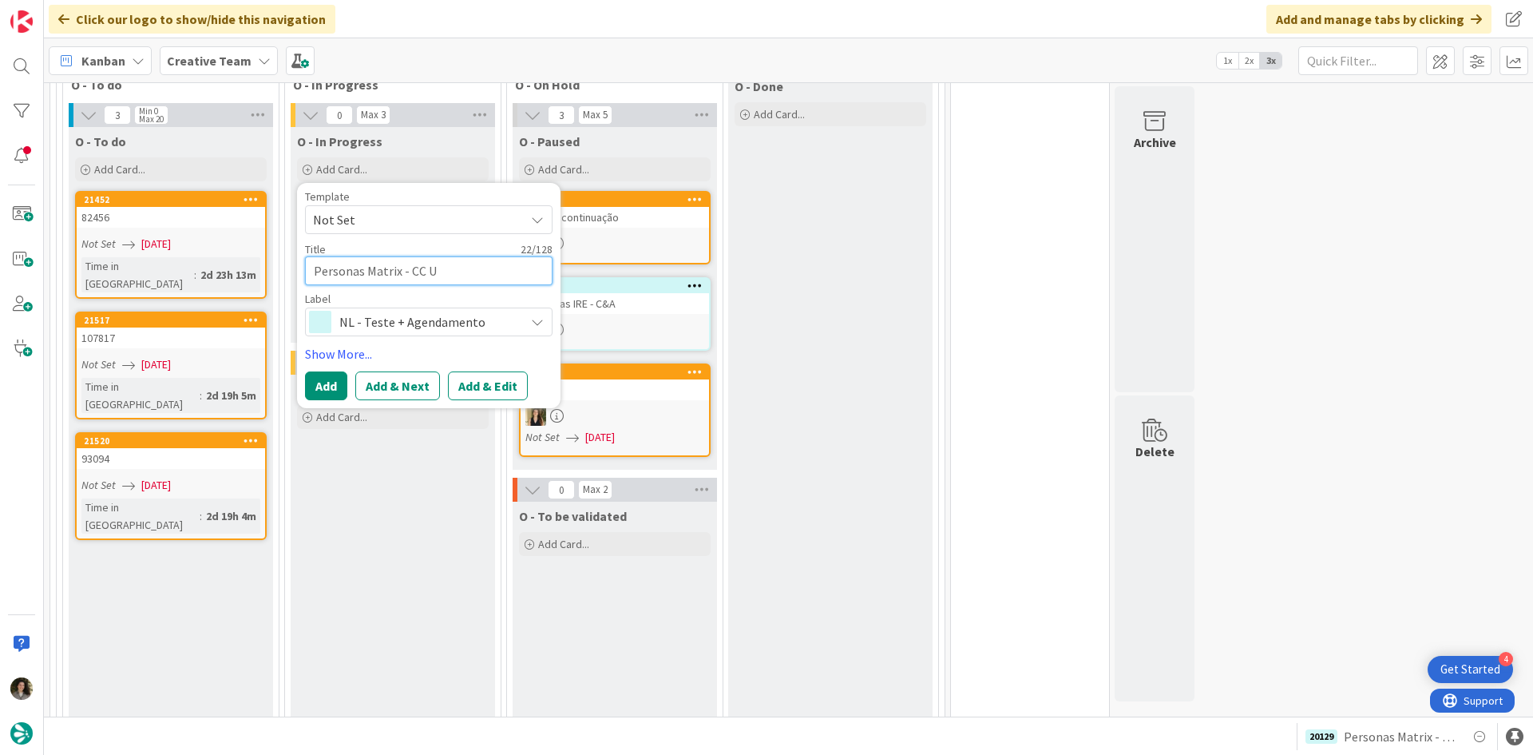
type textarea "x"
type textarea "Personas Matrix - CC [GEOGRAPHIC_DATA]"
type textarea "x"
type textarea "Personas Matrix - CC [GEOGRAPHIC_DATA]"
type textarea "x"
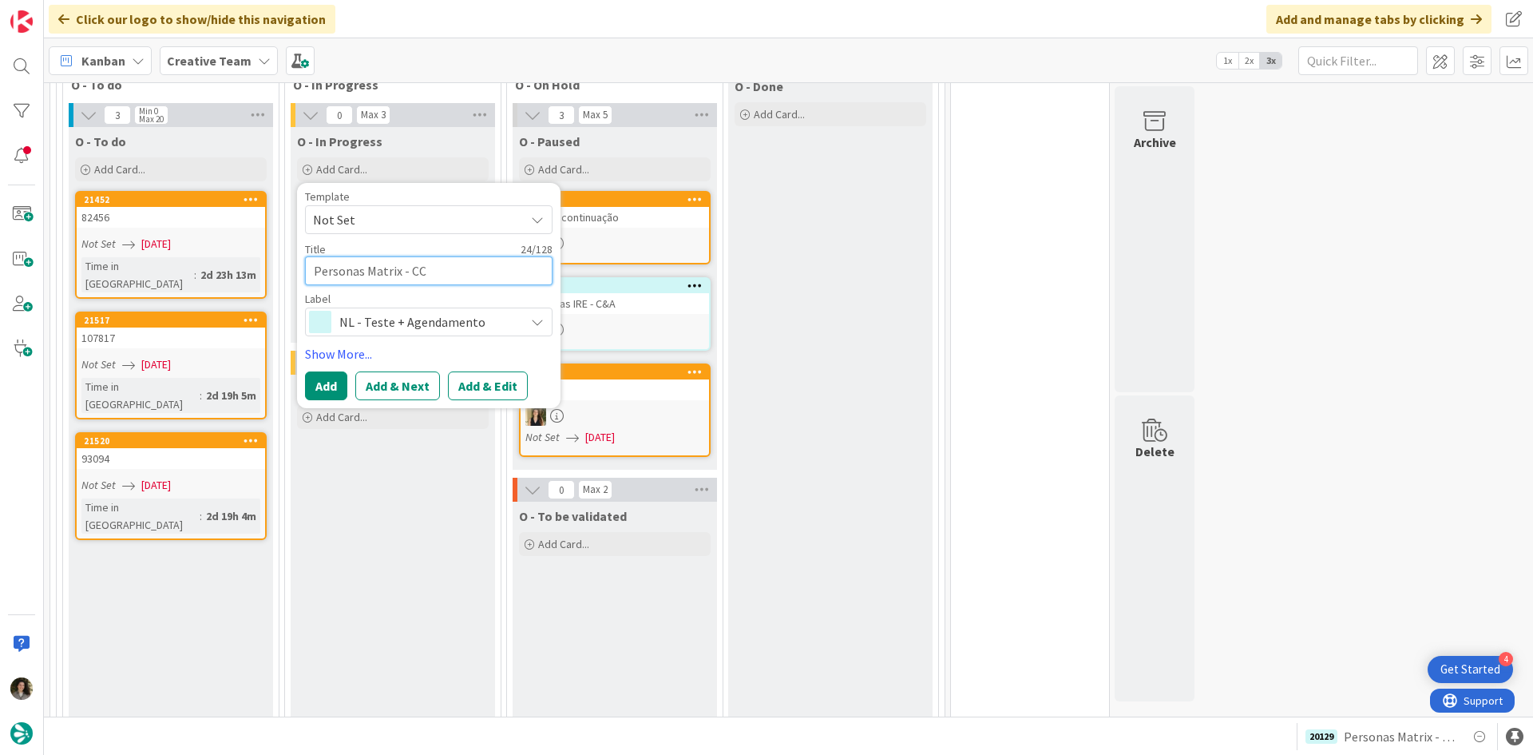
type textarea "Personas Matrix - CC [GEOGRAPHIC_DATA] +"
type textarea "x"
type textarea "Personas Matrix - CC [GEOGRAPHIC_DATA] +"
type textarea "x"
type textarea "Personas Matrix - CC UK + R"
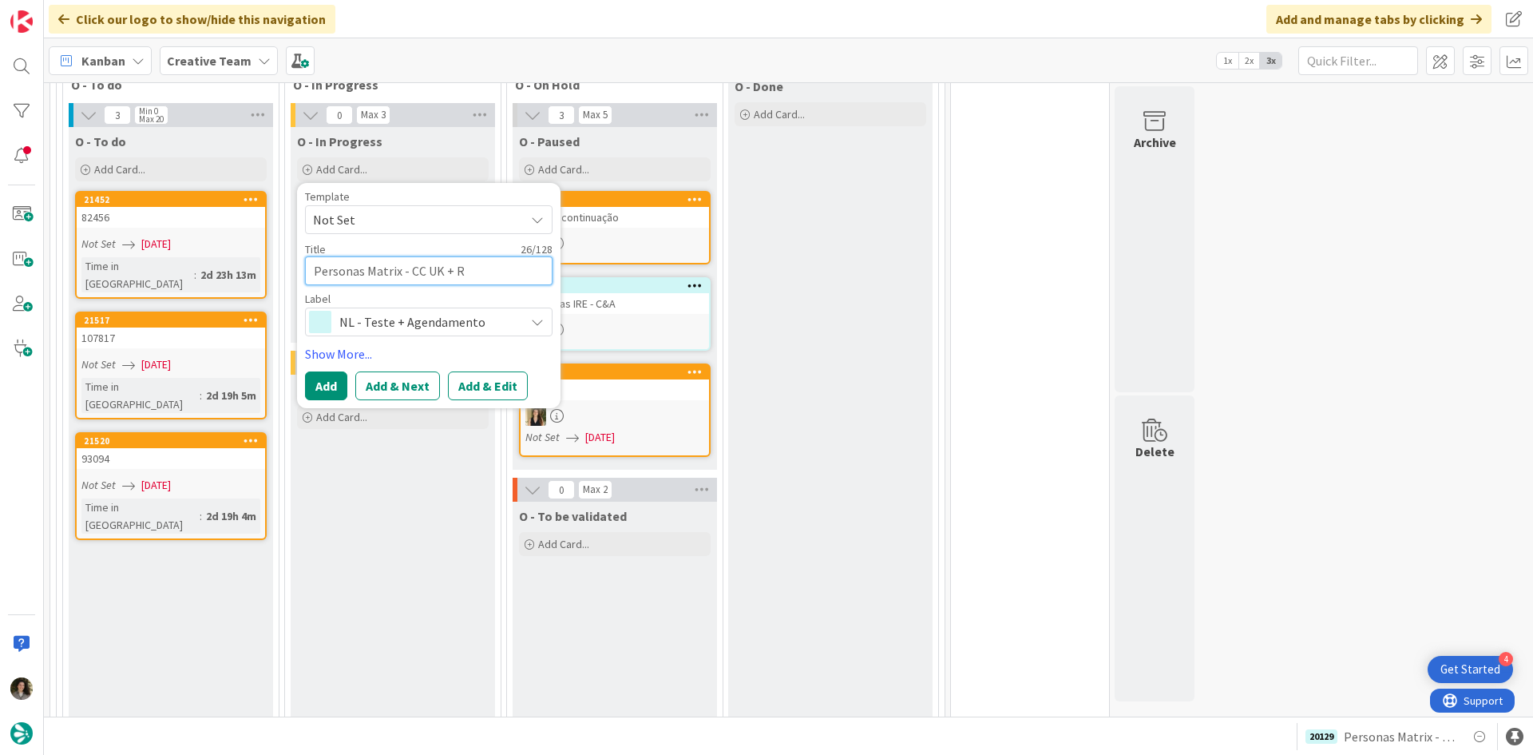
type textarea "x"
type textarea "Personas Matrix - CC [GEOGRAPHIC_DATA] + RE"
type textarea "x"
type textarea "Personas Matrix - CC UK + R"
type textarea "x"
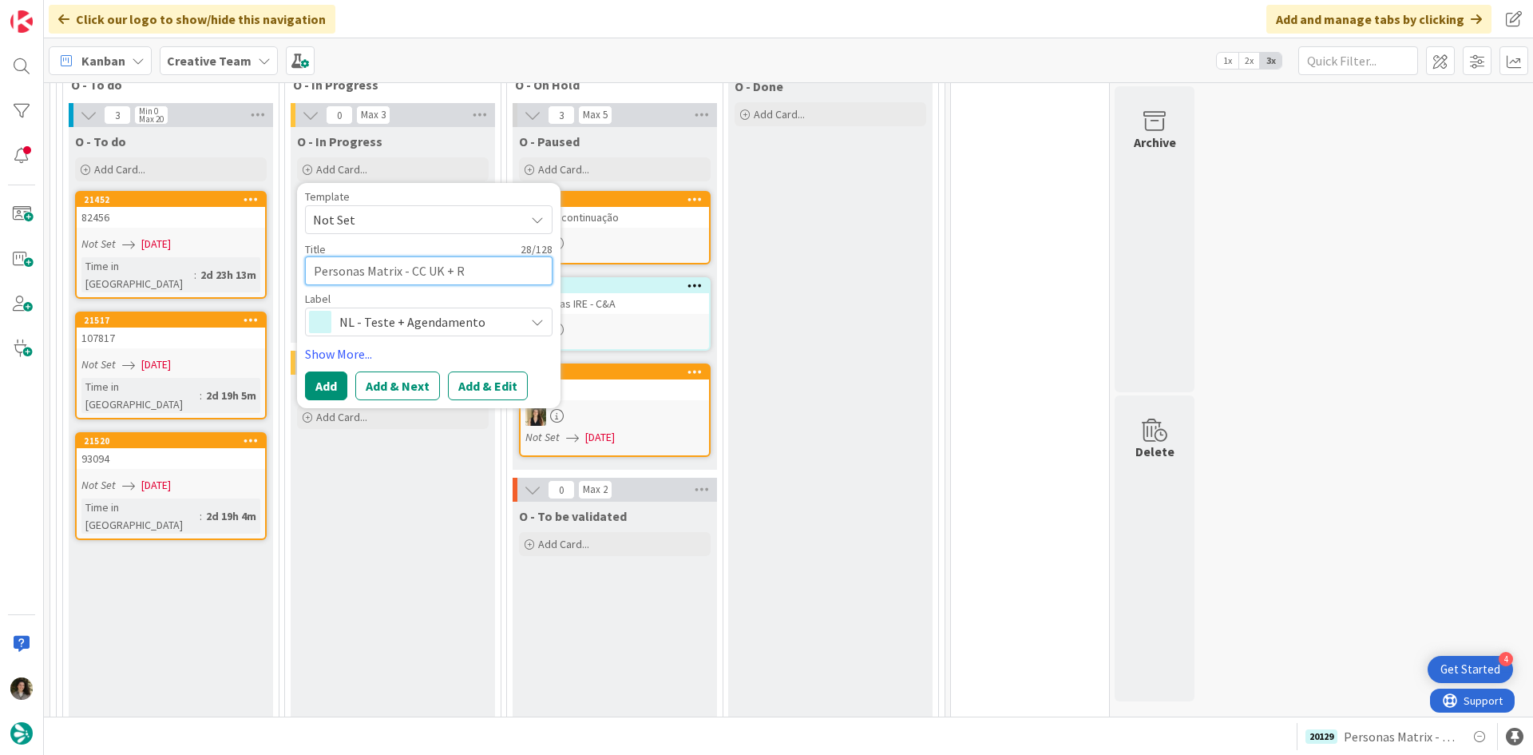
type textarea "Personas Matrix - CC [GEOGRAPHIC_DATA] + Re"
type textarea "x"
type textarea "Personas Matrix - CC [GEOGRAPHIC_DATA] + Rev"
type textarea "x"
type textarea "Personas Matrix - CC [GEOGRAPHIC_DATA] + Rev"
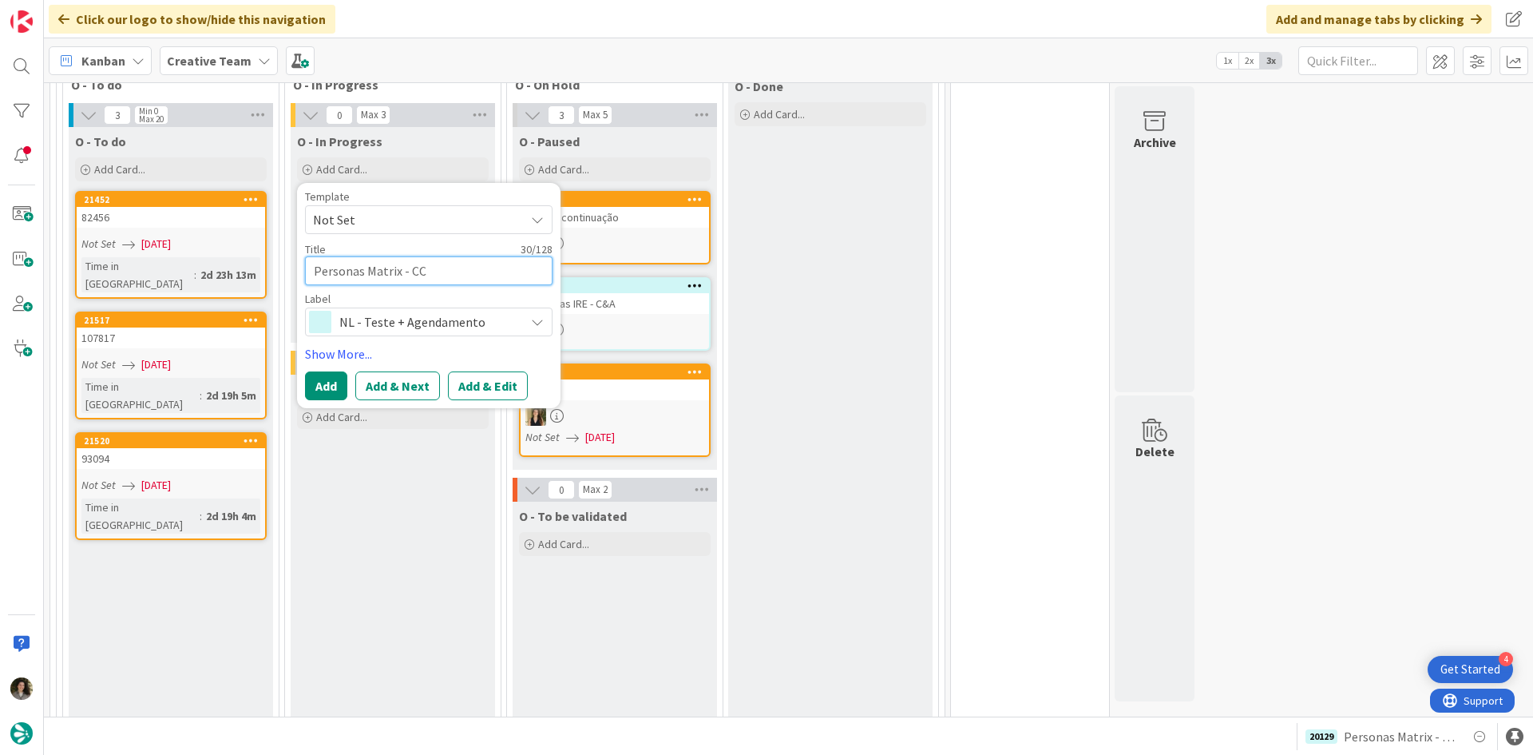
type textarea "x"
type textarea "Personas Matrix - CC [GEOGRAPHIC_DATA] + Rev I"
type textarea "x"
type textarea "Personas Matrix - CC [GEOGRAPHIC_DATA] + Rev IT"
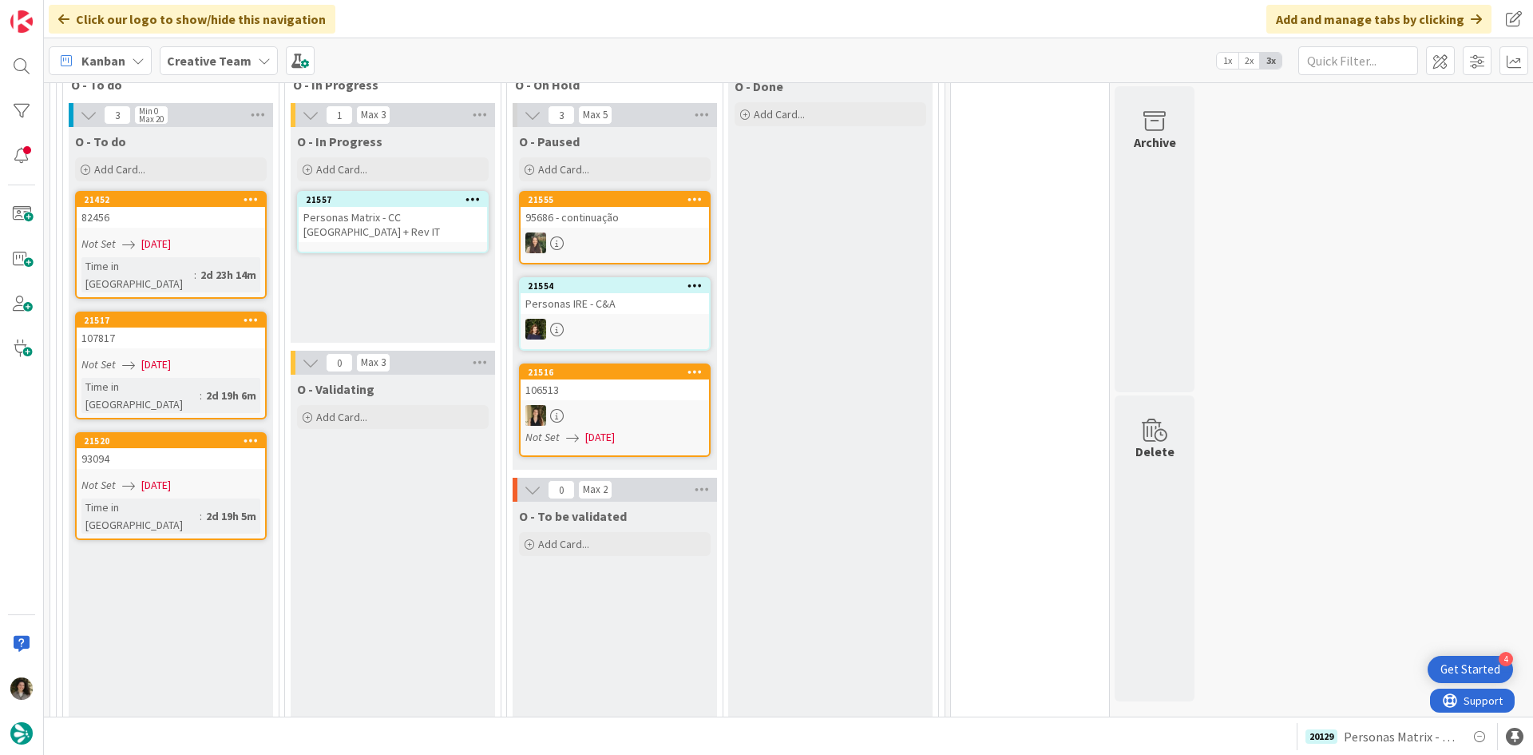
click at [394, 215] on div "Personas Matrix - CC [GEOGRAPHIC_DATA] + Rev IT" at bounding box center [393, 224] width 188 height 35
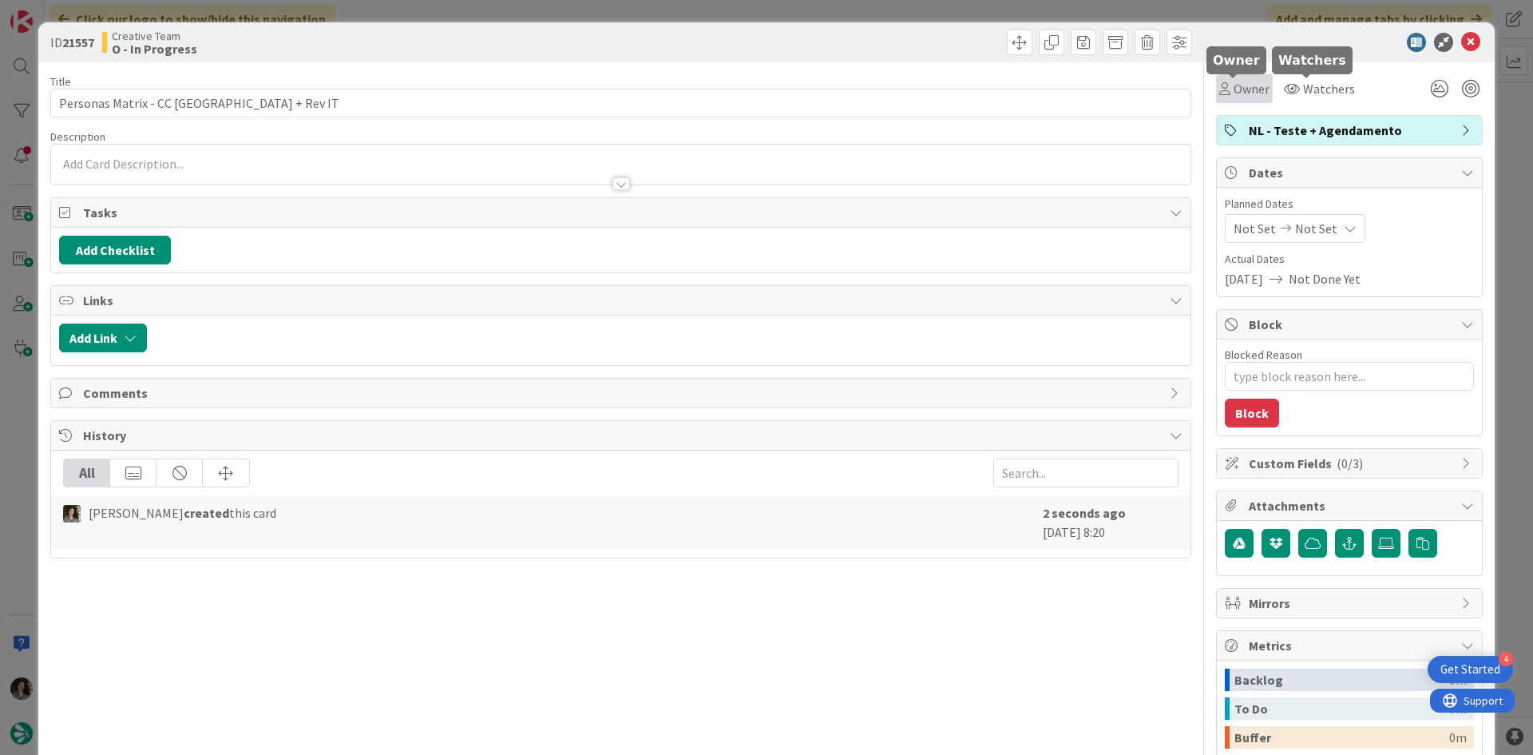
click at [1234, 86] on span "Owner" at bounding box center [1252, 88] width 36 height 19
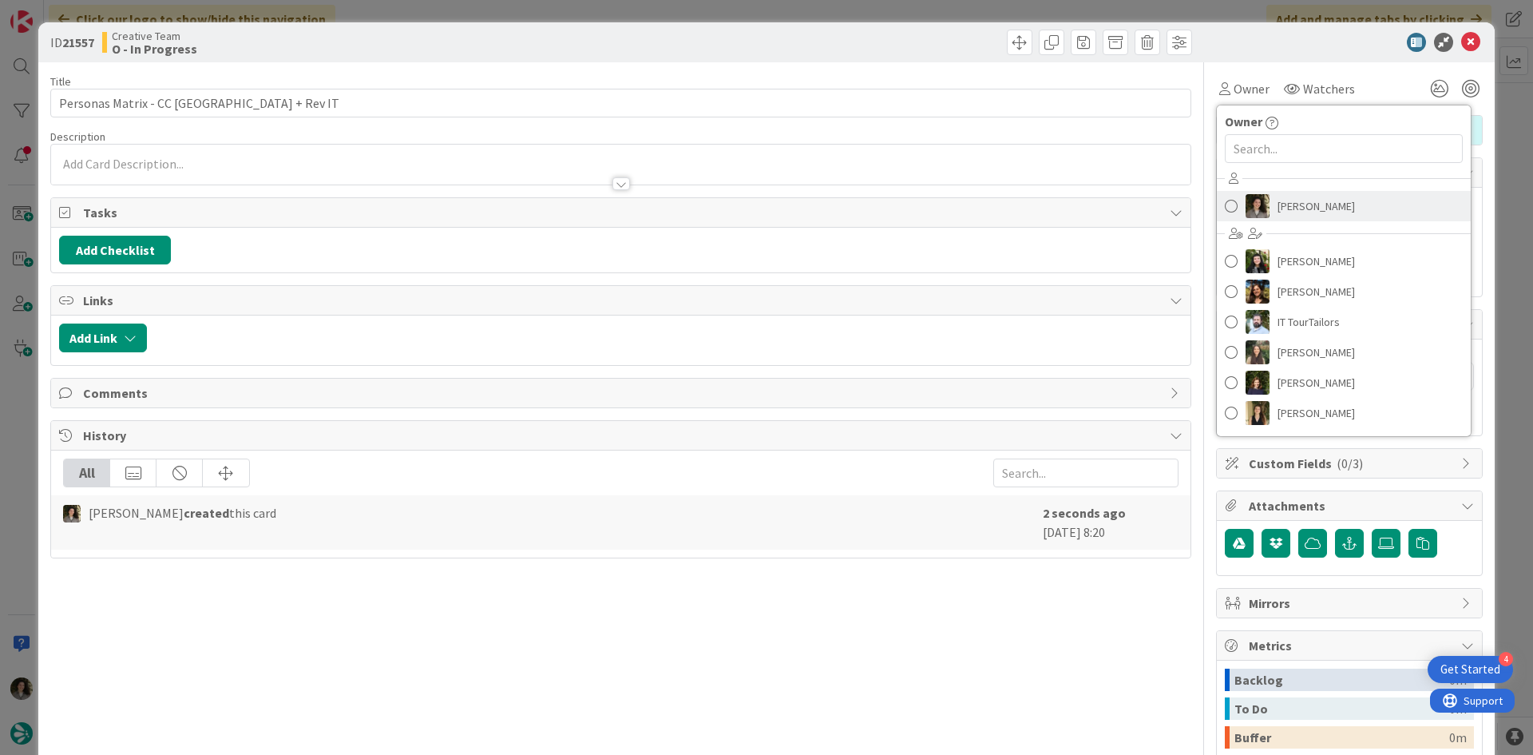
click at [1295, 199] on span "[PERSON_NAME]" at bounding box center [1316, 206] width 77 height 24
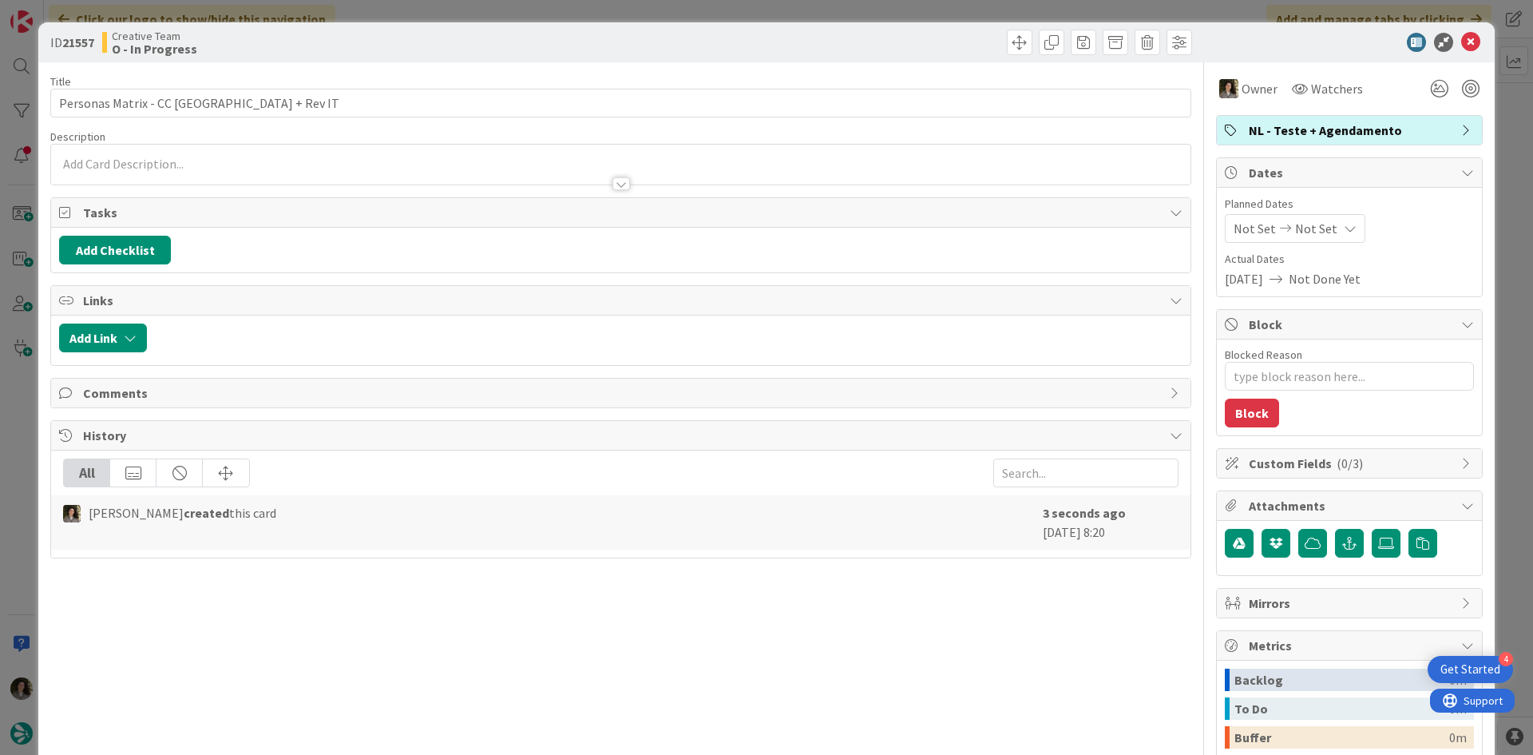
type textarea "x"
click at [1312, 227] on span "Not Set" at bounding box center [1316, 228] width 42 height 19
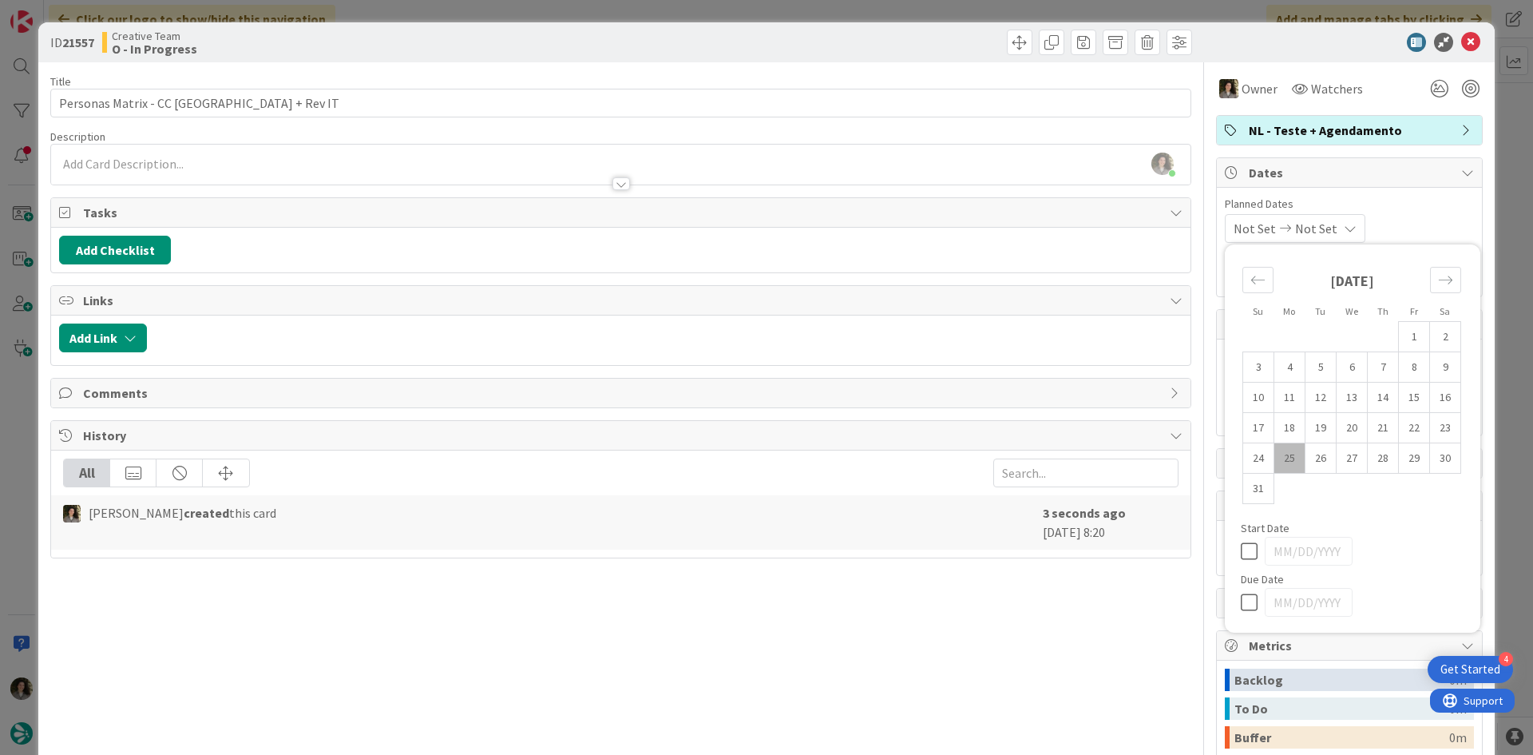
click at [1241, 600] on icon at bounding box center [1253, 602] width 24 height 19
type input "[DATE]"
click at [1132, 608] on div "Title 32 / 128 Personas Matrix - CC [GEOGRAPHIC_DATA] + Rev IT Description [PER…" at bounding box center [620, 497] width 1141 height 871
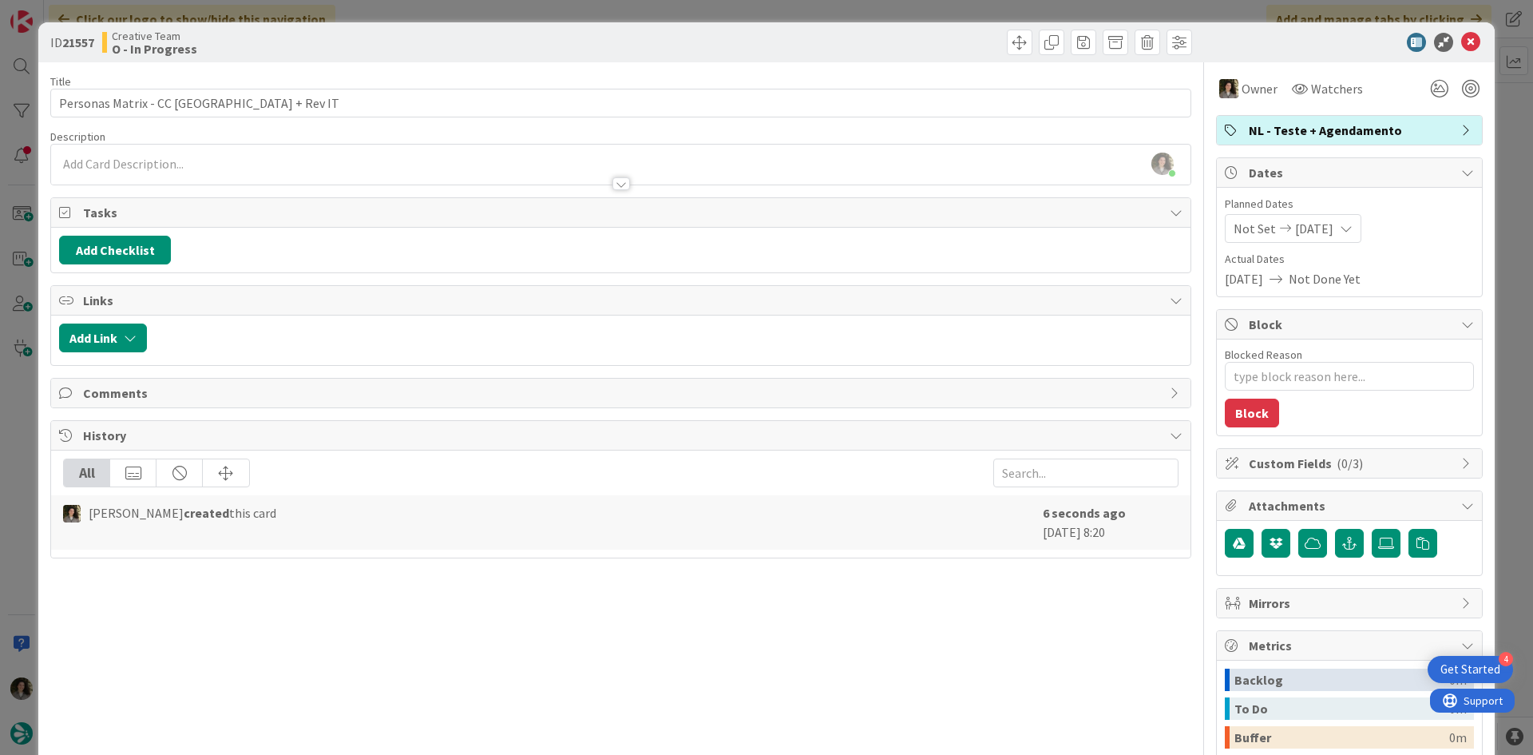
type textarea "x"
click at [1466, 41] on icon at bounding box center [1471, 42] width 19 height 19
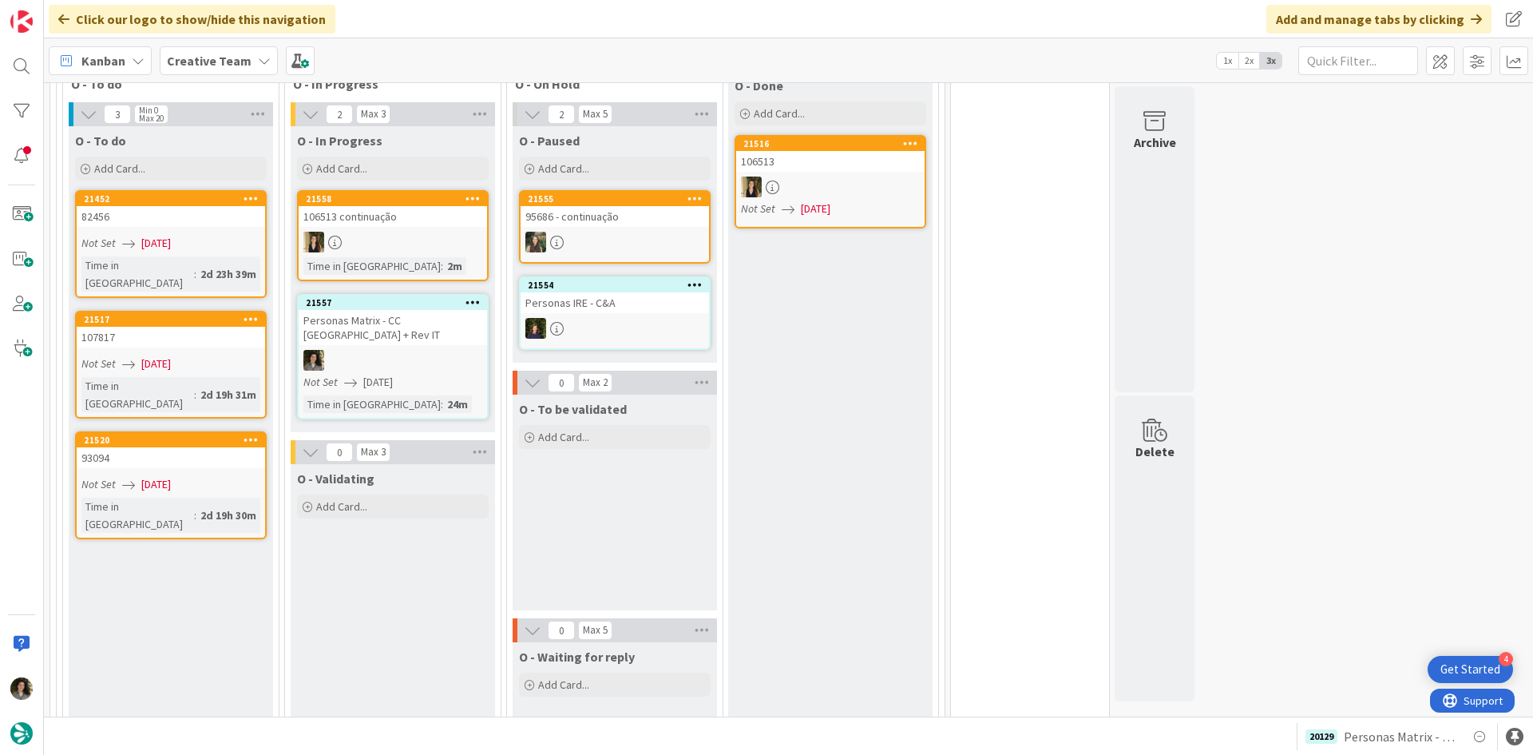
scroll to position [479, 0]
